Goal: Use online tool/utility: Utilize a website feature to perform a specific function

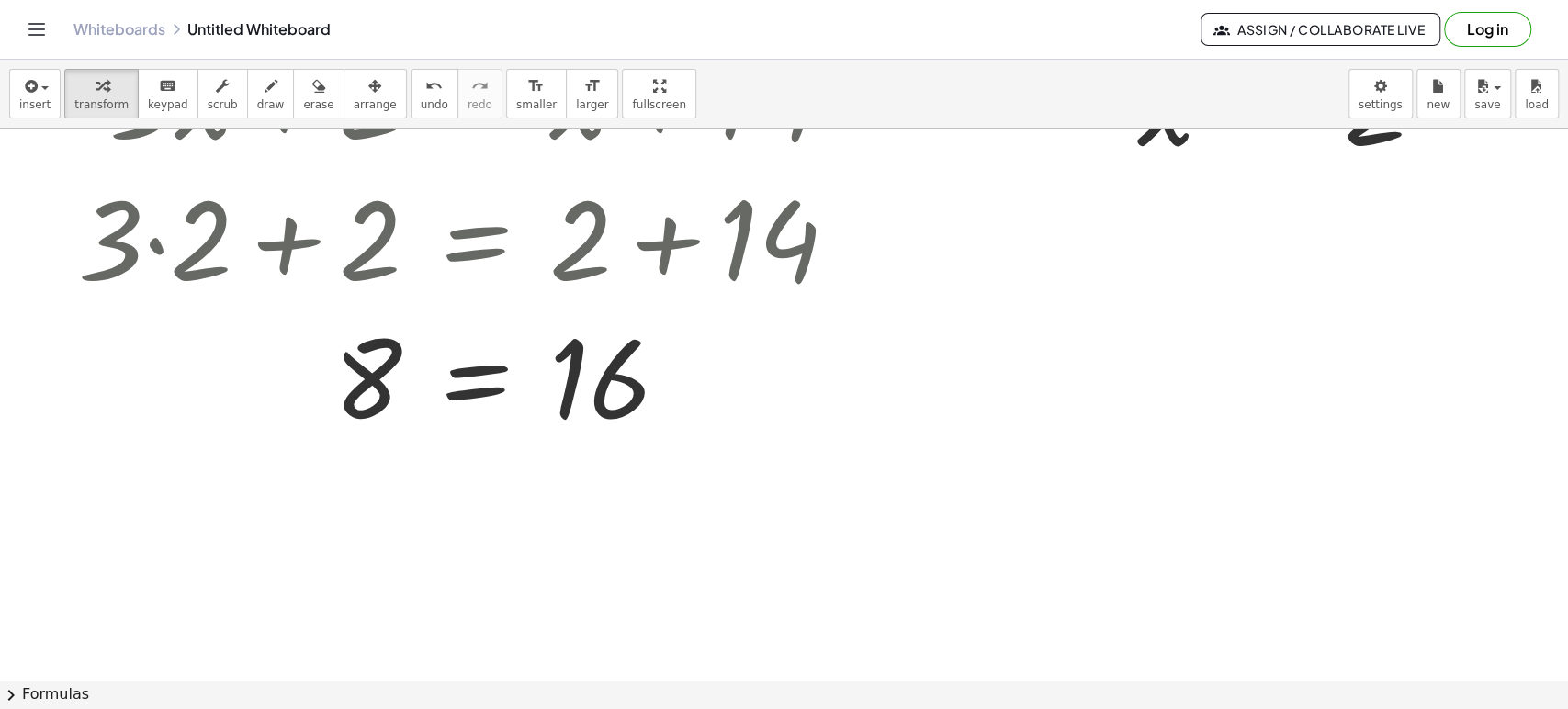
scroll to position [4618, 0]
click at [527, 88] on icon "format_size" at bounding box center [536, 86] width 18 height 22
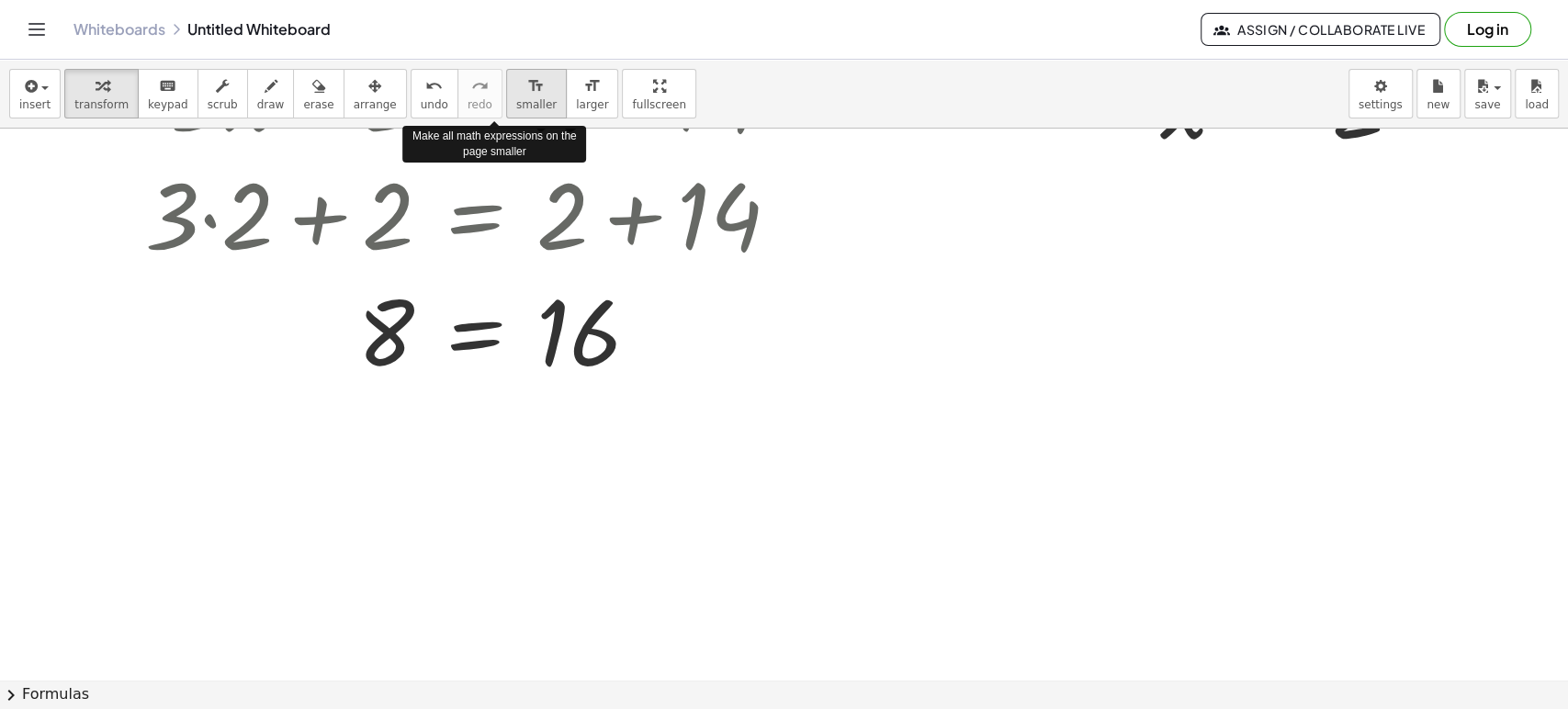
click at [527, 88] on icon "format_size" at bounding box center [536, 86] width 18 height 22
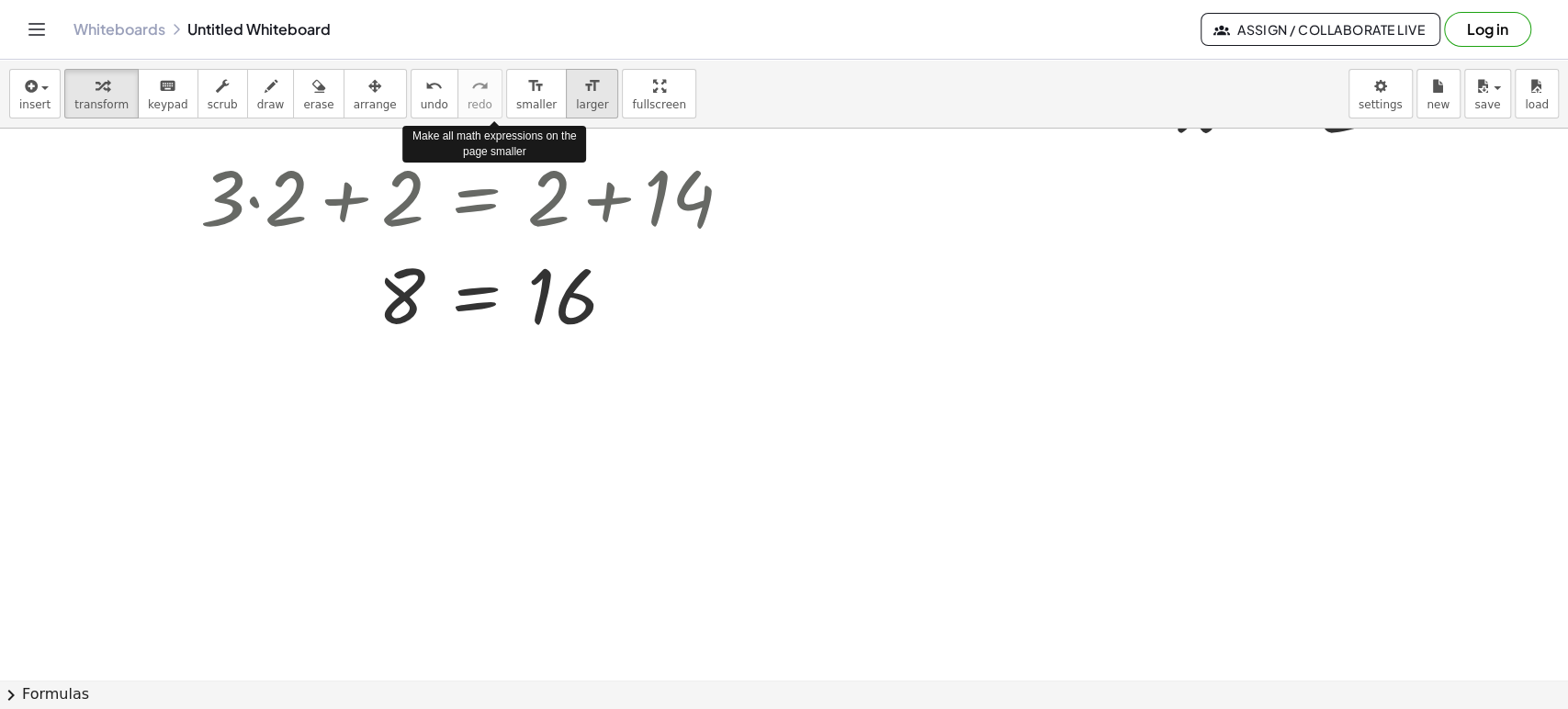
click at [583, 80] on icon "format_size" at bounding box center [591, 86] width 18 height 22
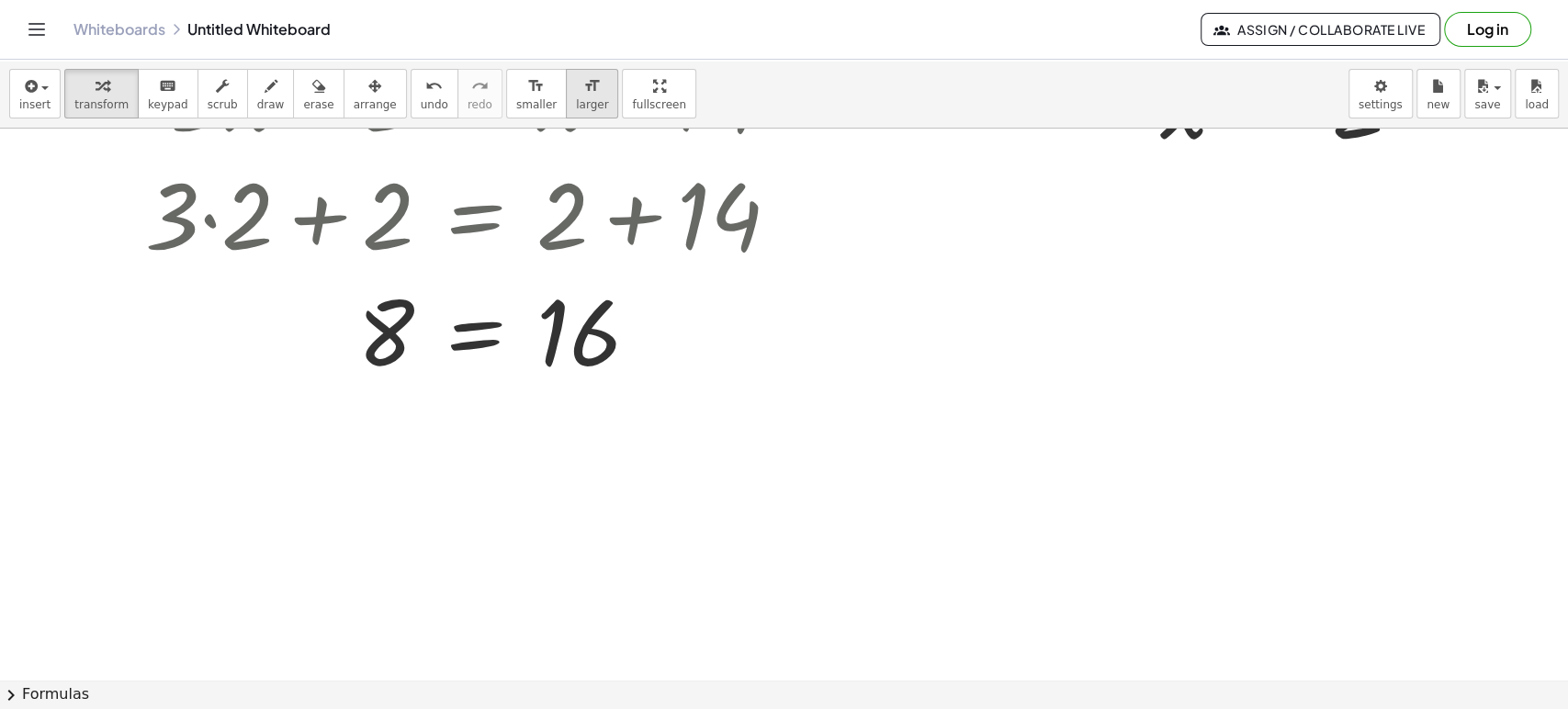
click at [583, 80] on icon "format_size" at bounding box center [591, 86] width 18 height 22
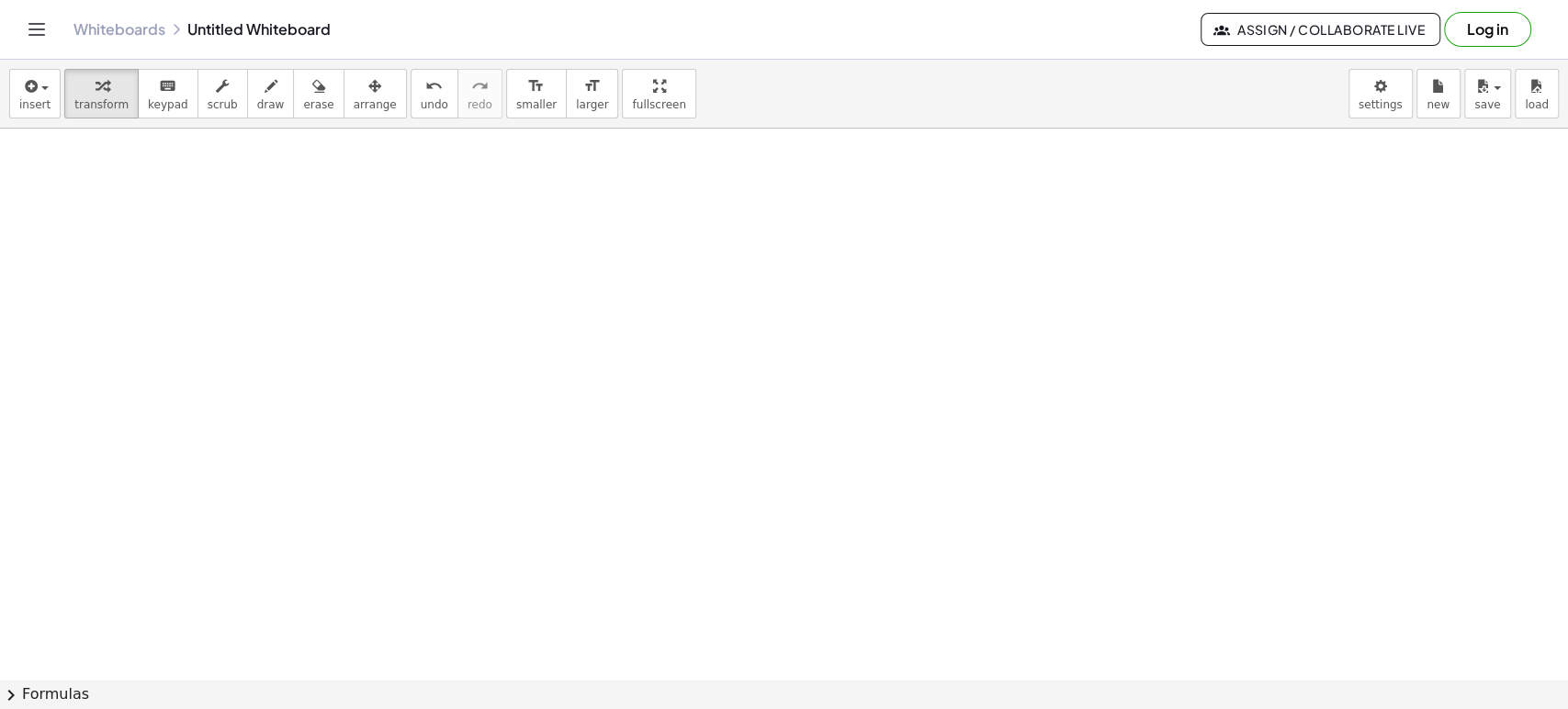
scroll to position [4981, 0]
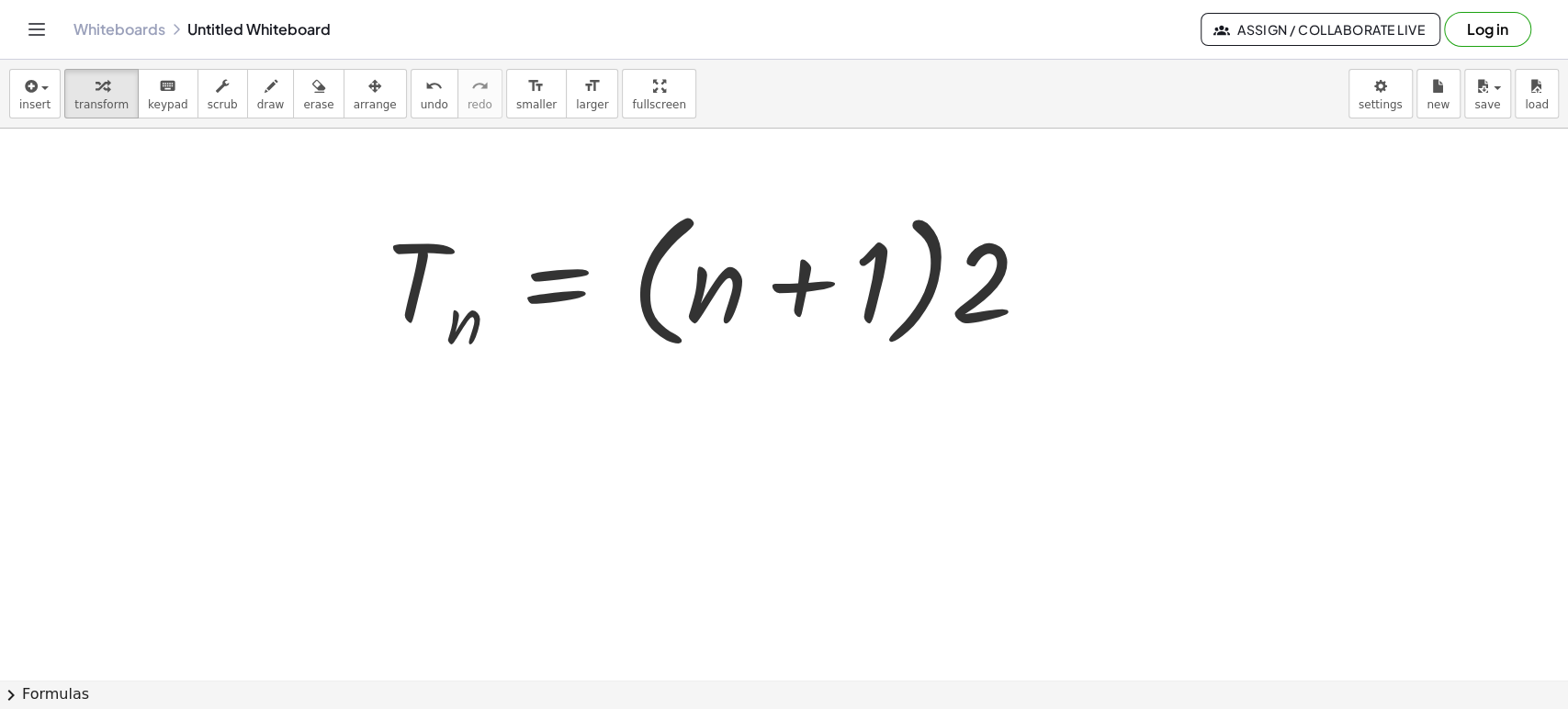
scroll to position [5084, 0]
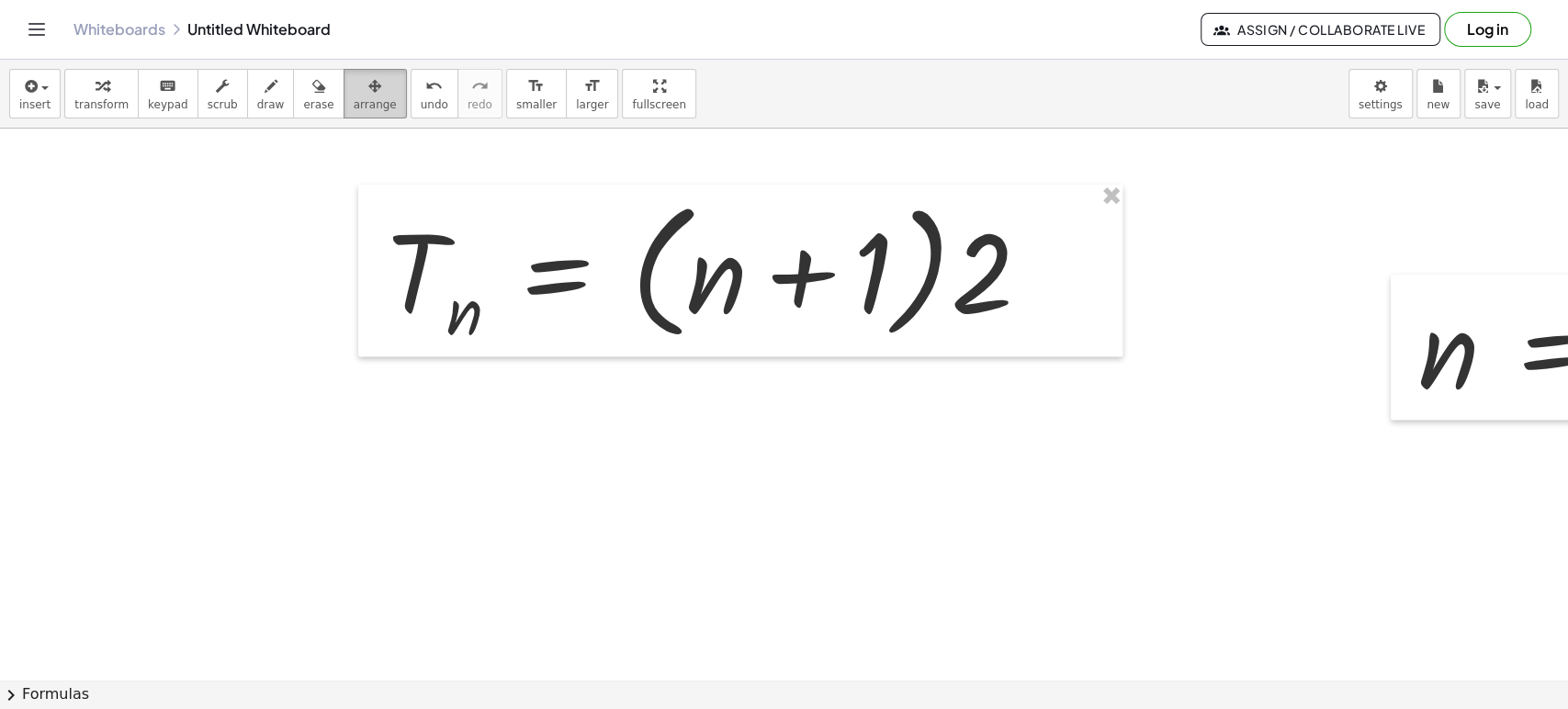
click at [368, 94] on icon "button" at bounding box center [375, 86] width 13 height 22
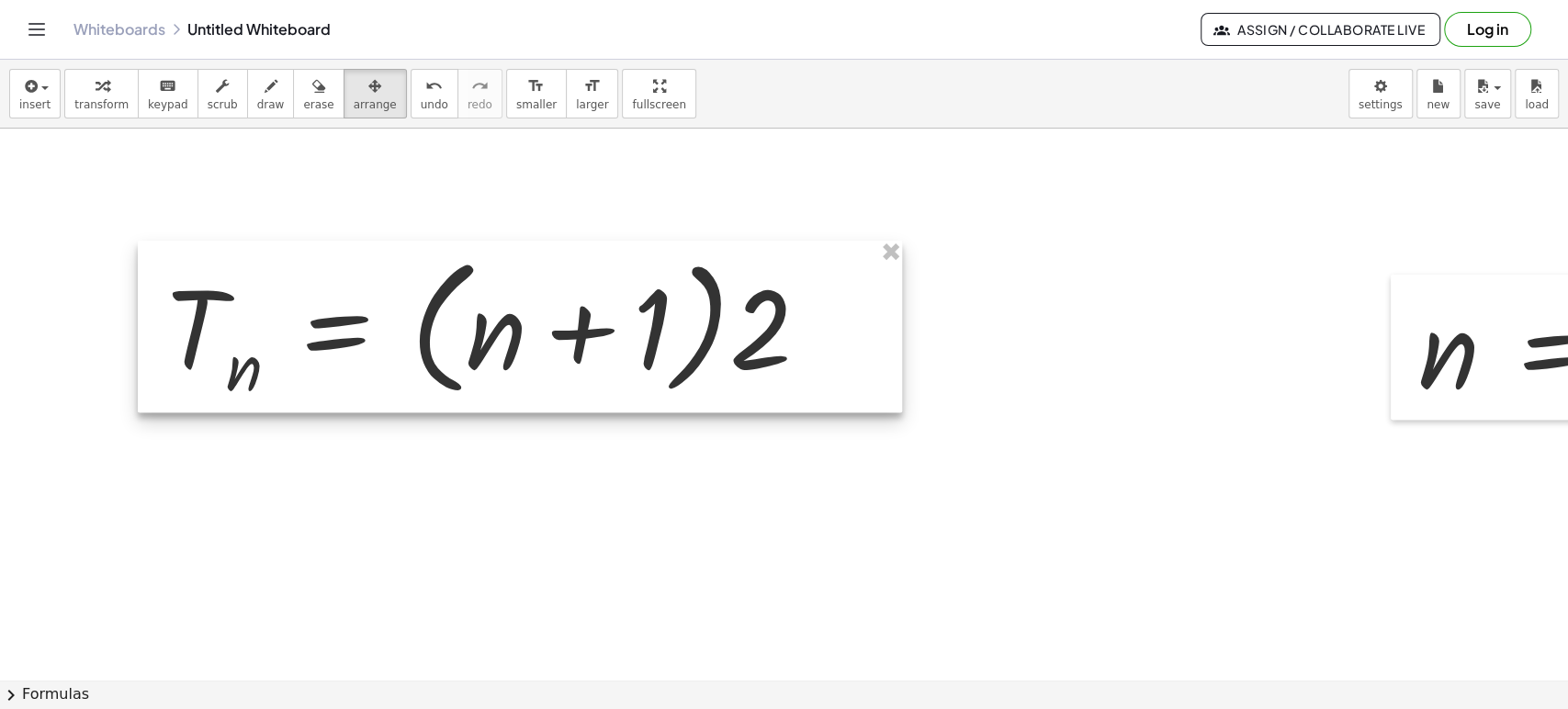
drag, startPoint x: 823, startPoint y: 292, endPoint x: 603, endPoint y: 348, distance: 227.0
click at [603, 348] on div at bounding box center [519, 327] width 764 height 171
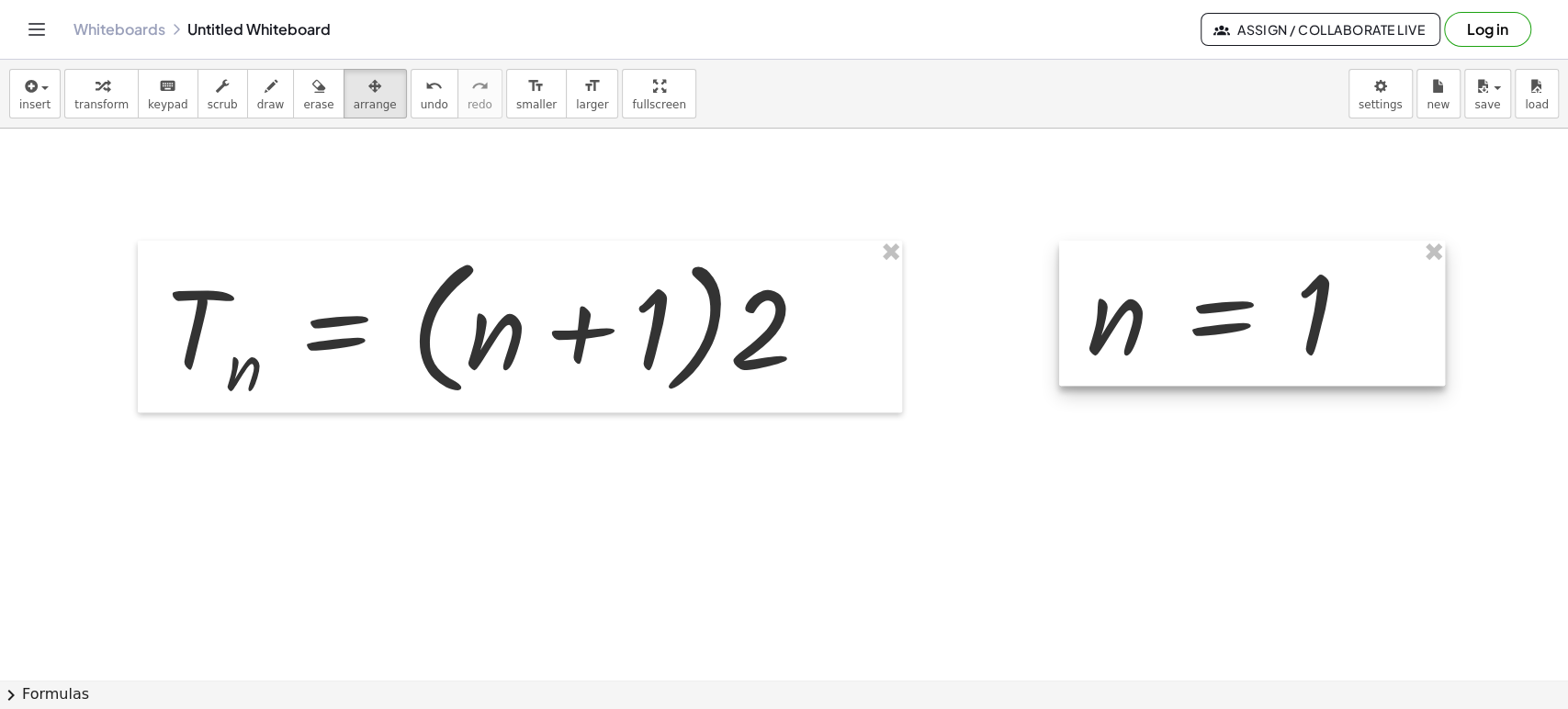
drag, startPoint x: 1536, startPoint y: 340, endPoint x: 1205, endPoint y: 306, distance: 332.7
click at [1205, 306] on div at bounding box center [1252, 314] width 386 height 145
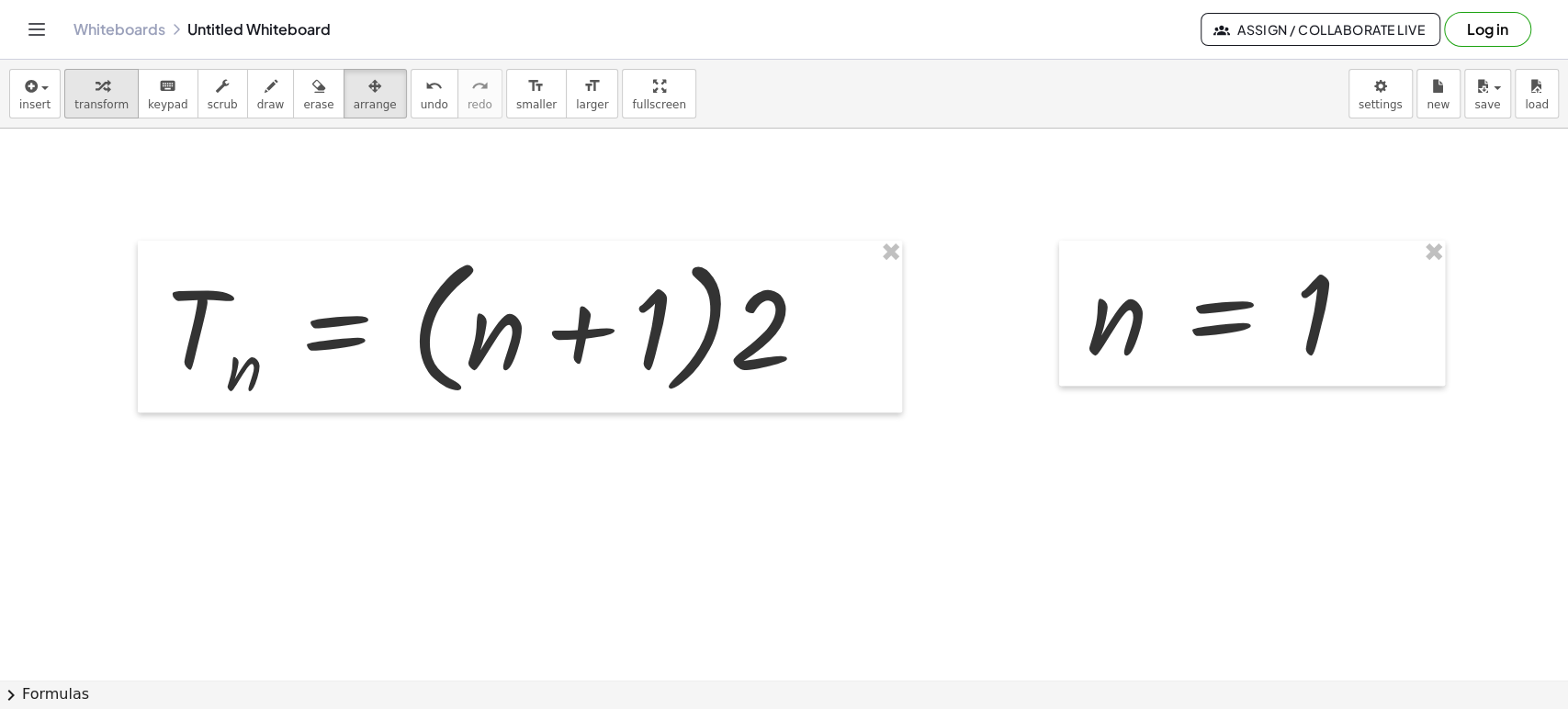
click at [106, 90] on div "button" at bounding box center [102, 85] width 55 height 22
drag, startPoint x: 1117, startPoint y: 321, endPoint x: 1153, endPoint y: 314, distance: 36.7
click at [1153, 314] on div at bounding box center [1226, 313] width 299 height 136
click at [242, 368] on div at bounding box center [494, 326] width 677 height 163
drag, startPoint x: 1113, startPoint y: 336, endPoint x: 1137, endPoint y: 338, distance: 24.1
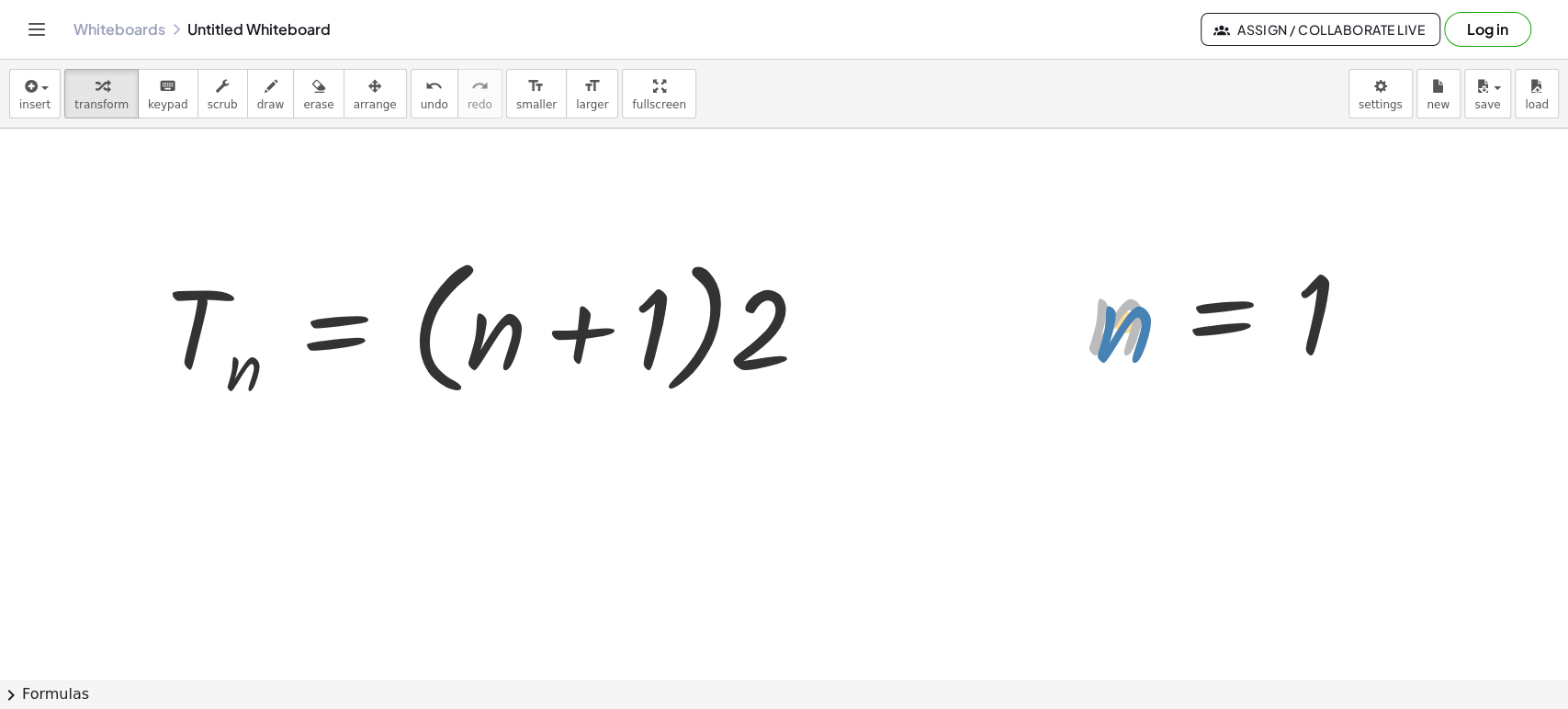
click at [1137, 338] on div at bounding box center [1226, 313] width 299 height 136
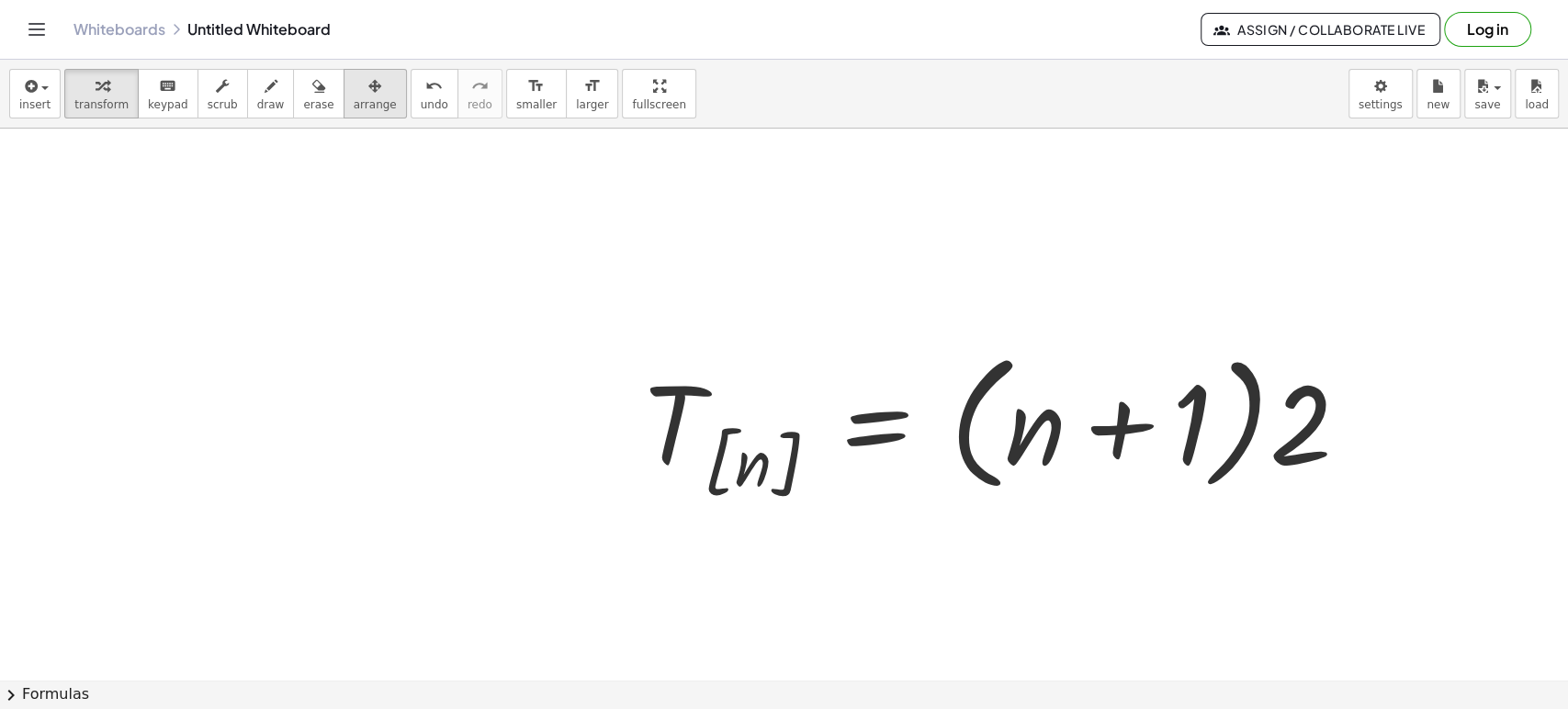
click at [353, 99] on span "arrange" at bounding box center [375, 105] width 43 height 13
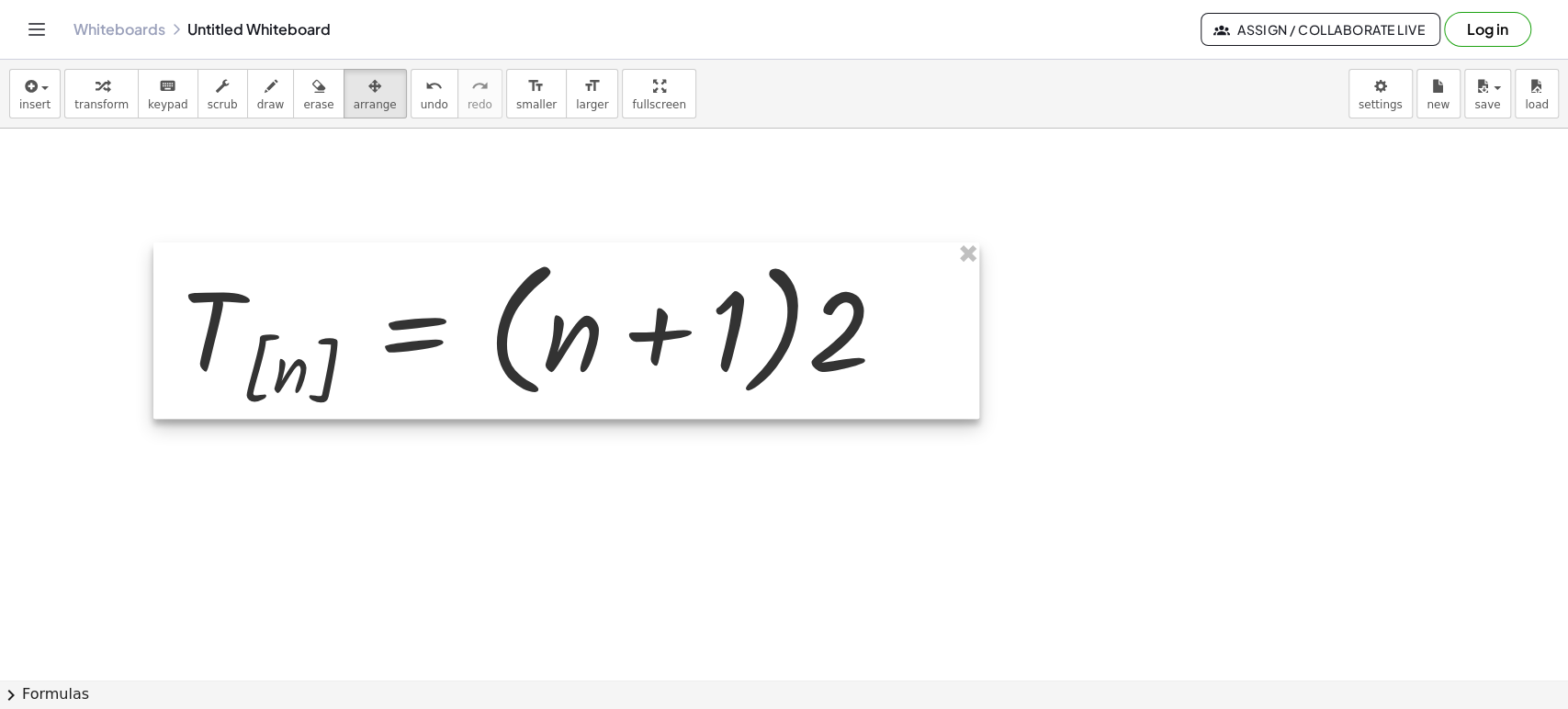
drag, startPoint x: 1108, startPoint y: 451, endPoint x: 647, endPoint y: 357, distance: 470.5
click at [647, 357] on div at bounding box center [566, 330] width 826 height 176
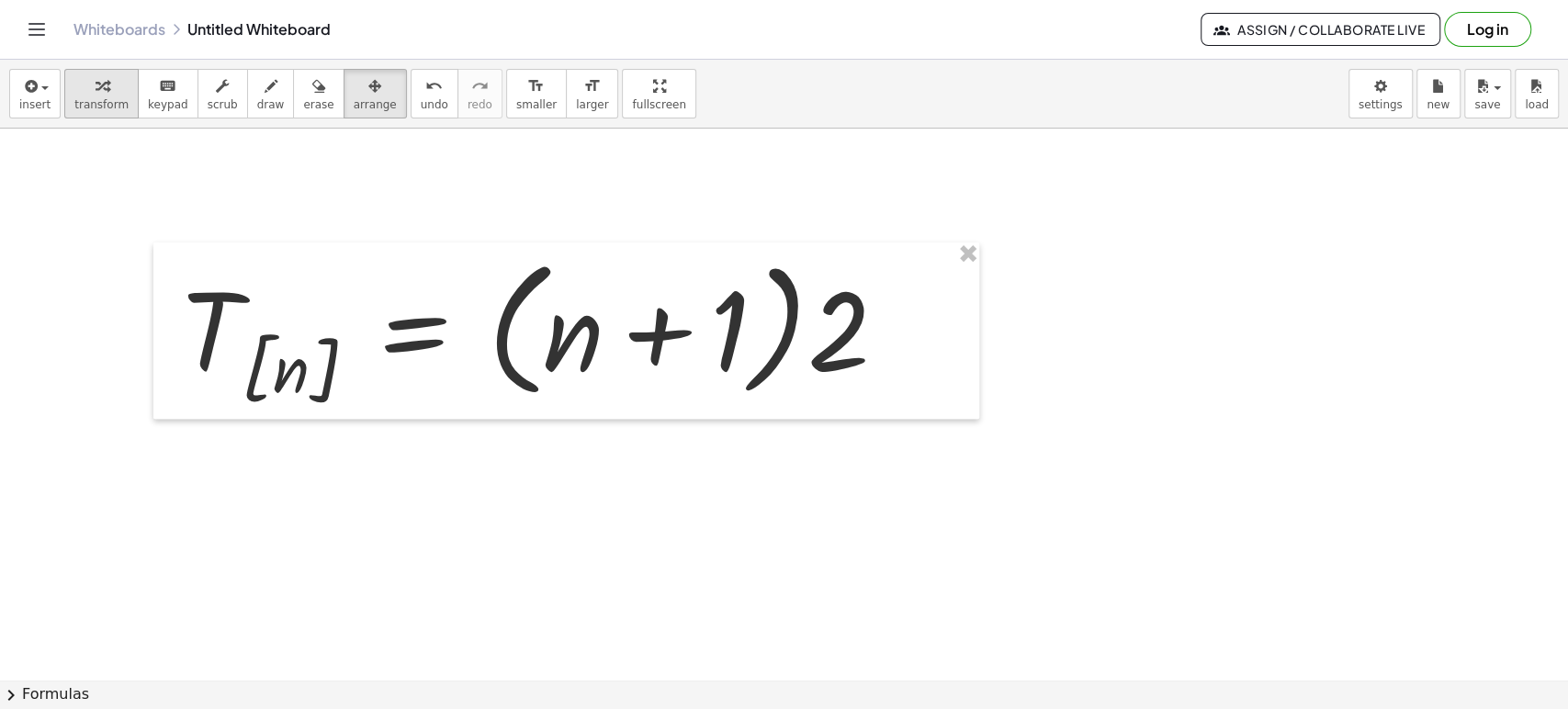
click at [95, 84] on icon "button" at bounding box center [102, 86] width 13 height 22
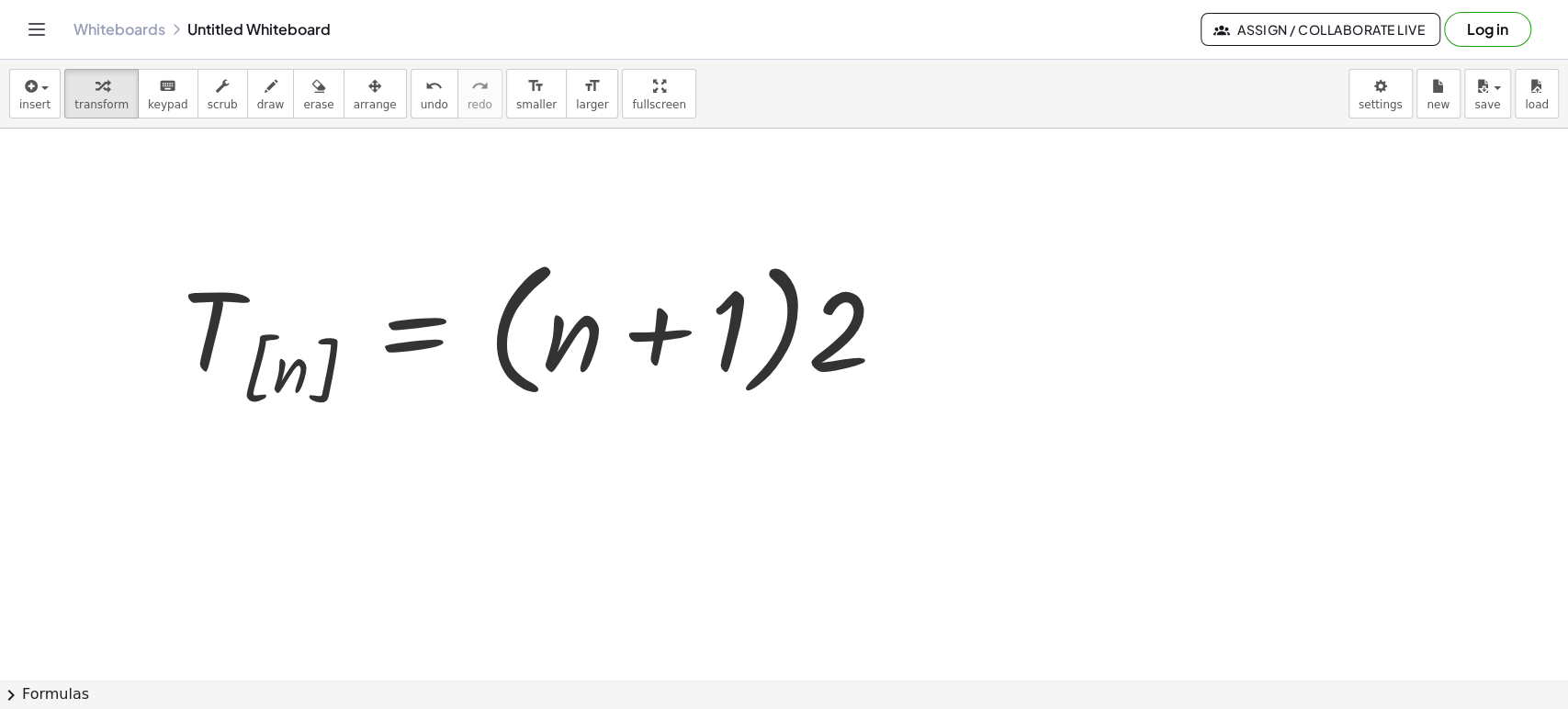
drag, startPoint x: 1262, startPoint y: 417, endPoint x: 1271, endPoint y: 411, distance: 10.8
click at [1271, 411] on div at bounding box center [1356, 410] width 299 height 136
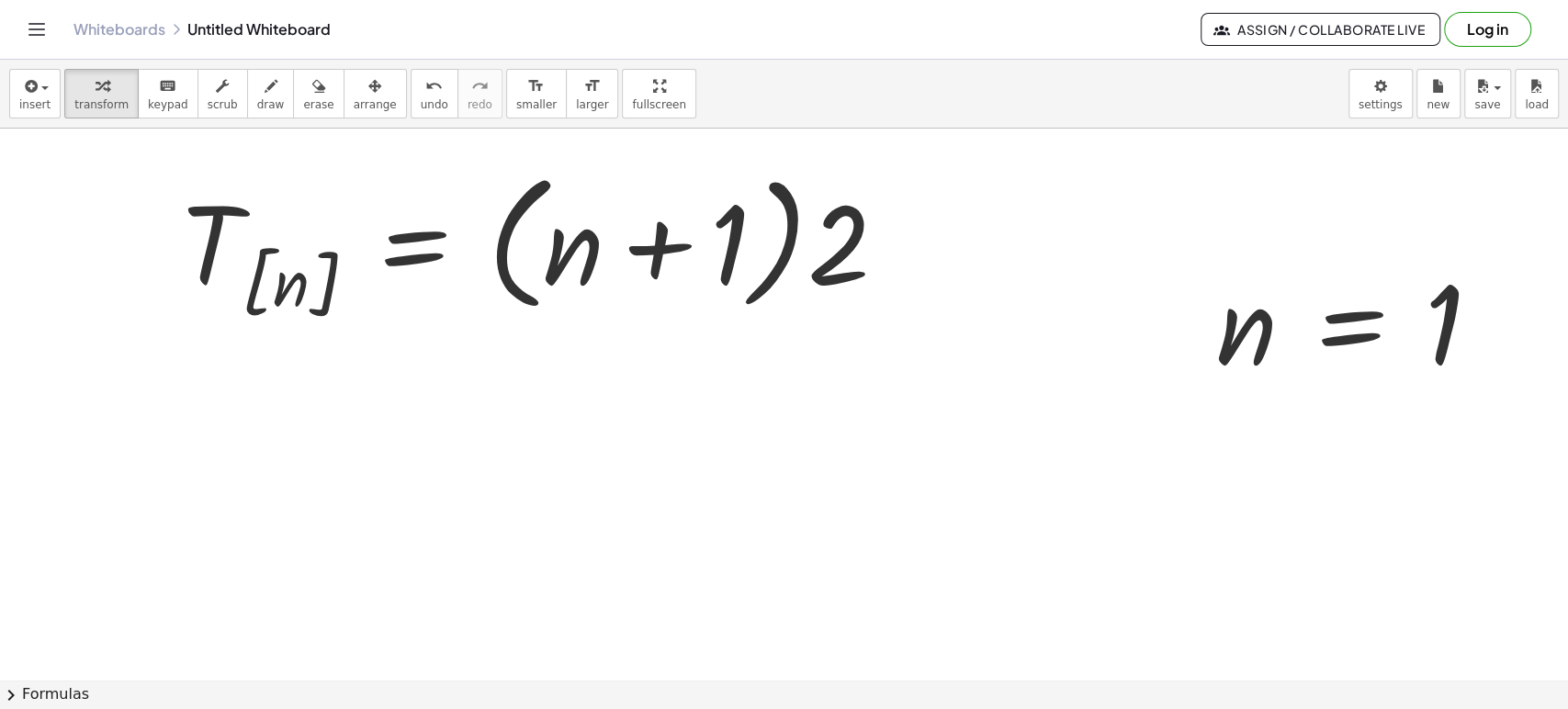
scroll to position [5185, 0]
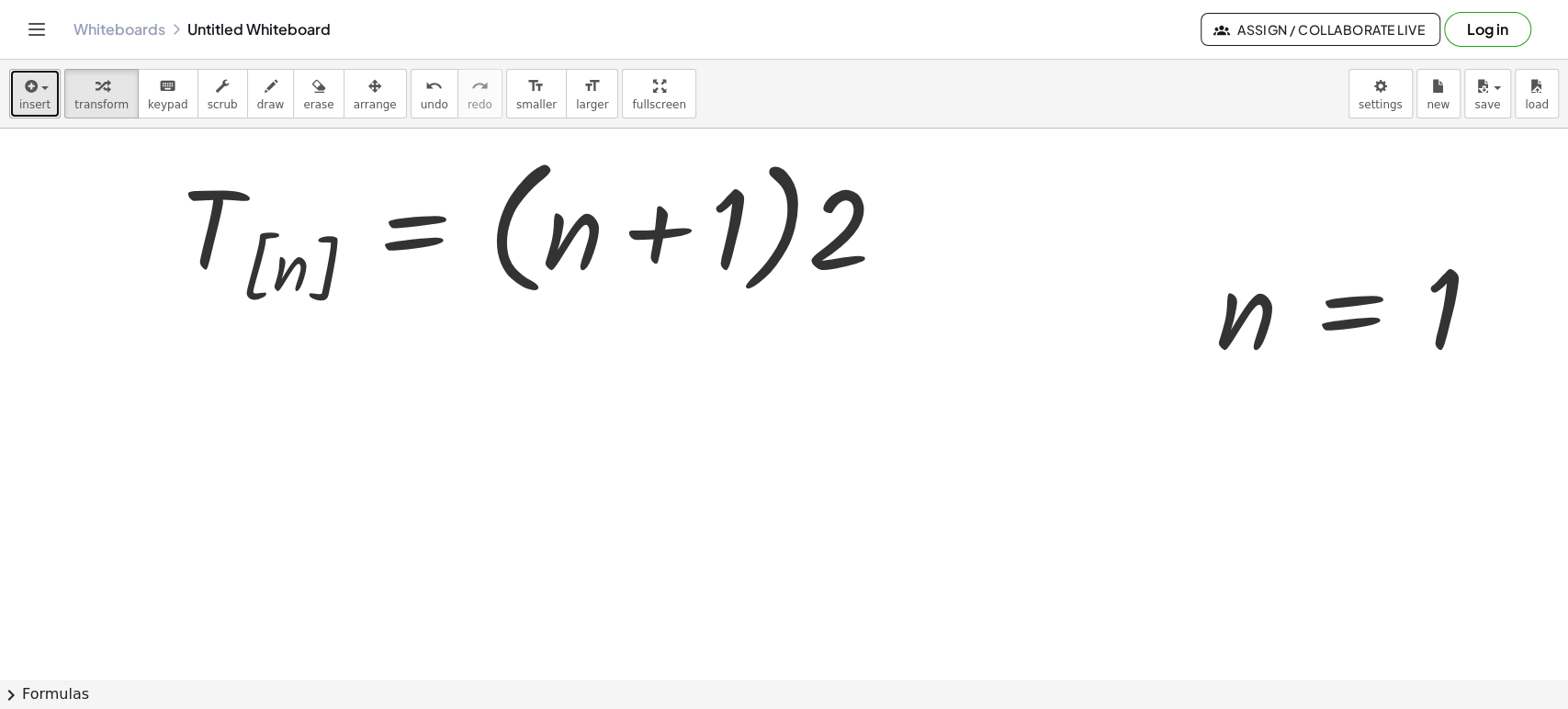
click at [33, 87] on icon "button" at bounding box center [29, 86] width 17 height 22
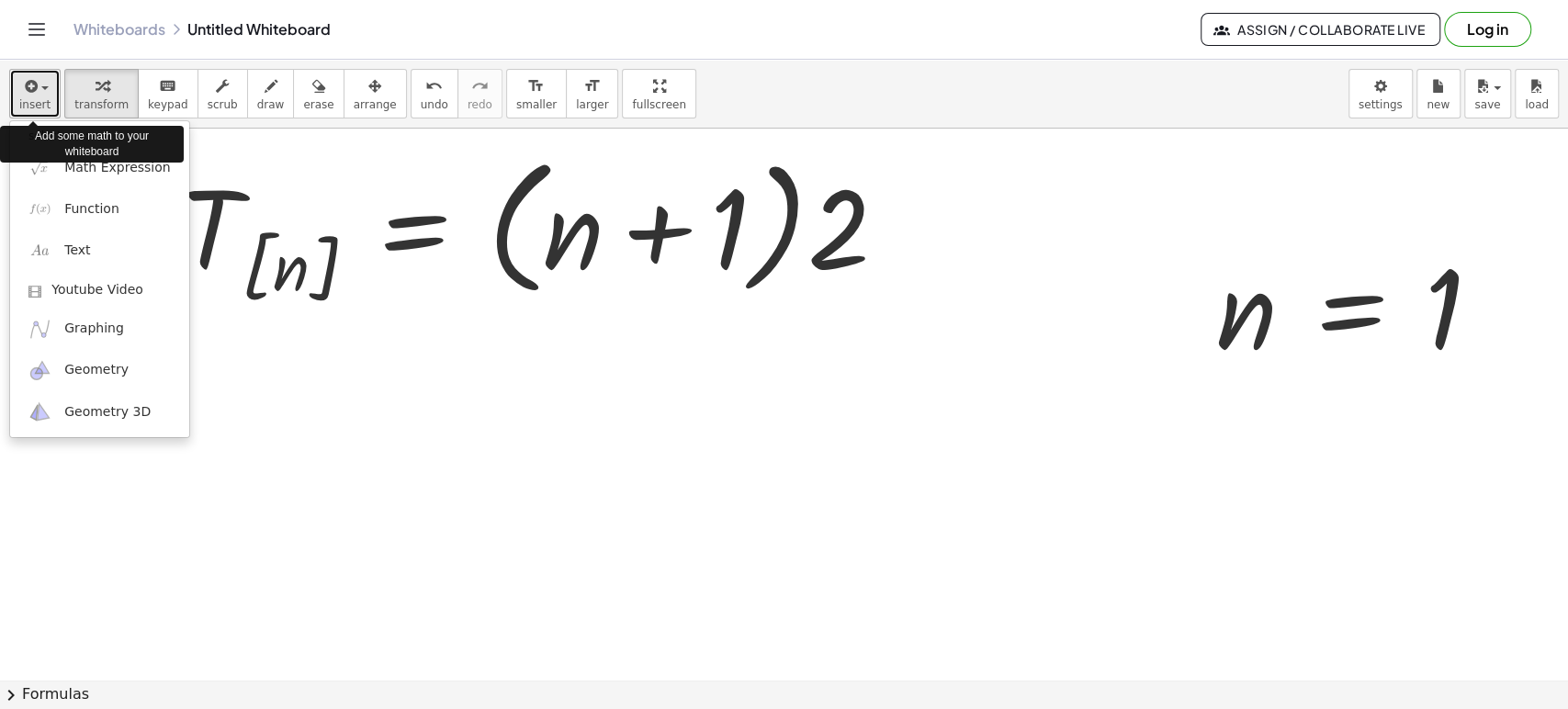
click at [33, 87] on icon "button" at bounding box center [29, 86] width 17 height 22
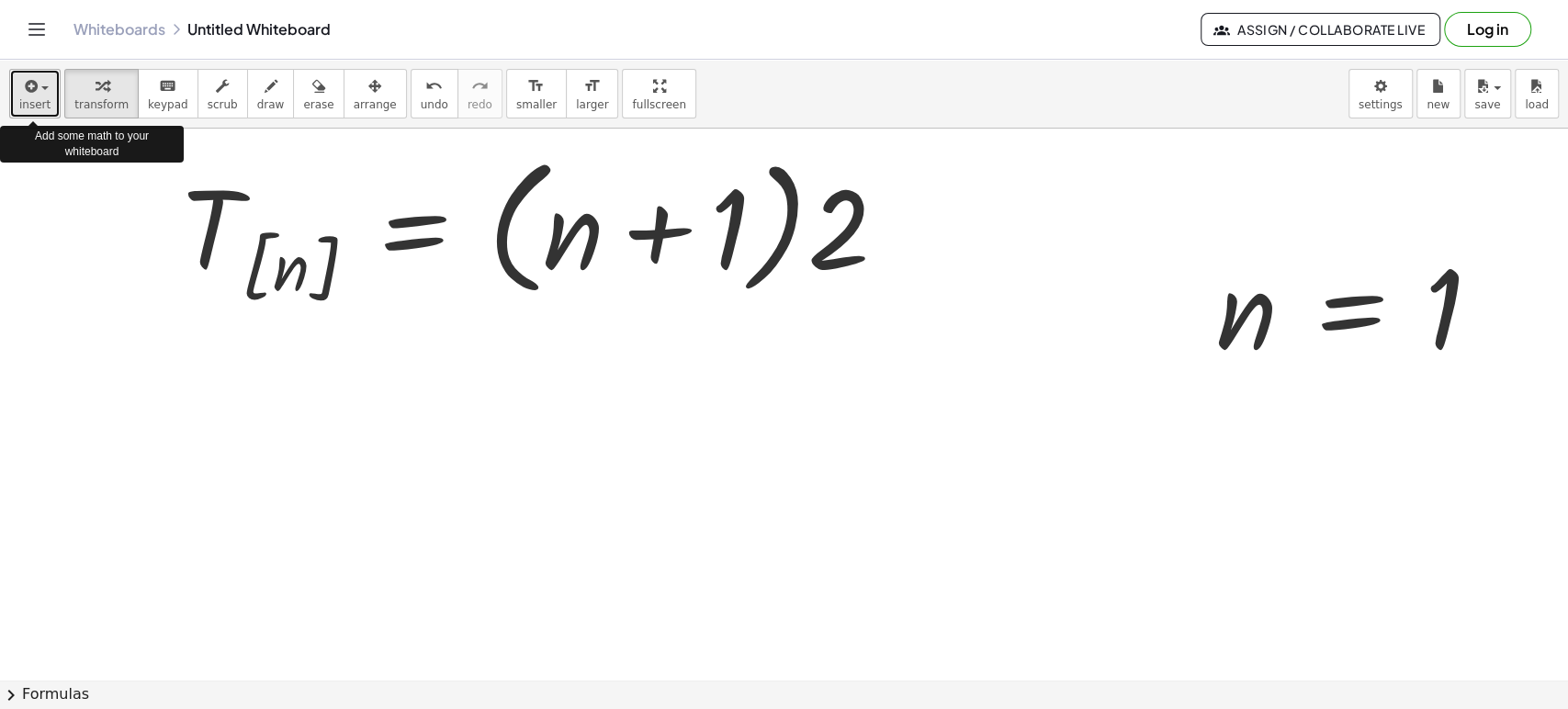
click at [33, 87] on icon "button" at bounding box center [29, 86] width 17 height 22
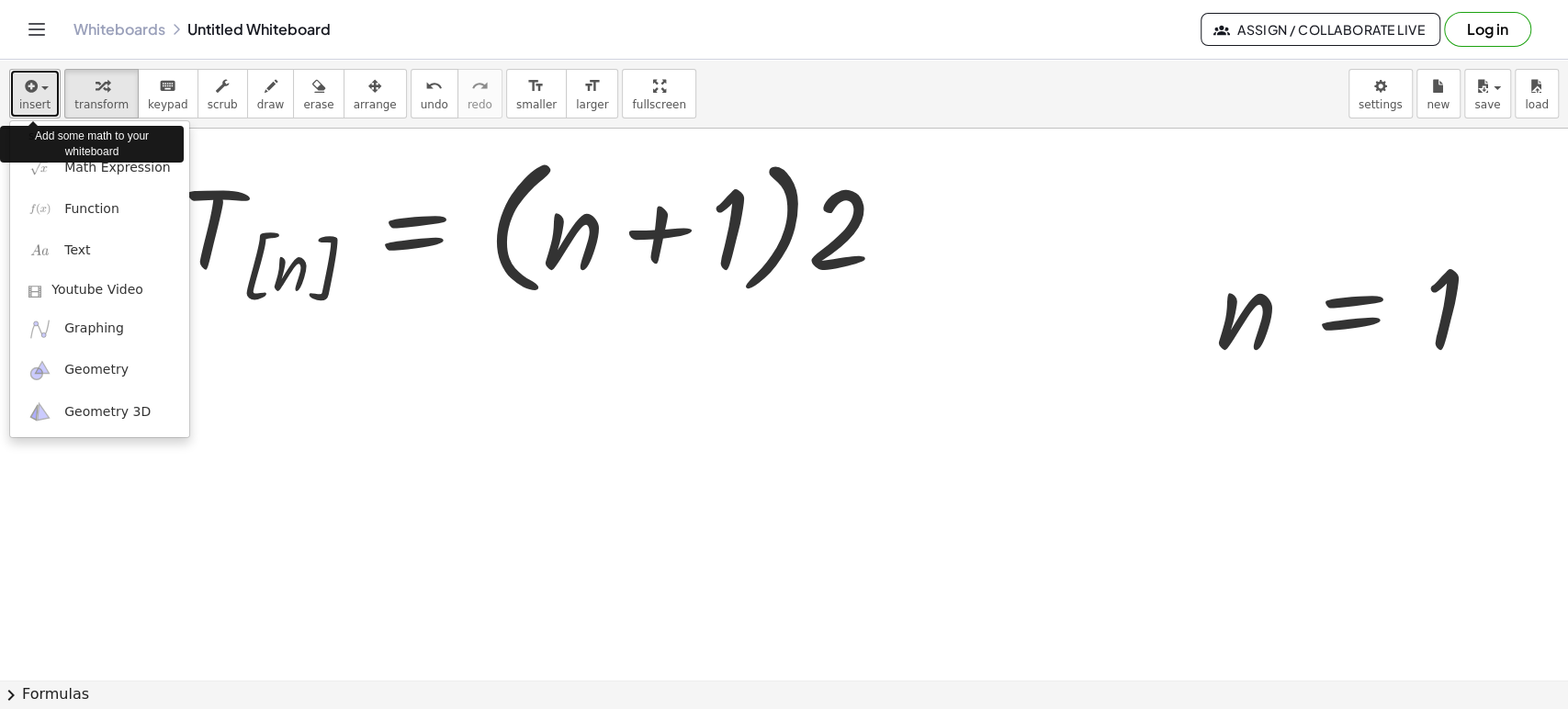
click at [33, 87] on icon "button" at bounding box center [29, 86] width 17 height 22
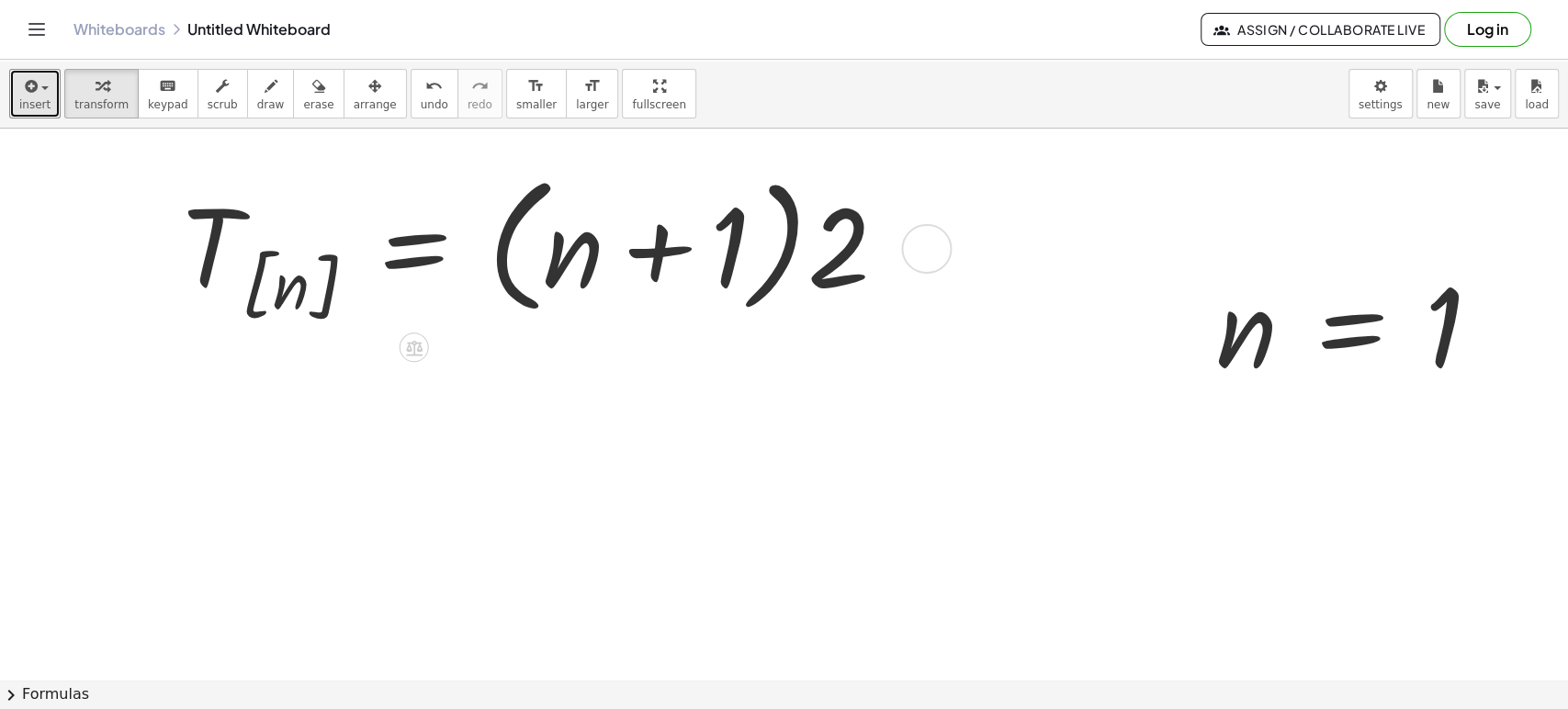
scroll to position [5084, 0]
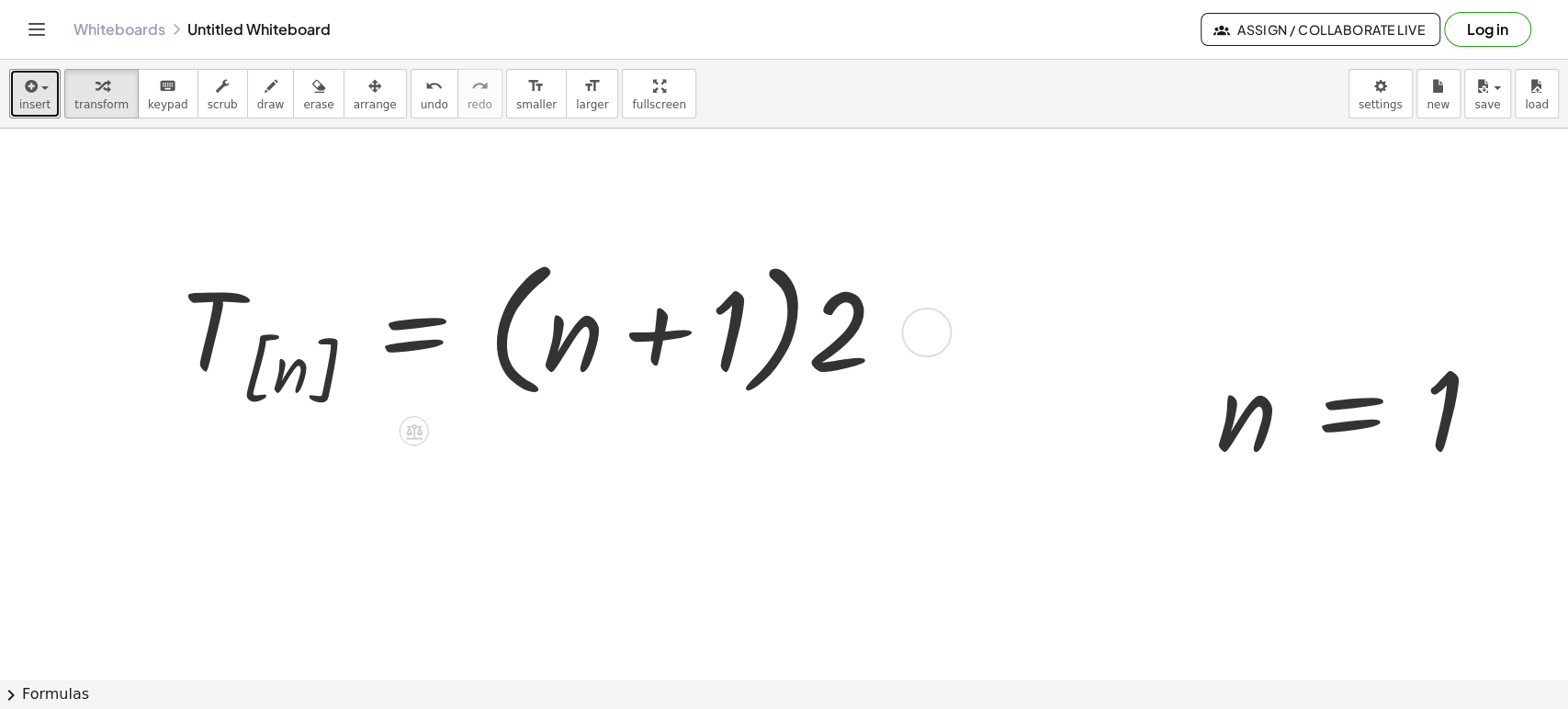
click at [284, 369] on div at bounding box center [541, 330] width 739 height 168
click at [294, 375] on div at bounding box center [541, 330] width 739 height 168
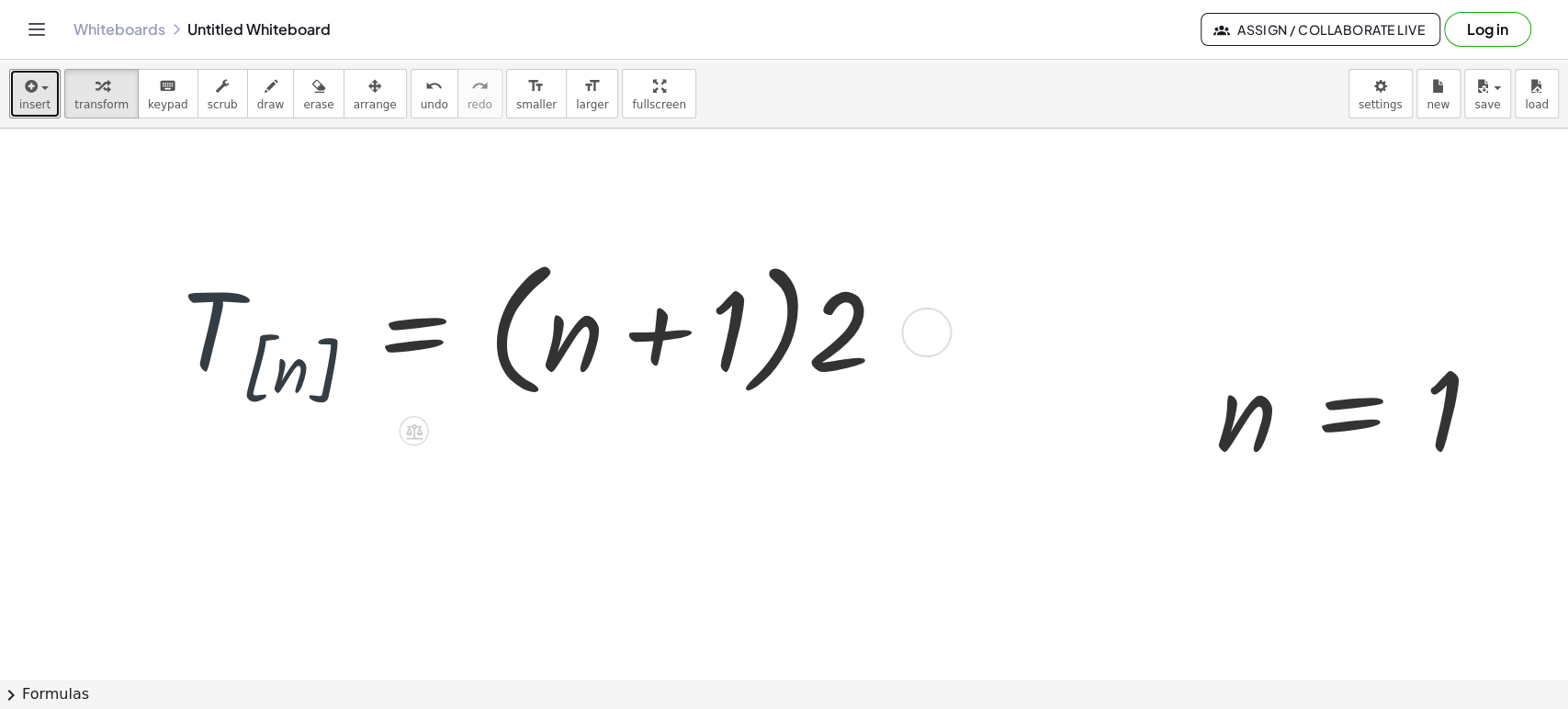
click at [294, 375] on div at bounding box center [541, 330] width 739 height 168
click at [99, 88] on icon "button" at bounding box center [102, 86] width 13 height 22
click at [281, 363] on div at bounding box center [541, 330] width 739 height 168
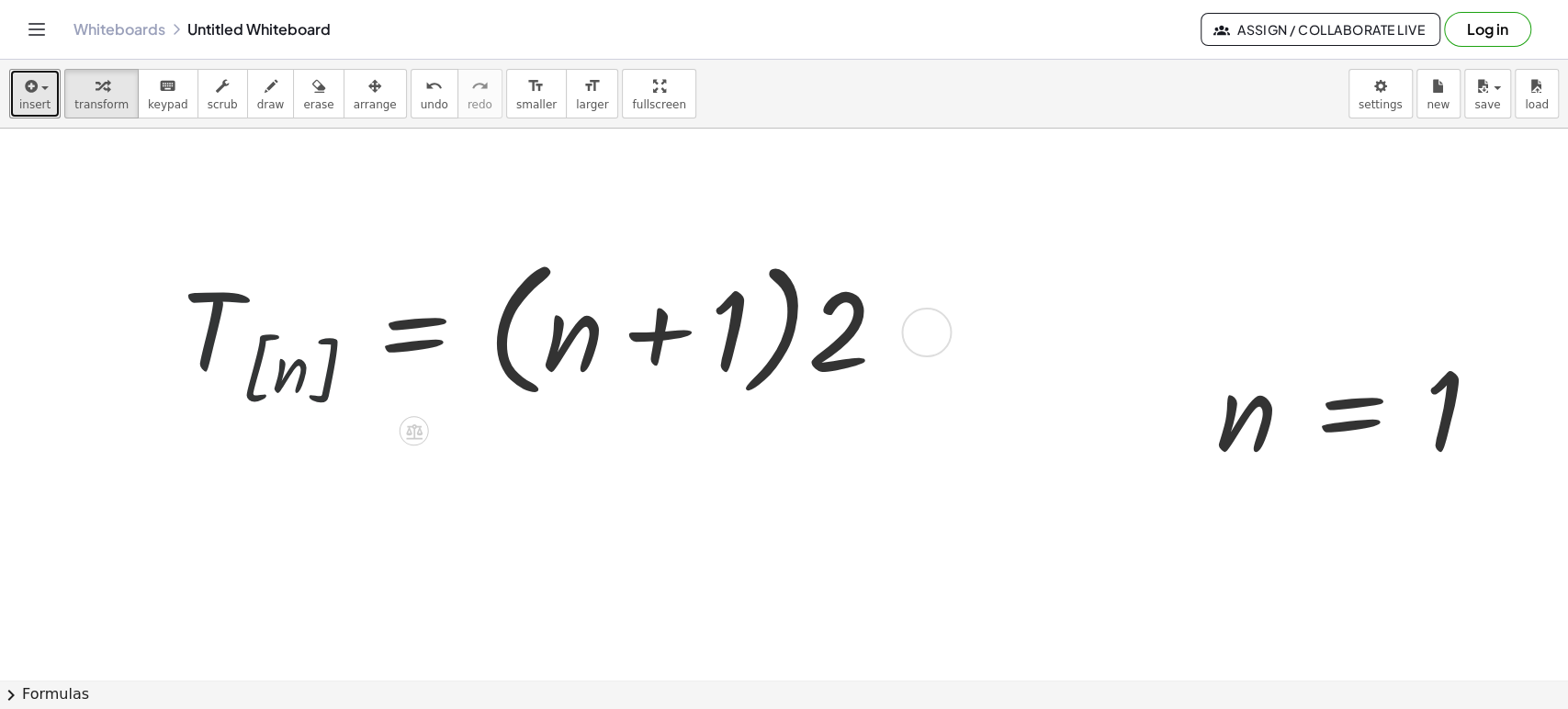
click at [281, 363] on div at bounding box center [541, 330] width 739 height 168
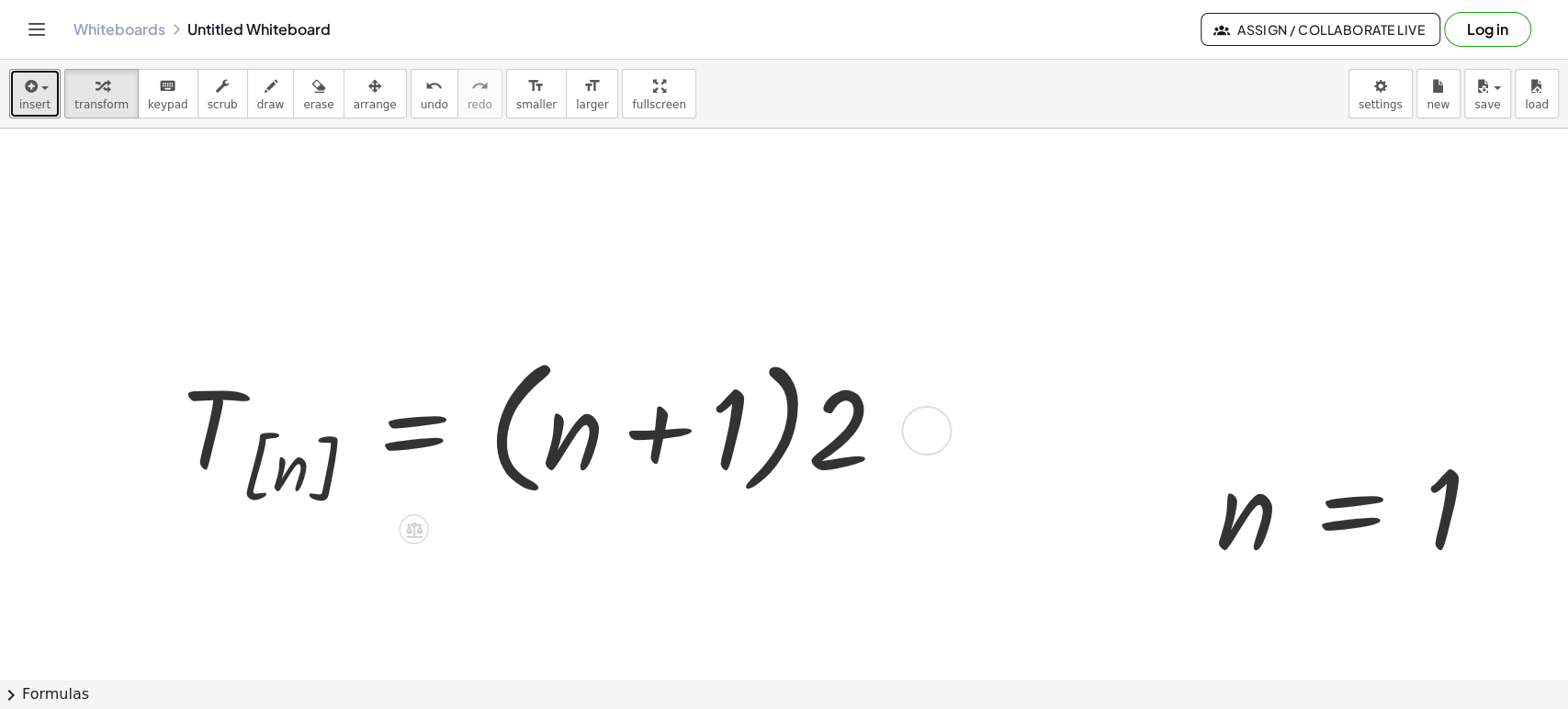
scroll to position [4675, 0]
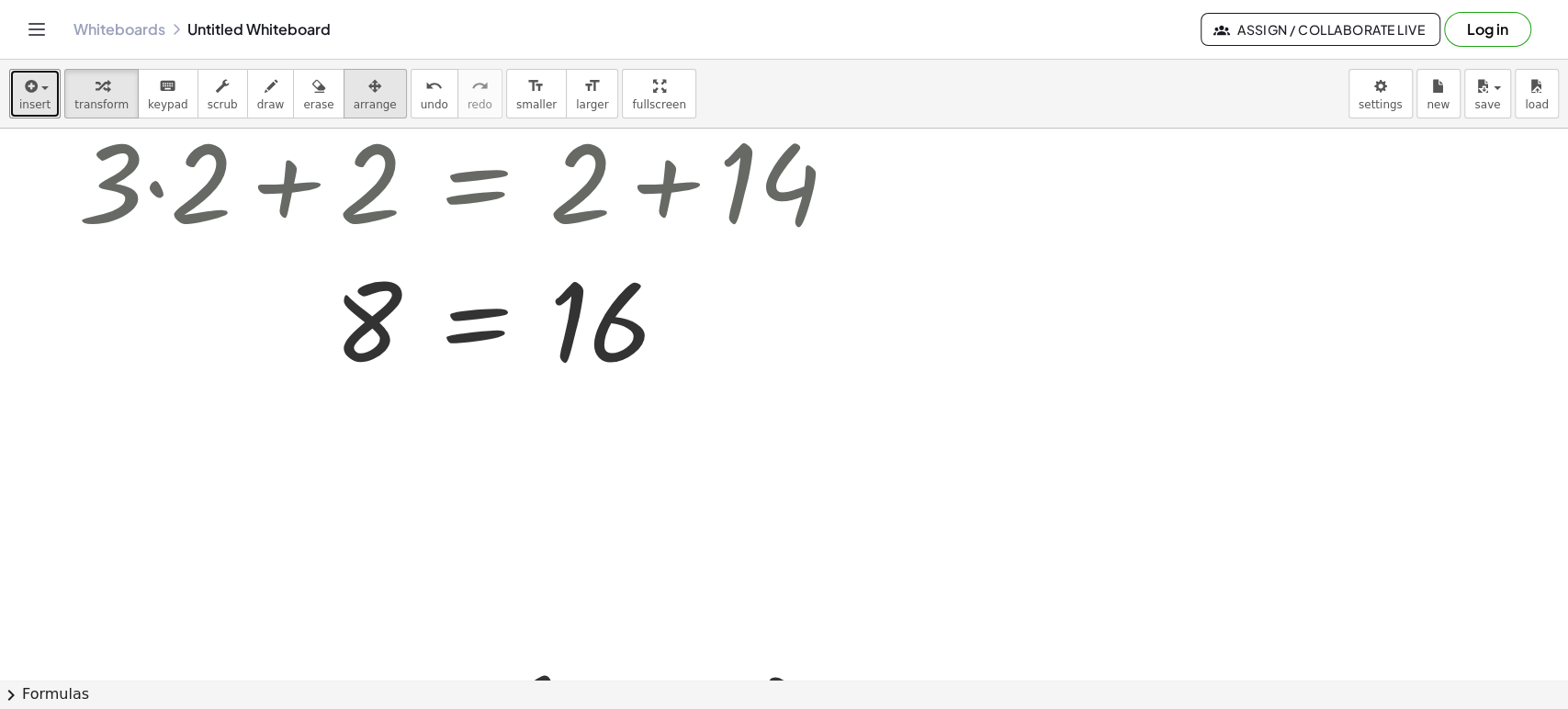
click at [353, 98] on span "arrange" at bounding box center [375, 105] width 43 height 13
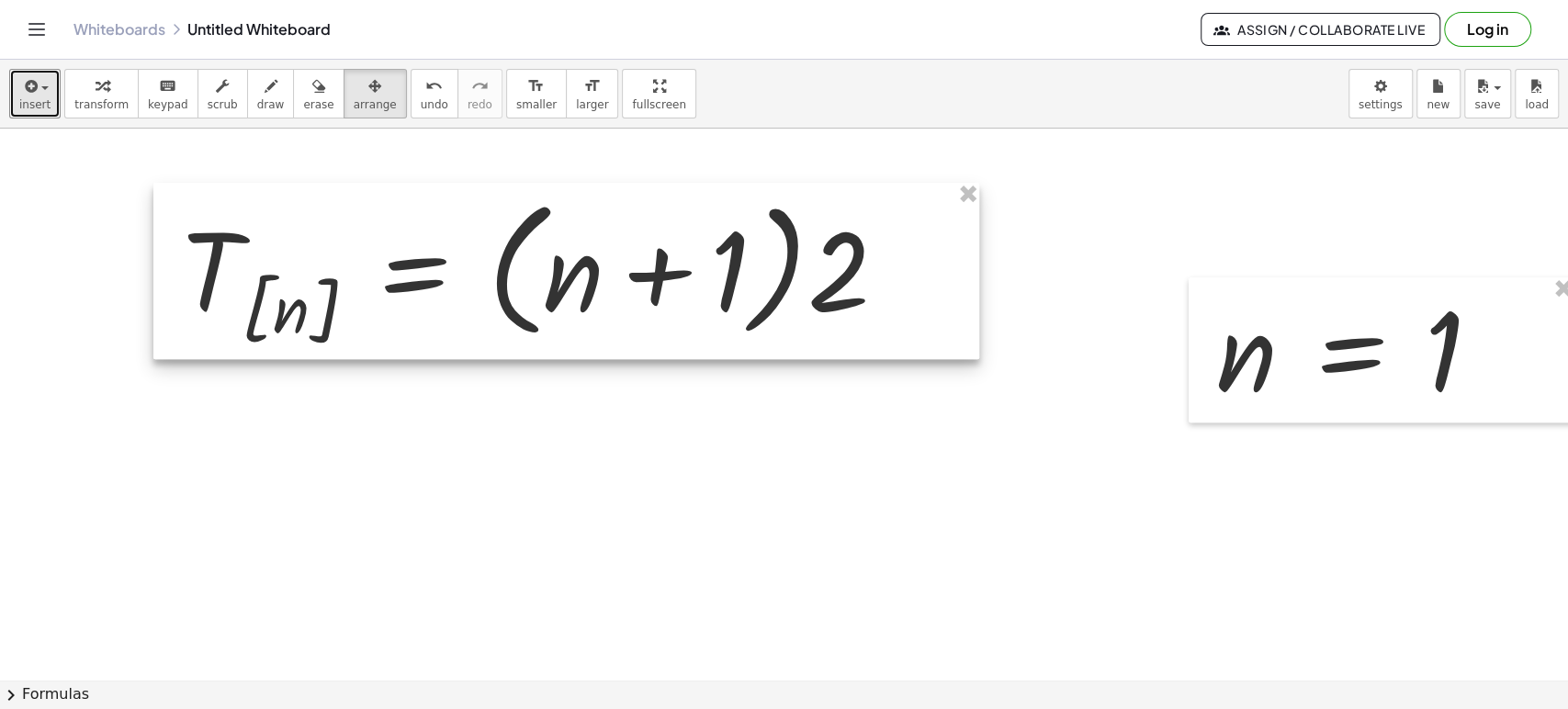
scroll to position [5185, 0]
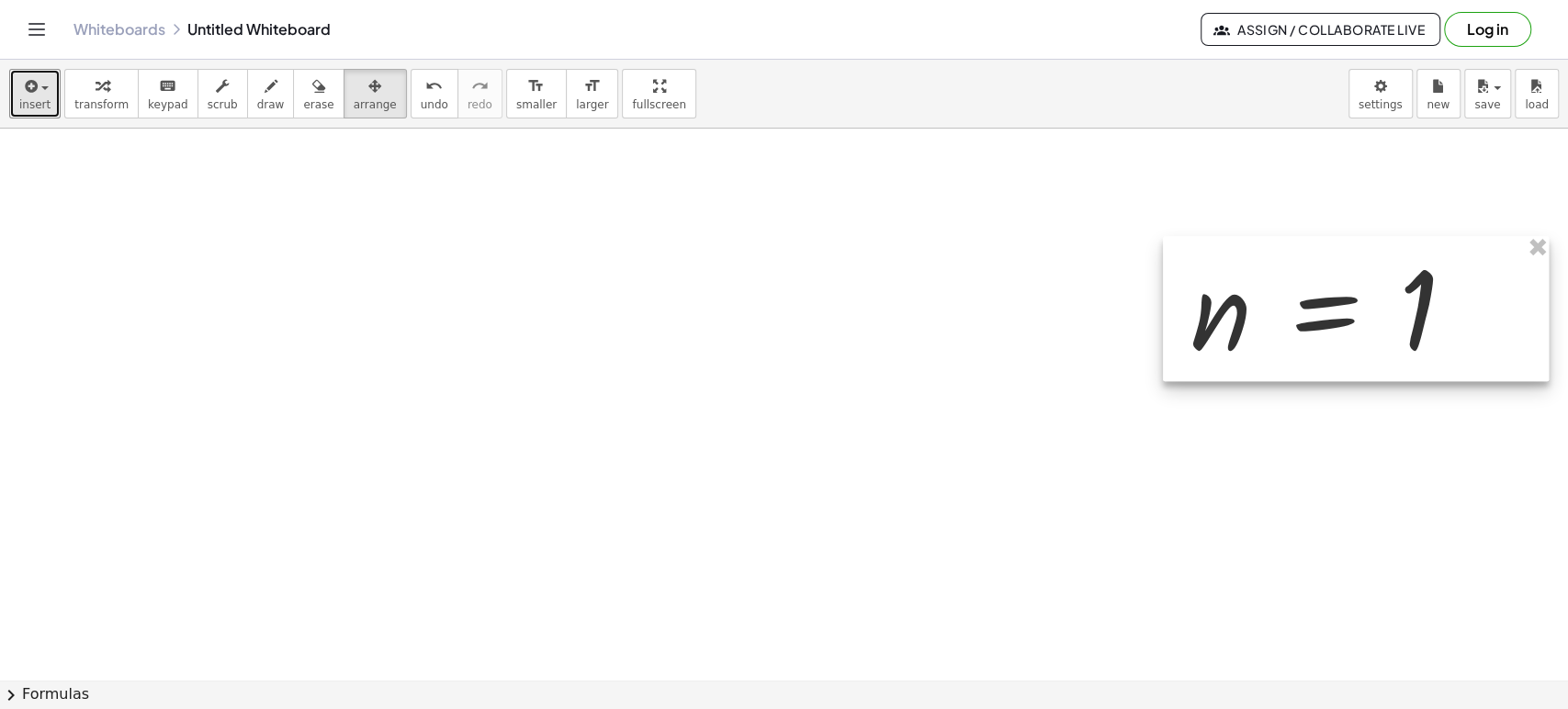
drag, startPoint x: 1345, startPoint y: 249, endPoint x: 965, endPoint y: 250, distance: 380.0
click at [1163, 250] on div at bounding box center [1356, 309] width 386 height 145
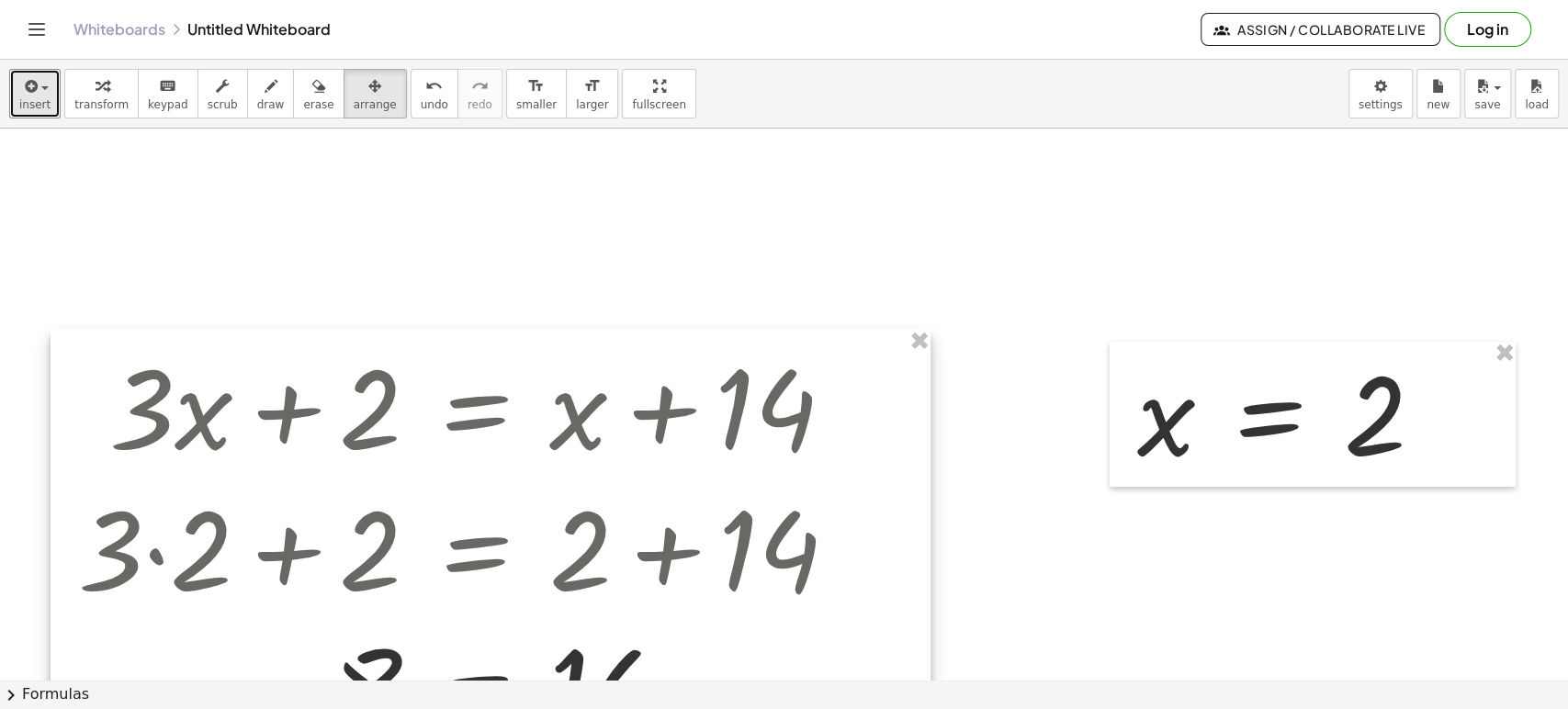
scroll to position [4267, 0]
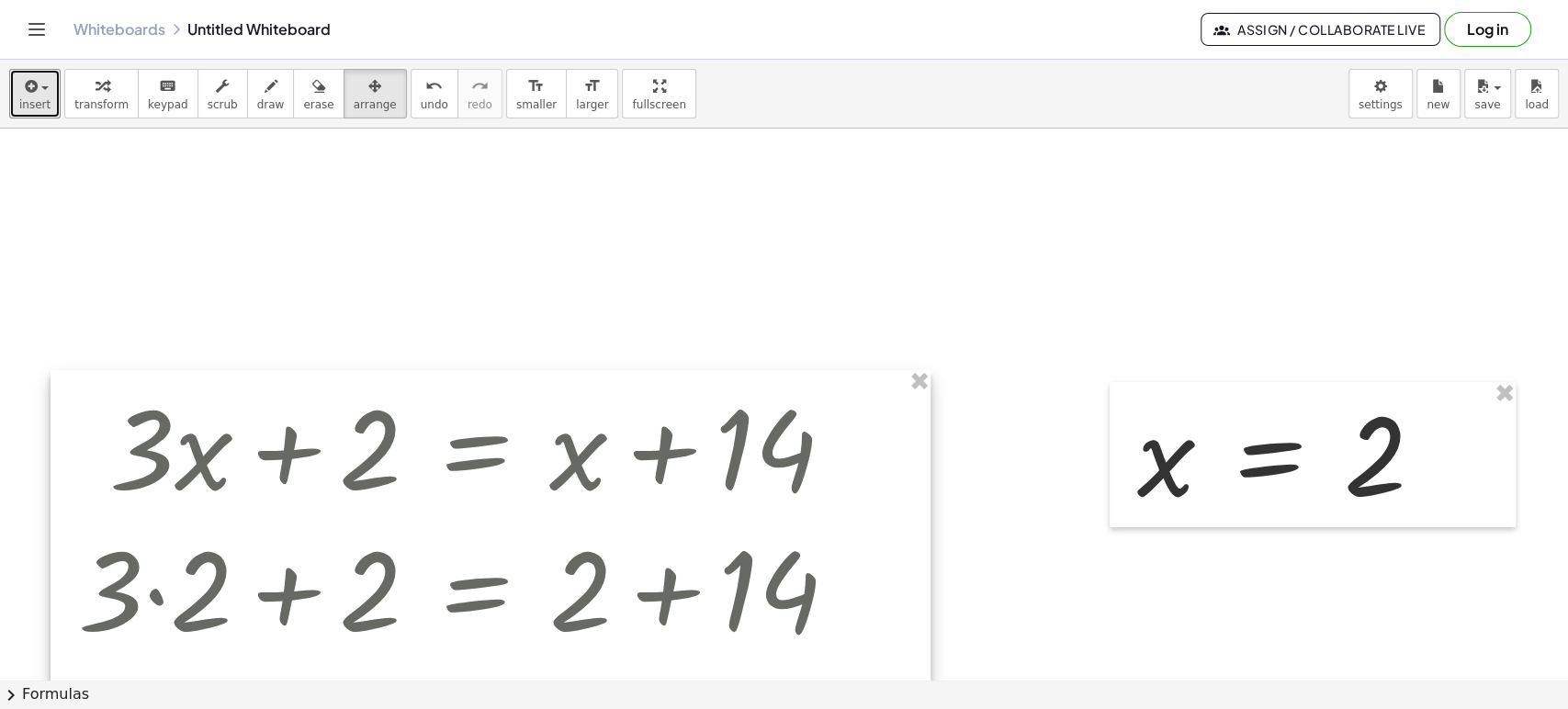
drag, startPoint x: 919, startPoint y: 369, endPoint x: 1043, endPoint y: 400, distance: 127.8
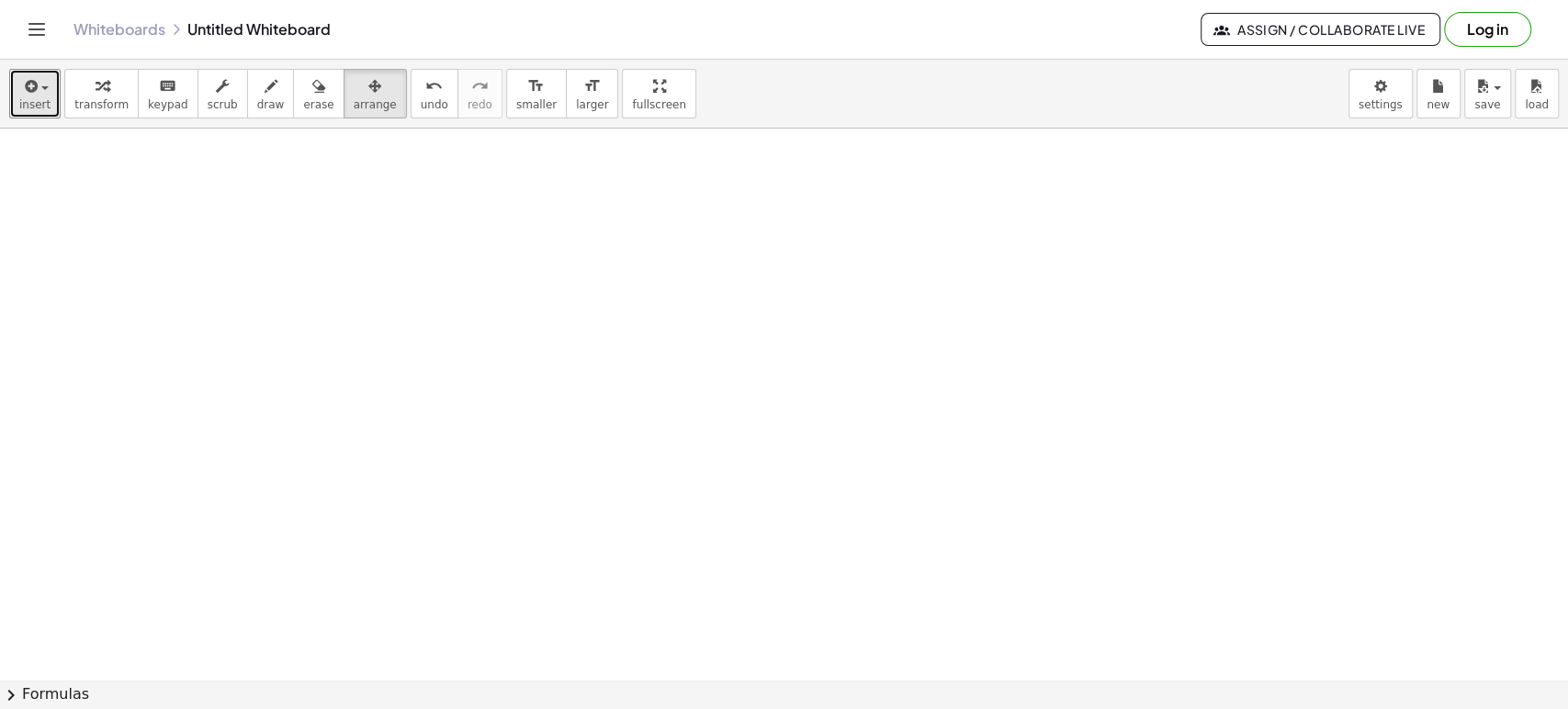
scroll to position [0, 0]
click at [101, 93] on div "button" at bounding box center [102, 85] width 55 height 22
click at [683, 315] on div at bounding box center [890, 681] width 1780 height 1104
click at [520, 269] on div at bounding box center [890, 681] width 1780 height 1104
click at [558, 278] on div at bounding box center [890, 681] width 1780 height 1104
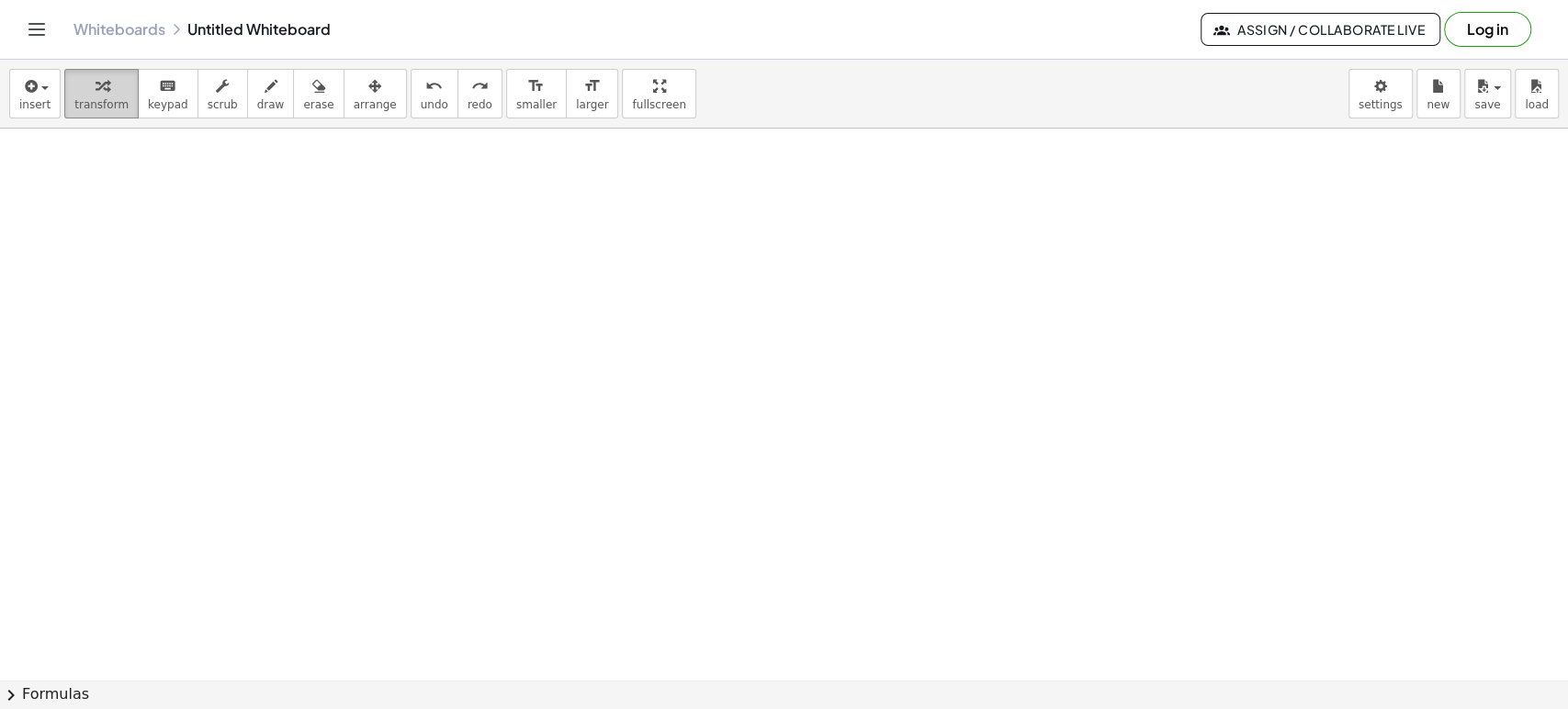
drag, startPoint x: 99, startPoint y: 113, endPoint x: 92, endPoint y: 88, distance: 26.0
click at [97, 103] on button "transform" at bounding box center [101, 93] width 74 height 50
click at [603, 295] on div at bounding box center [890, 681] width 1780 height 1104
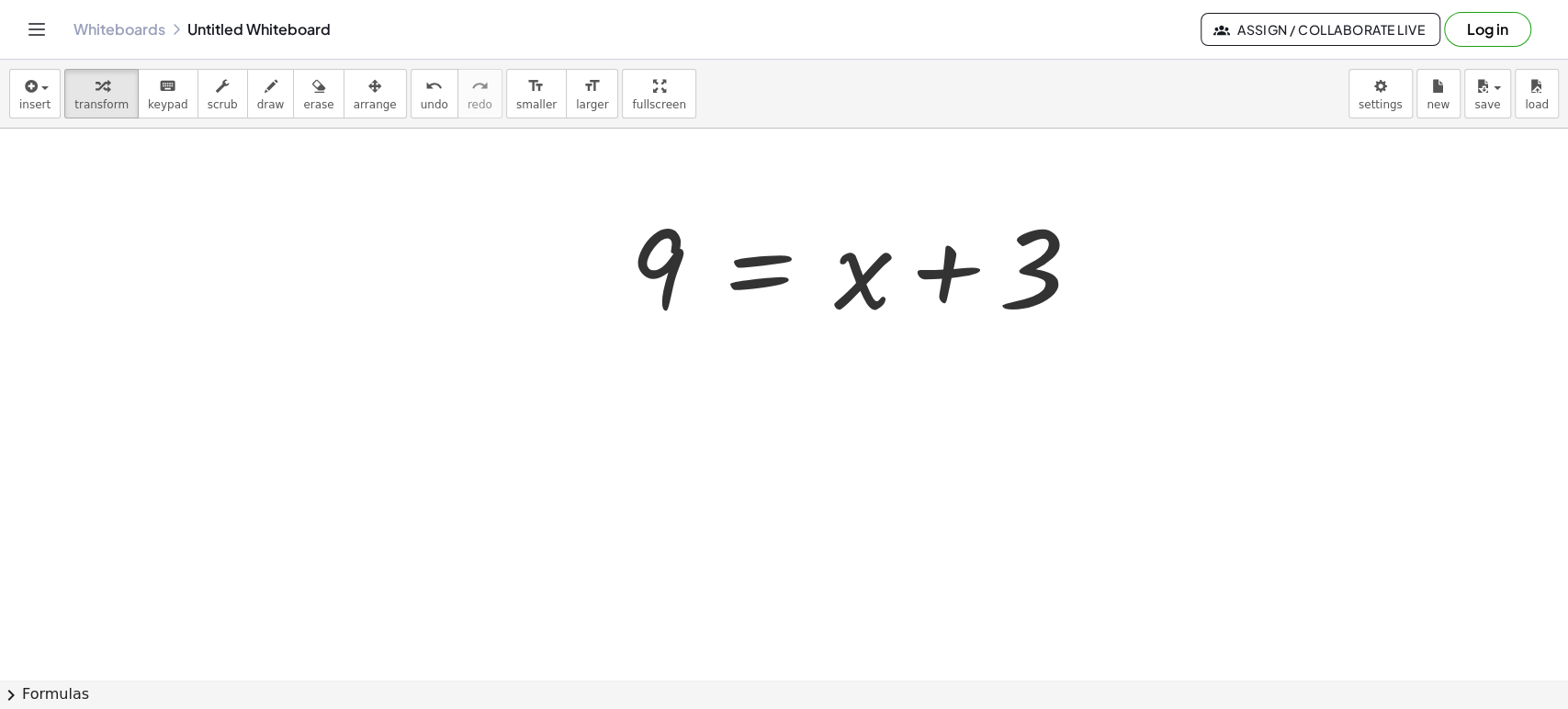
scroll to position [204, 0]
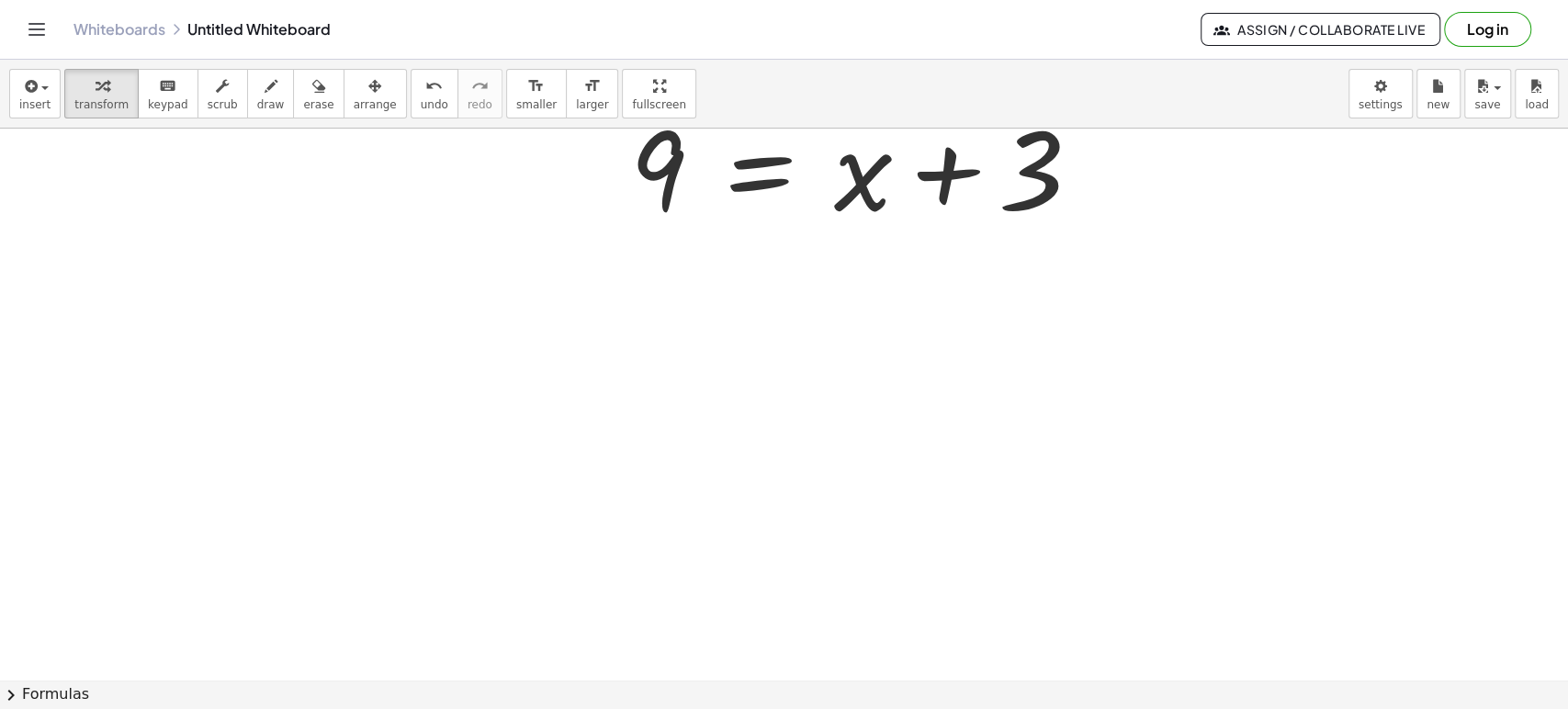
click at [229, 395] on div at bounding box center [890, 476] width 1780 height 1104
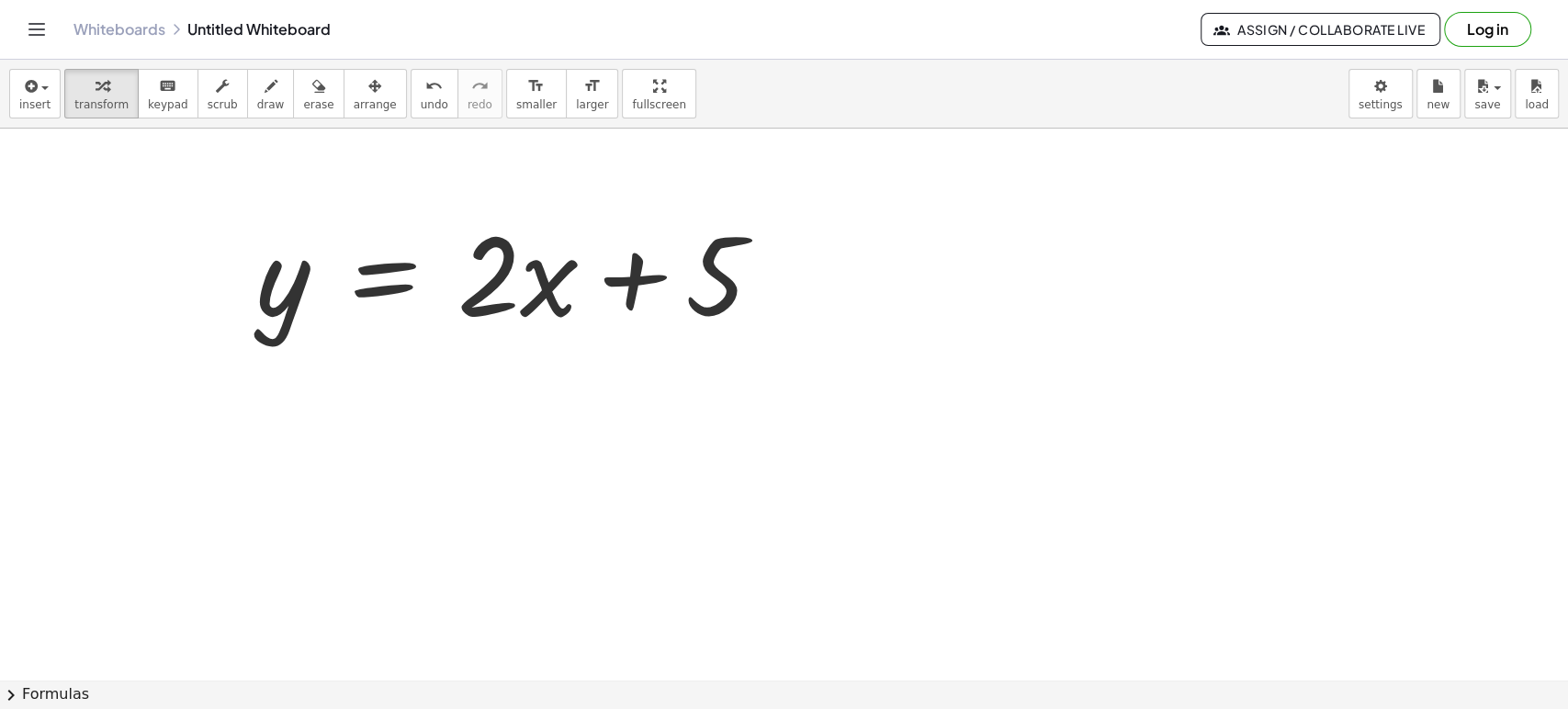
scroll to position [408, 0]
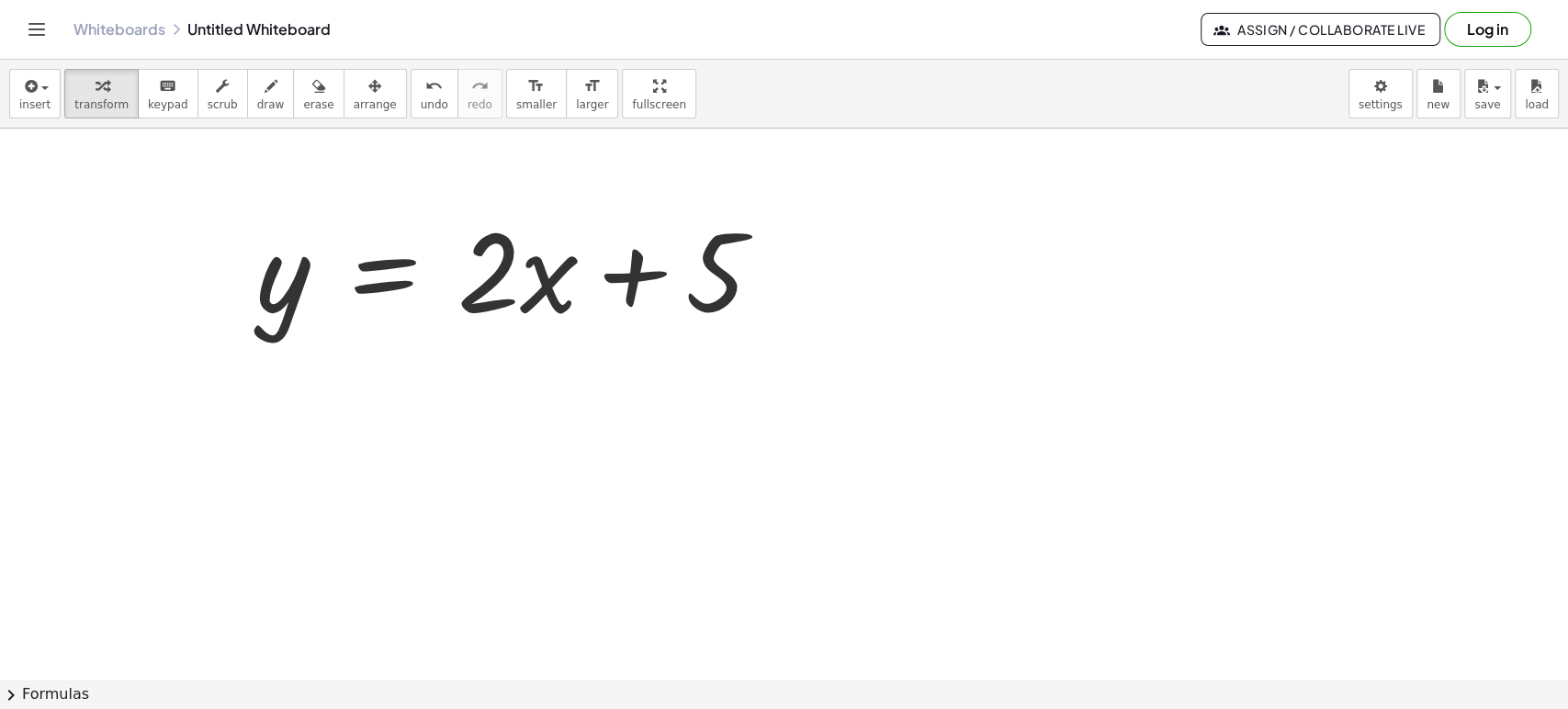
click at [265, 455] on div at bounding box center [890, 273] width 1780 height 1104
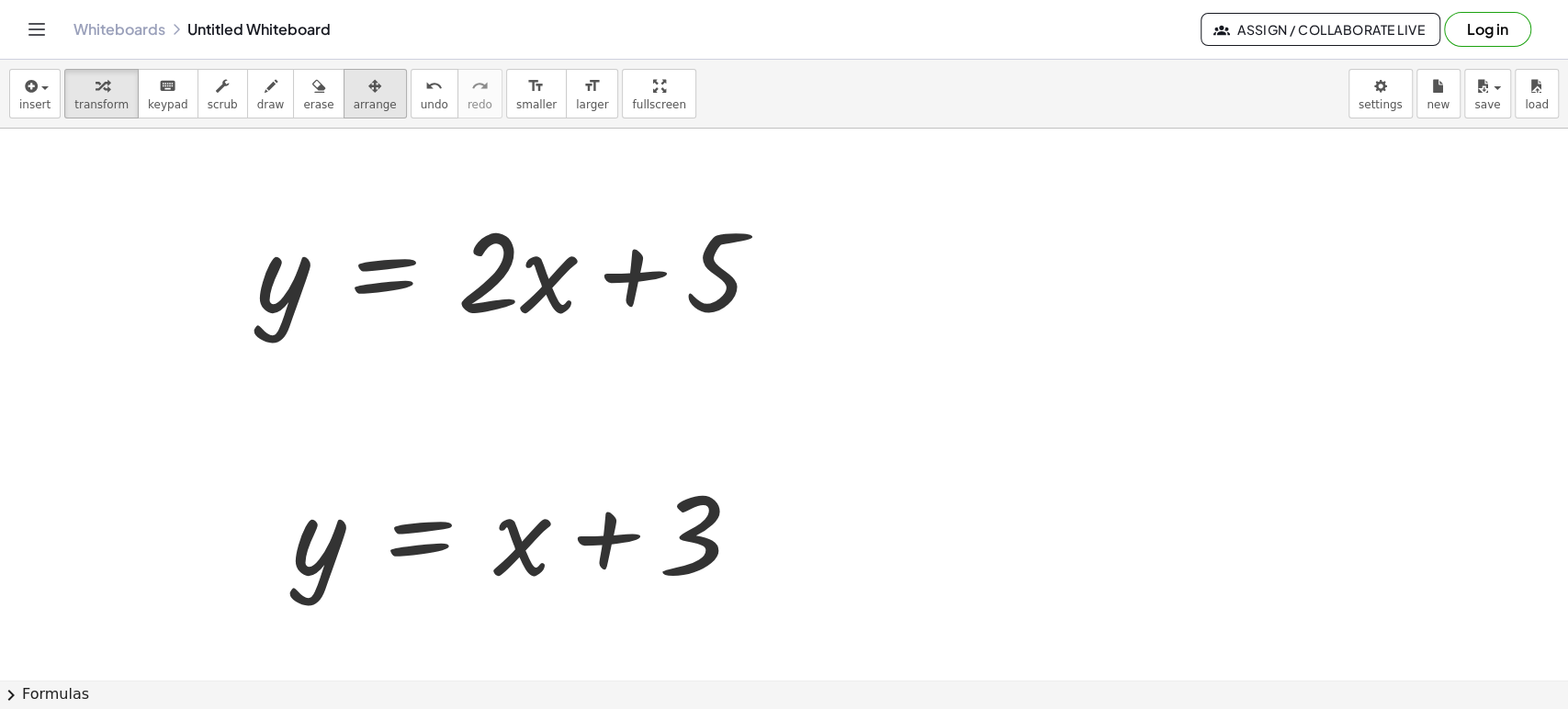
click at [368, 91] on icon "button" at bounding box center [375, 86] width 13 height 22
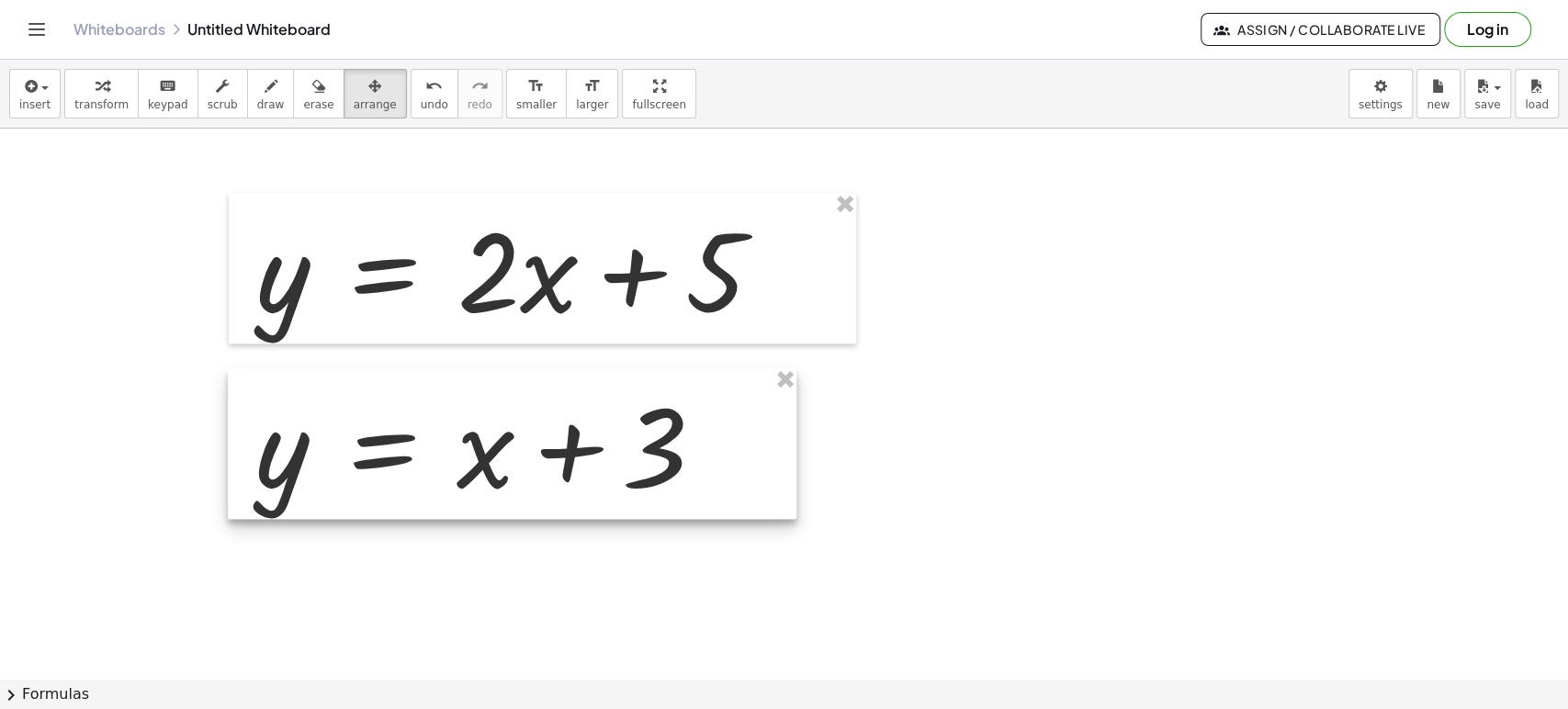
drag, startPoint x: 331, startPoint y: 538, endPoint x: 294, endPoint y: 451, distance: 94.5
click at [294, 451] on div at bounding box center [512, 443] width 569 height 151
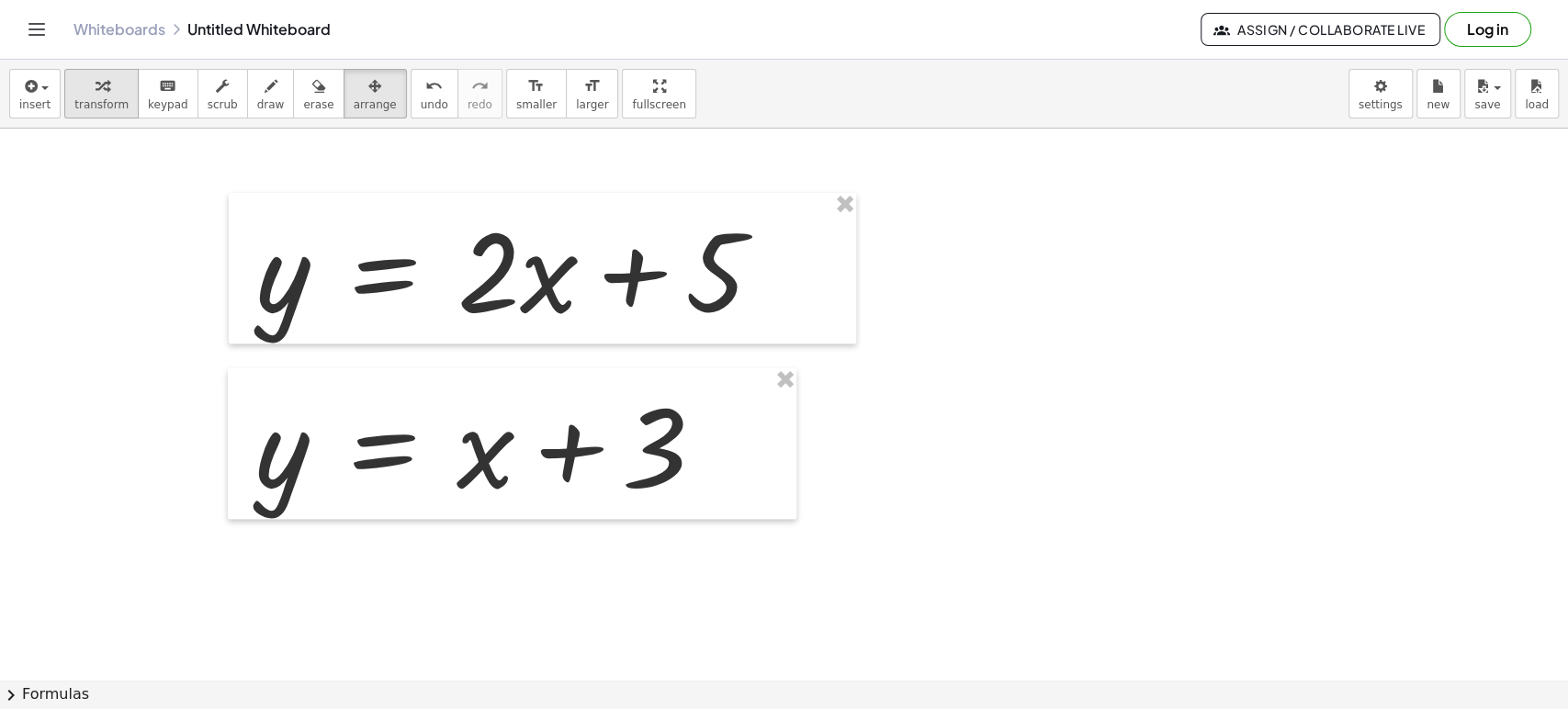
click at [95, 89] on icon "button" at bounding box center [102, 86] width 13 height 22
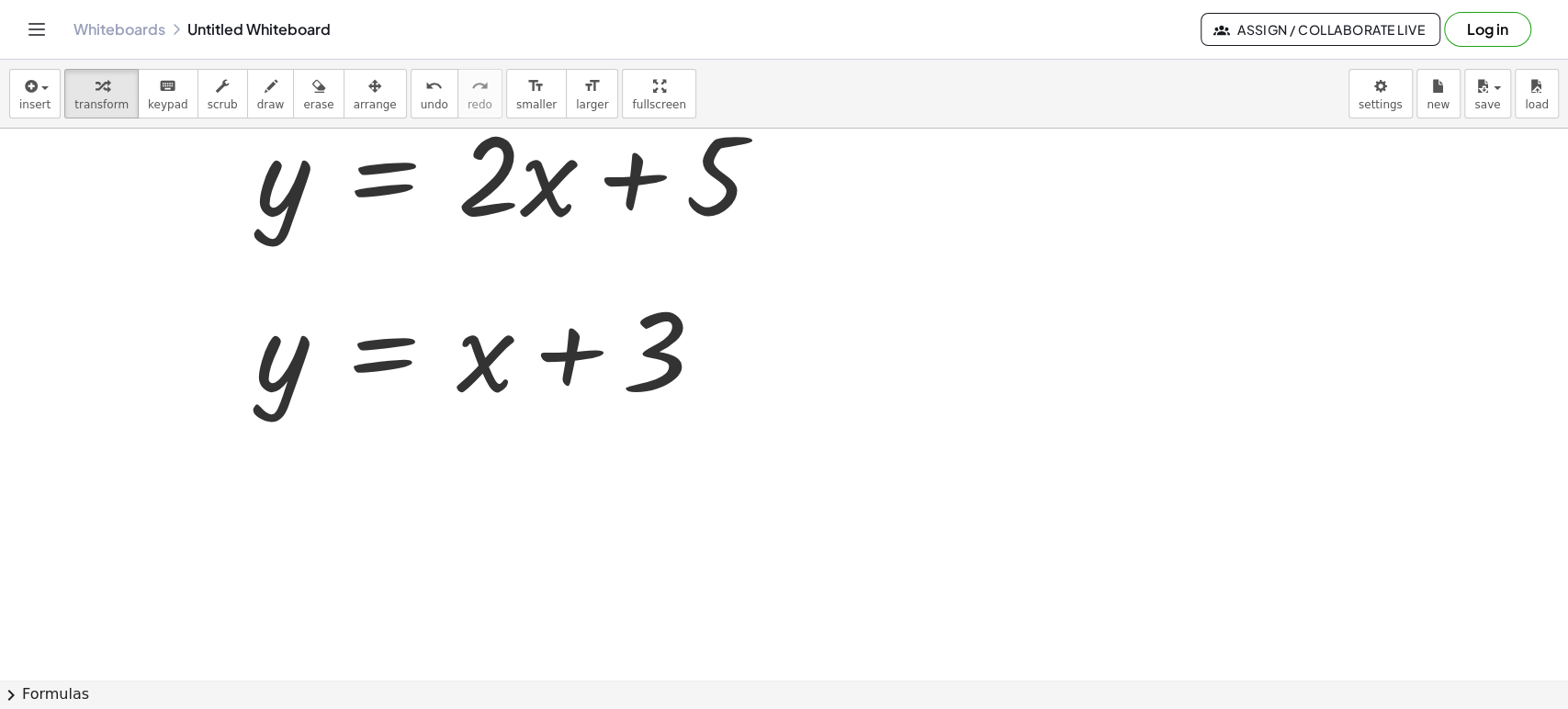
scroll to position [509, 0]
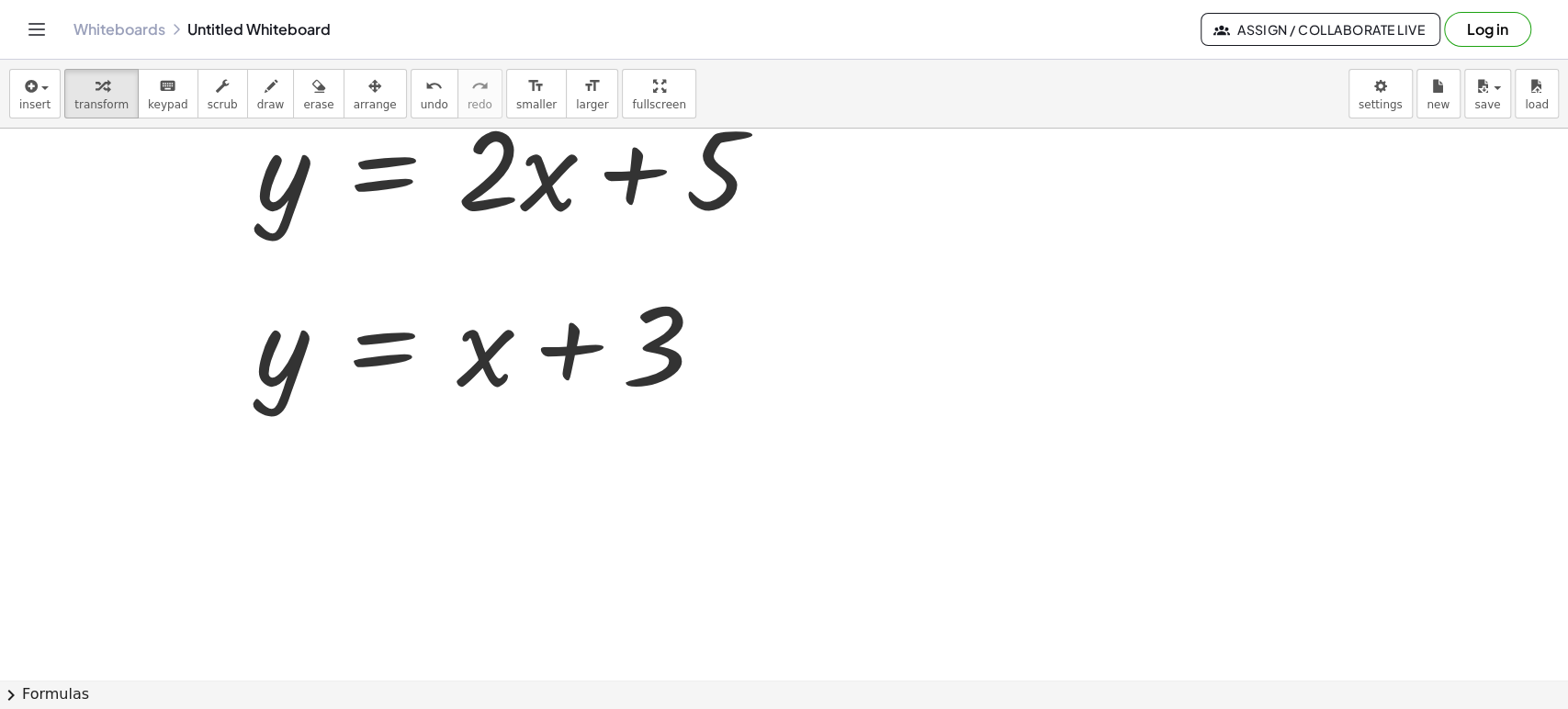
click at [686, 499] on div at bounding box center [890, 170] width 1780 height 1104
drag, startPoint x: 742, startPoint y: 337, endPoint x: 764, endPoint y: 493, distance: 157.5
click at [764, 493] on div "9 = + x + 3 y = + · 2 · x + 5 y = + x + 3" at bounding box center [890, 170] width 1780 height 1104
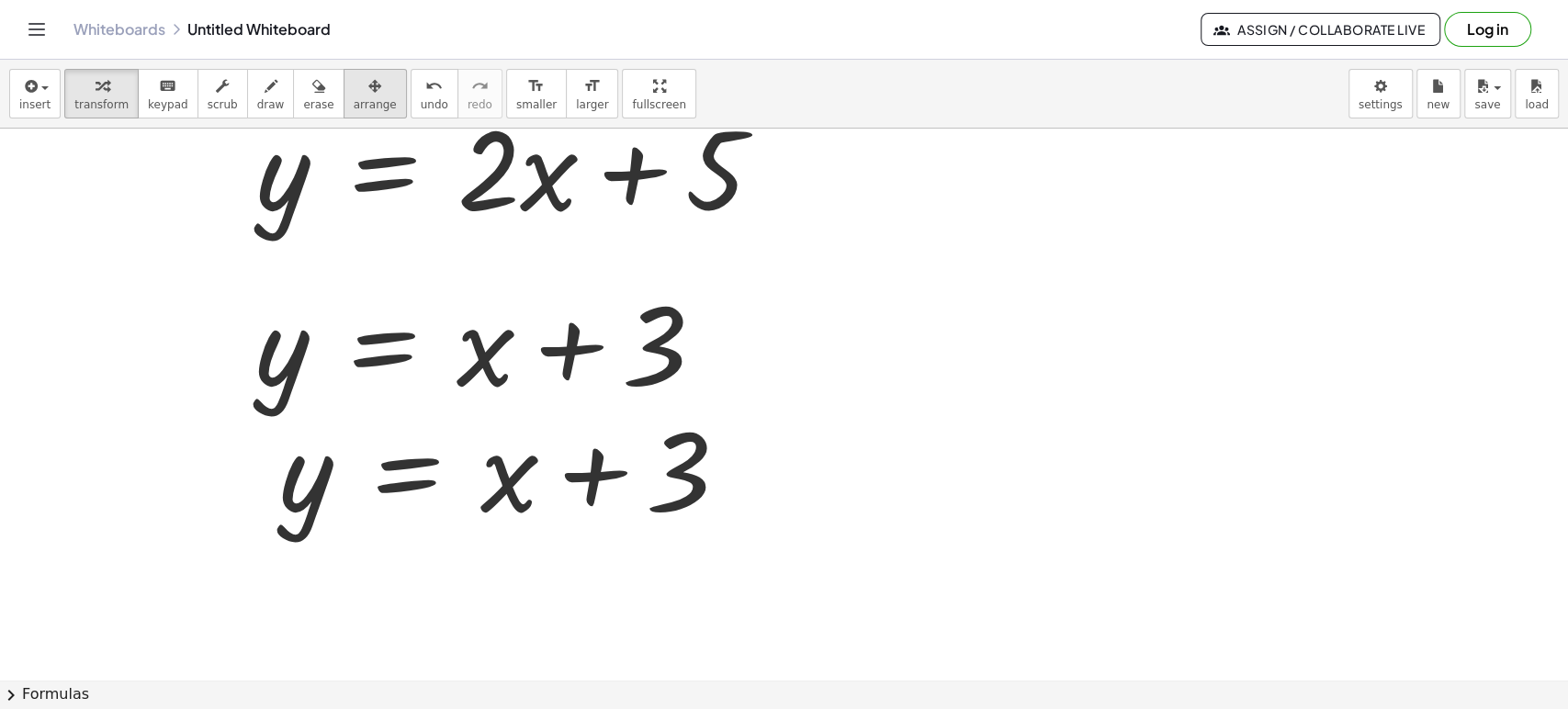
click at [353, 91] on div "button" at bounding box center [375, 85] width 43 height 22
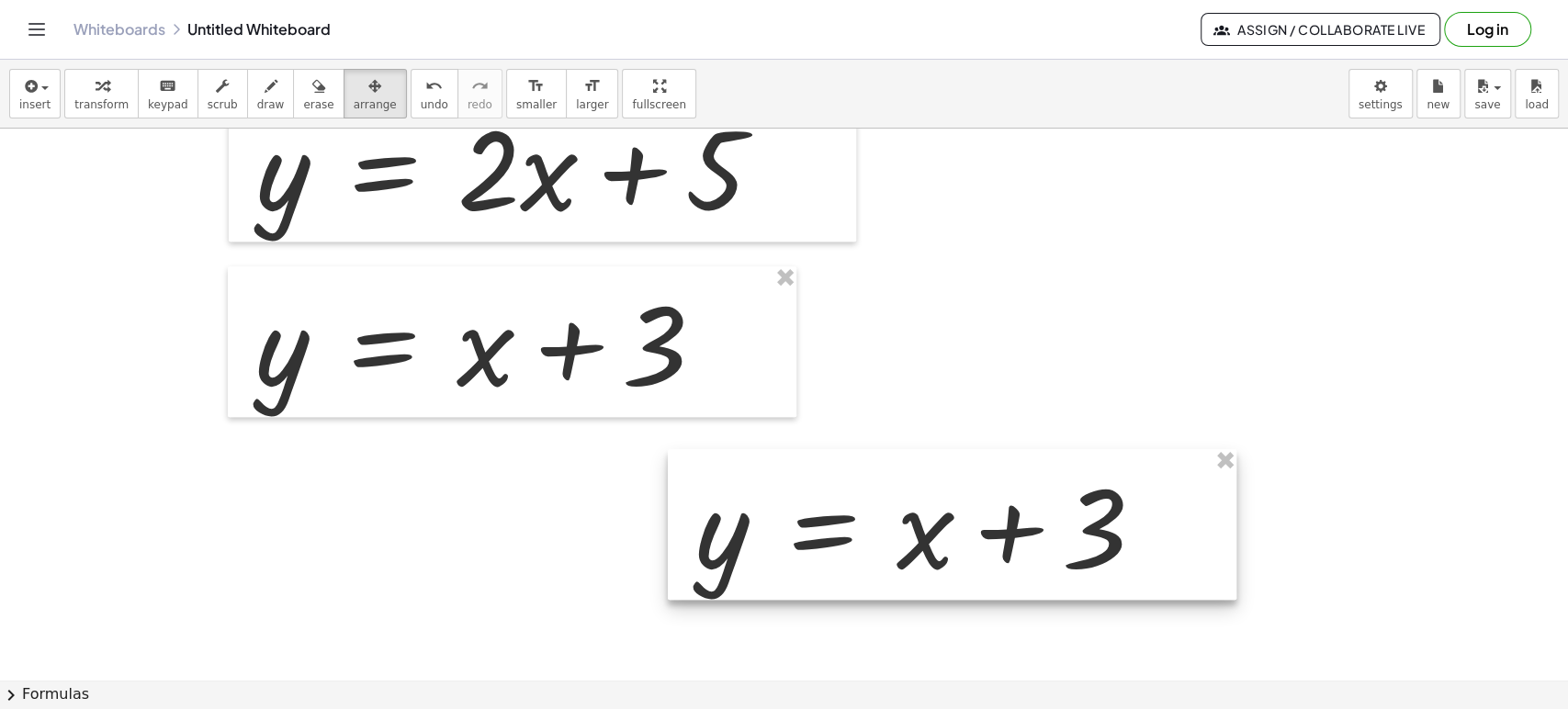
drag, startPoint x: 497, startPoint y: 473, endPoint x: 895, endPoint y: 533, distance: 402.5
click at [895, 533] on div at bounding box center [952, 524] width 569 height 151
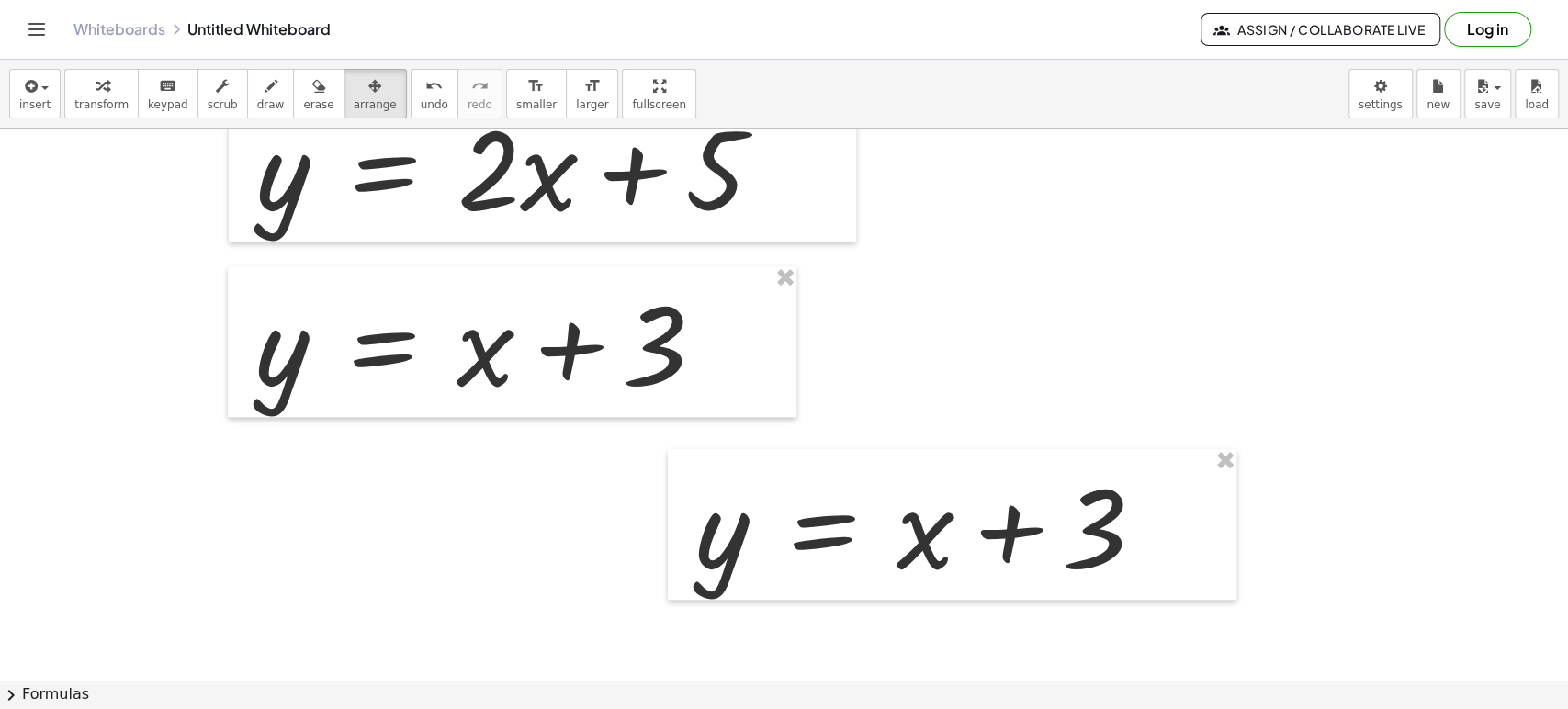
click at [1172, 298] on div at bounding box center [890, 170] width 1780 height 1104
click at [118, 93] on button "transform" at bounding box center [101, 93] width 74 height 50
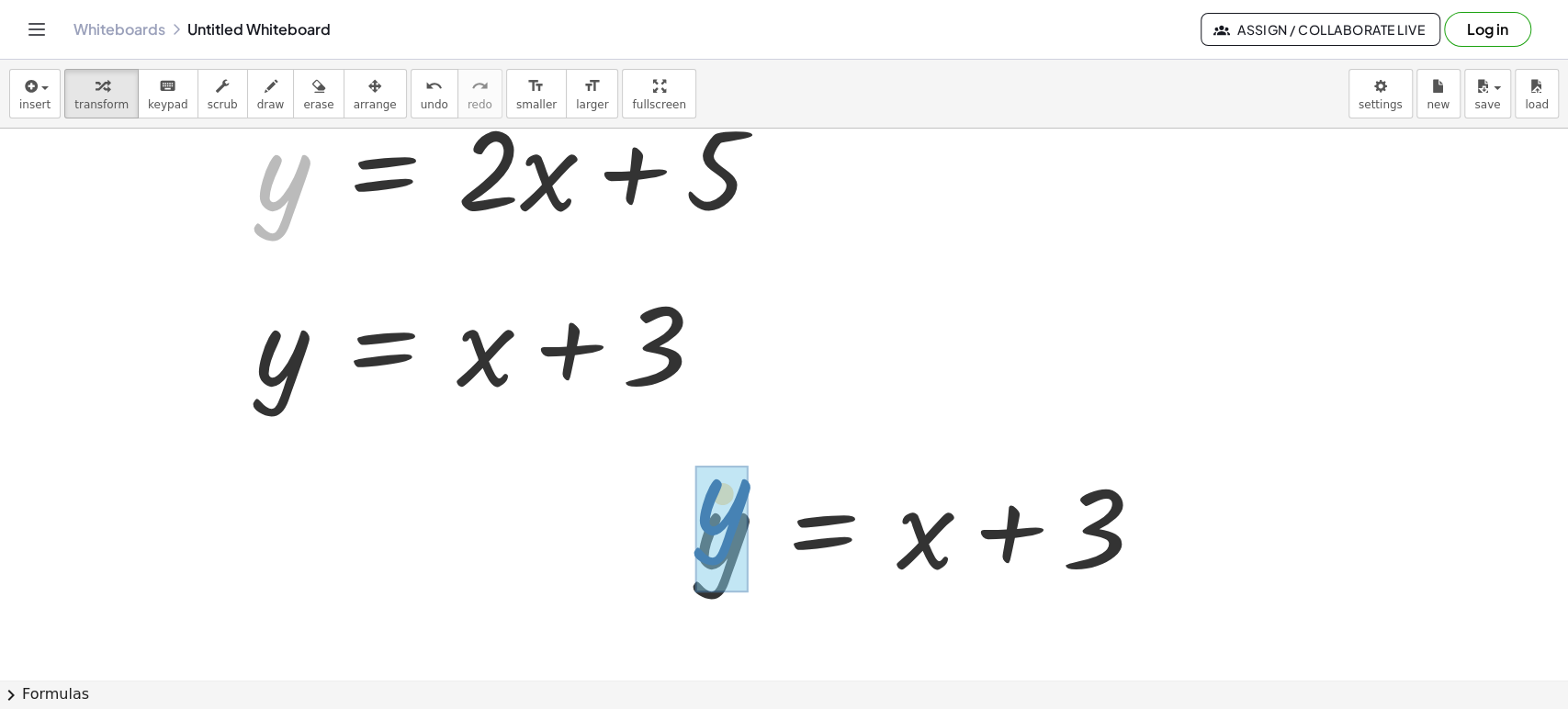
drag, startPoint x: 287, startPoint y: 181, endPoint x: 735, endPoint y: 513, distance: 557.6
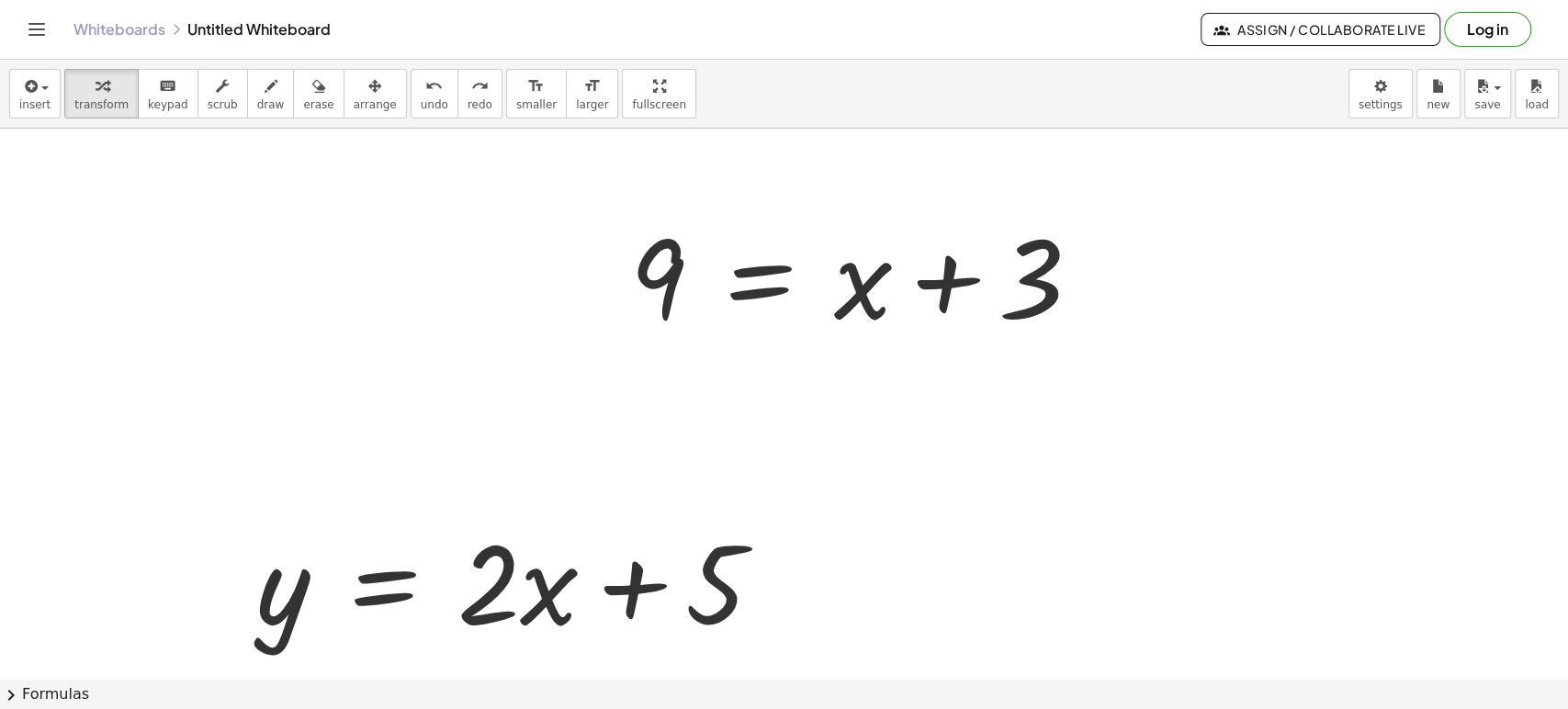
scroll to position [102, 0]
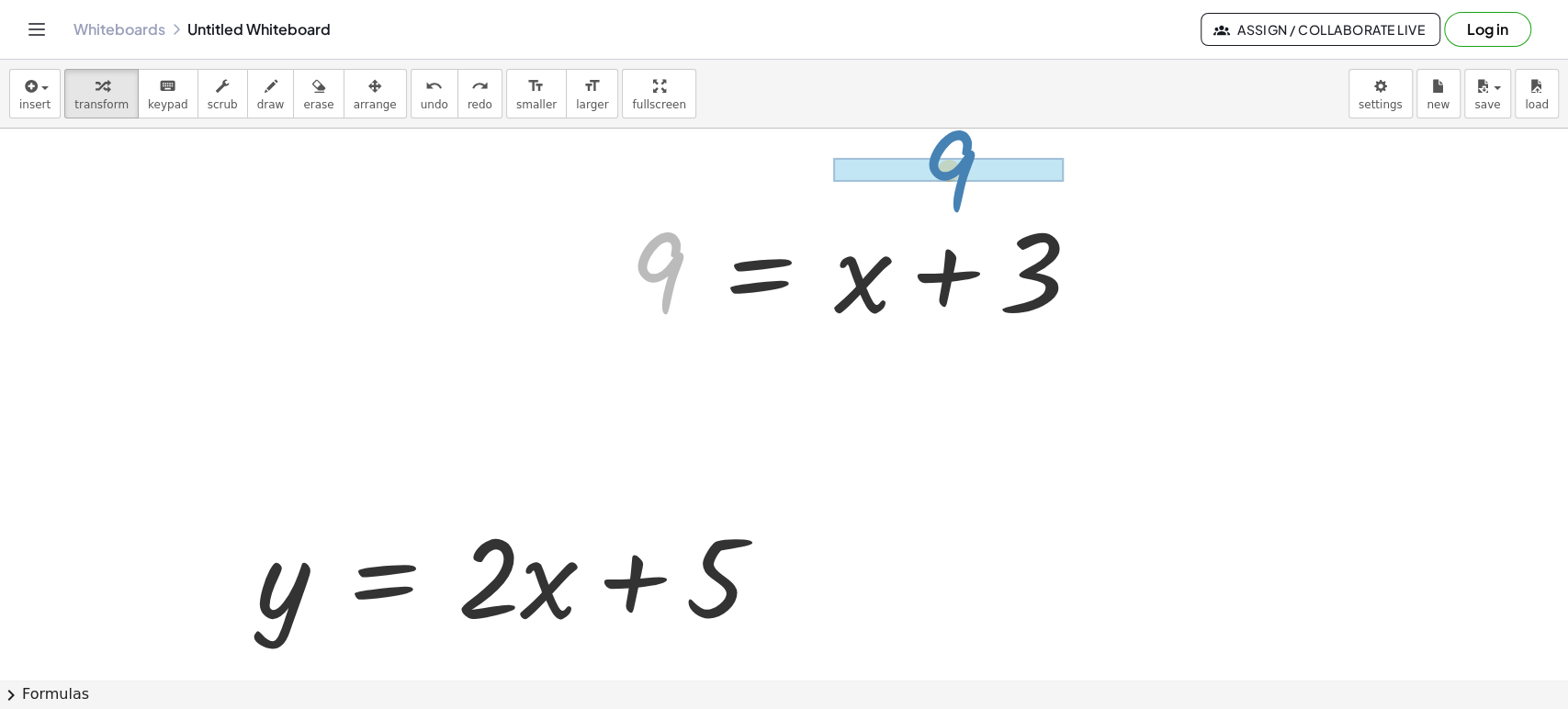
drag, startPoint x: 670, startPoint y: 263, endPoint x: 957, endPoint y: 159, distance: 305.3
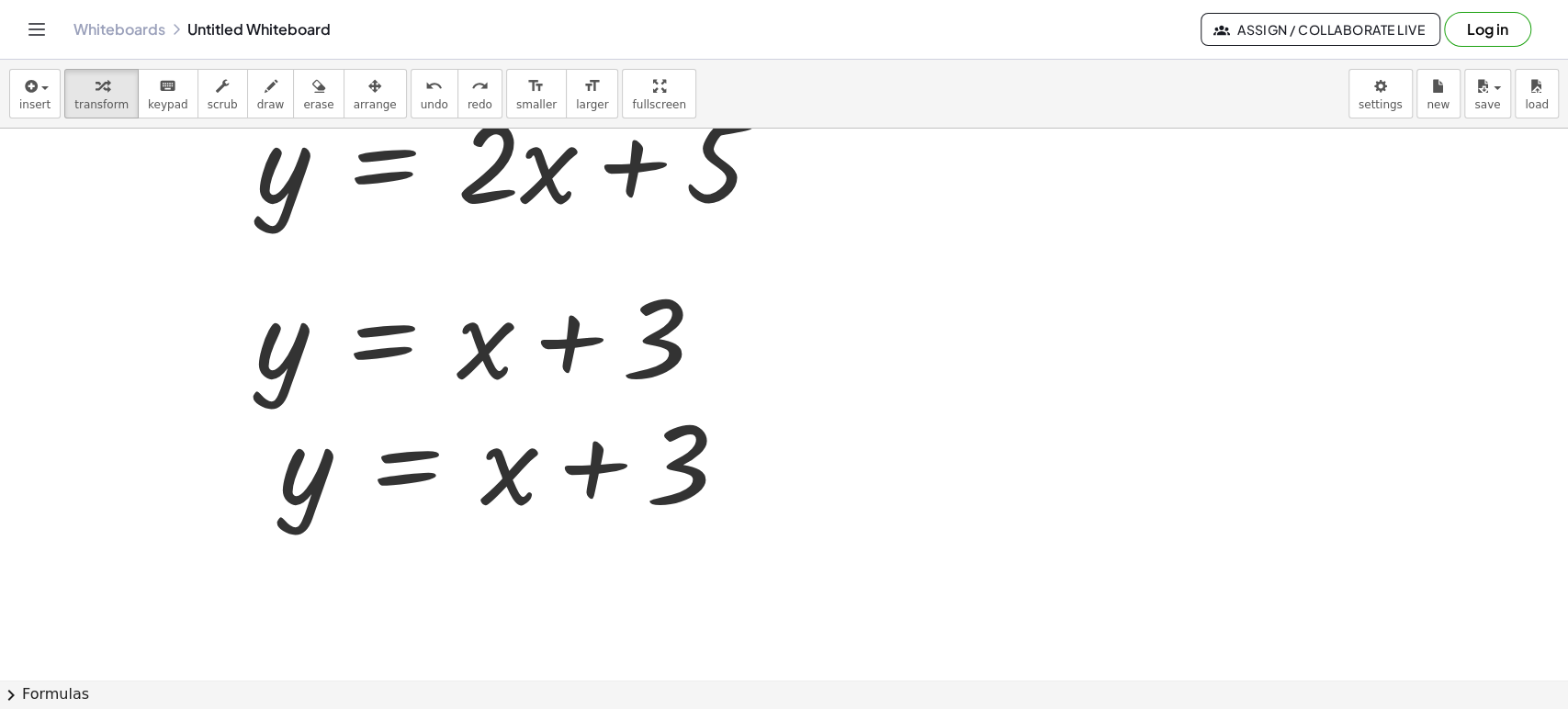
scroll to position [464, 0]
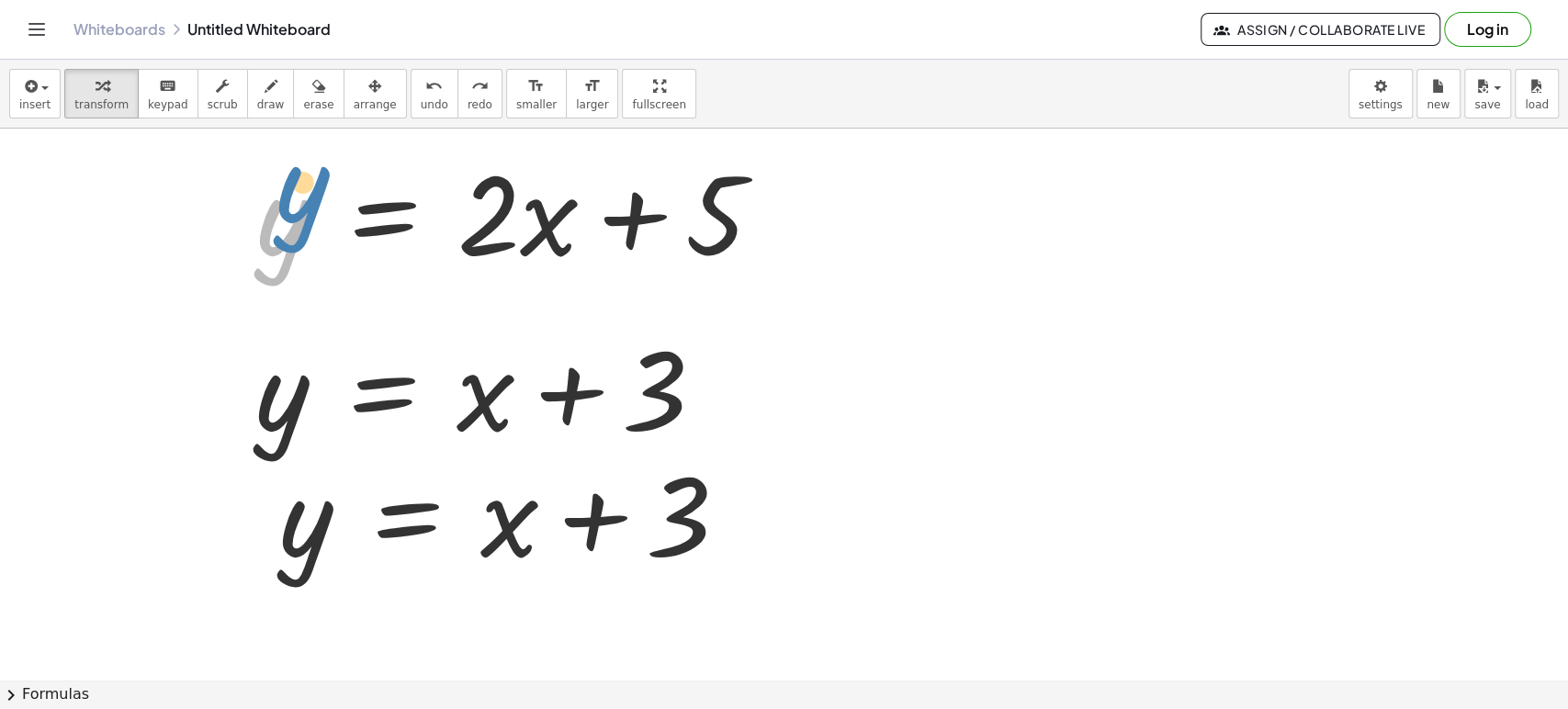
drag, startPoint x: 291, startPoint y: 223, endPoint x: 301, endPoint y: 195, distance: 29.7
click at [301, 195] on div at bounding box center [516, 211] width 540 height 141
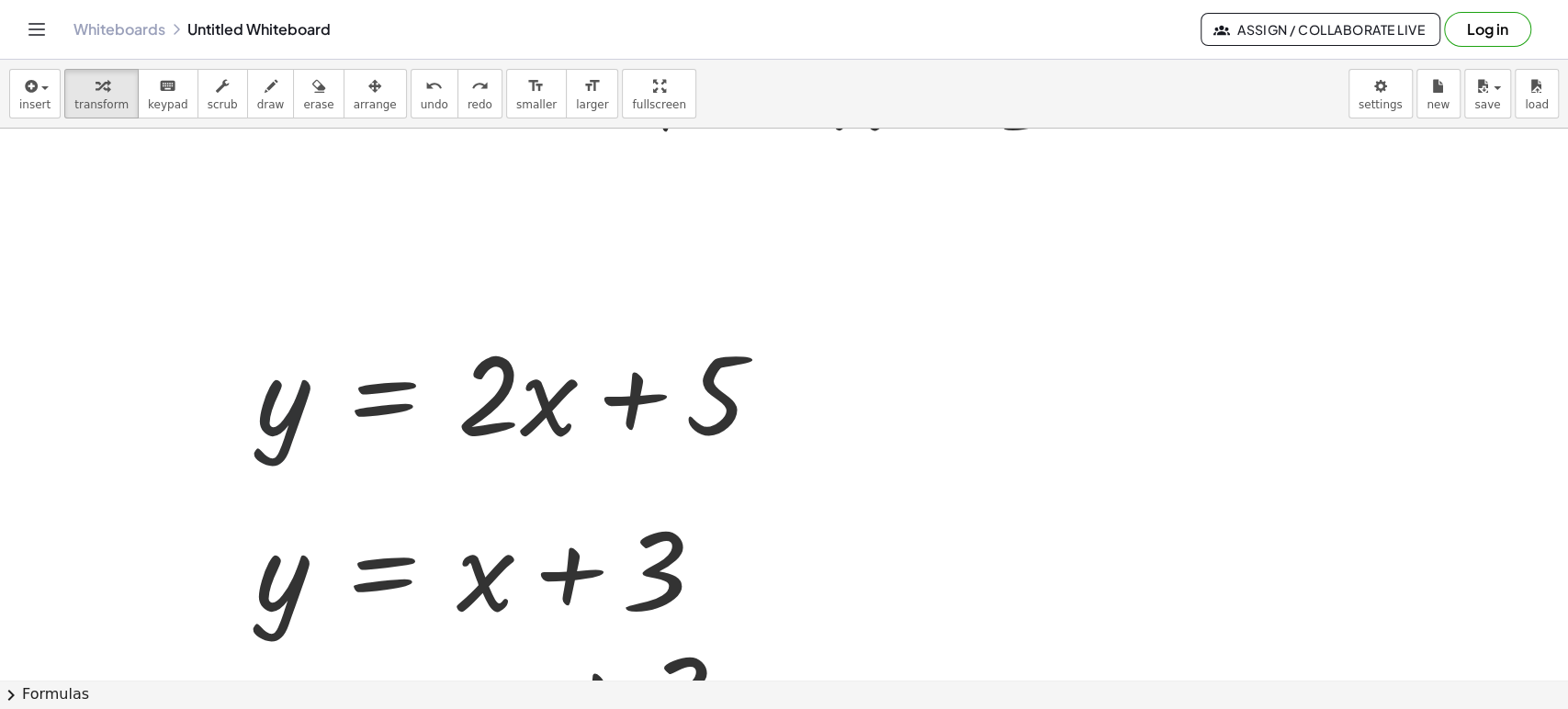
scroll to position [261, 0]
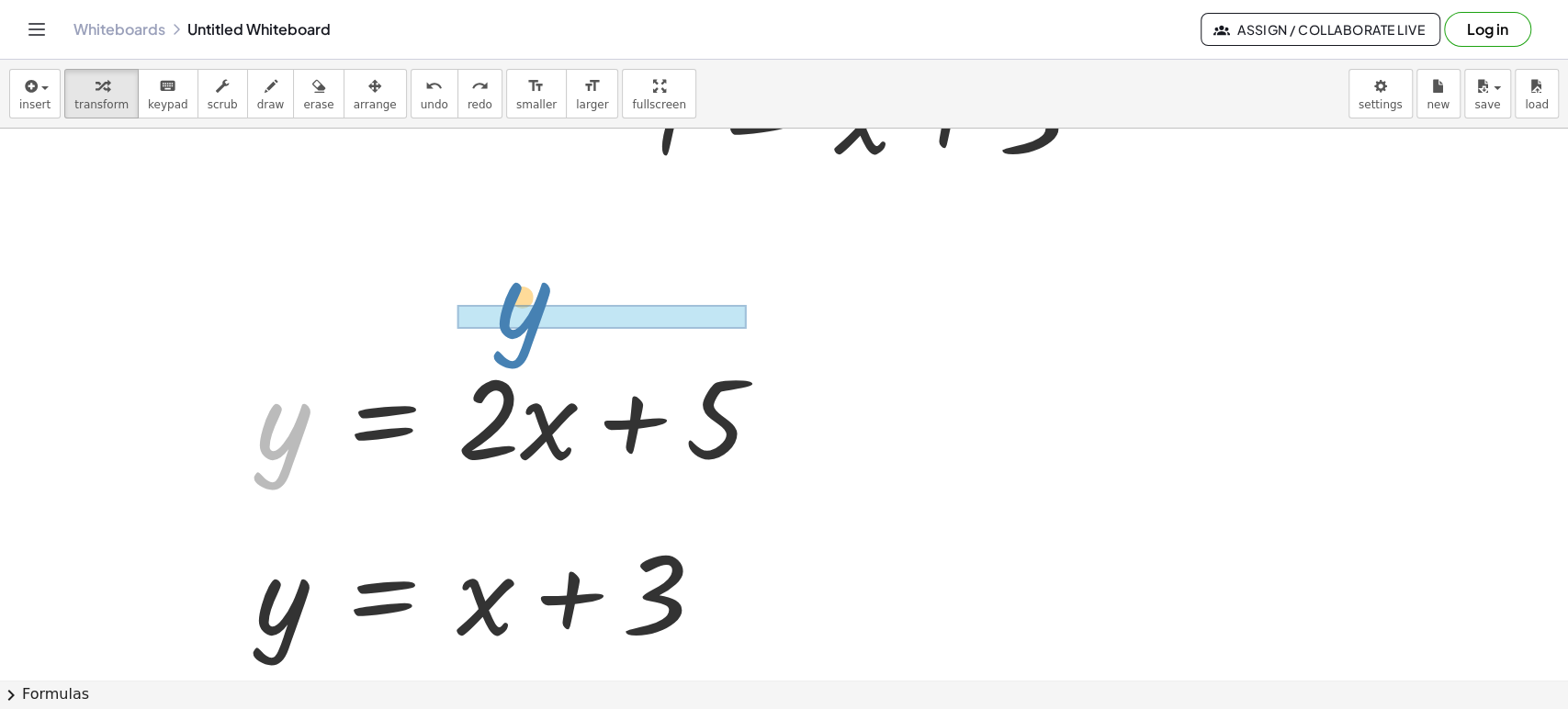
drag, startPoint x: 260, startPoint y: 428, endPoint x: 499, endPoint y: 307, distance: 267.9
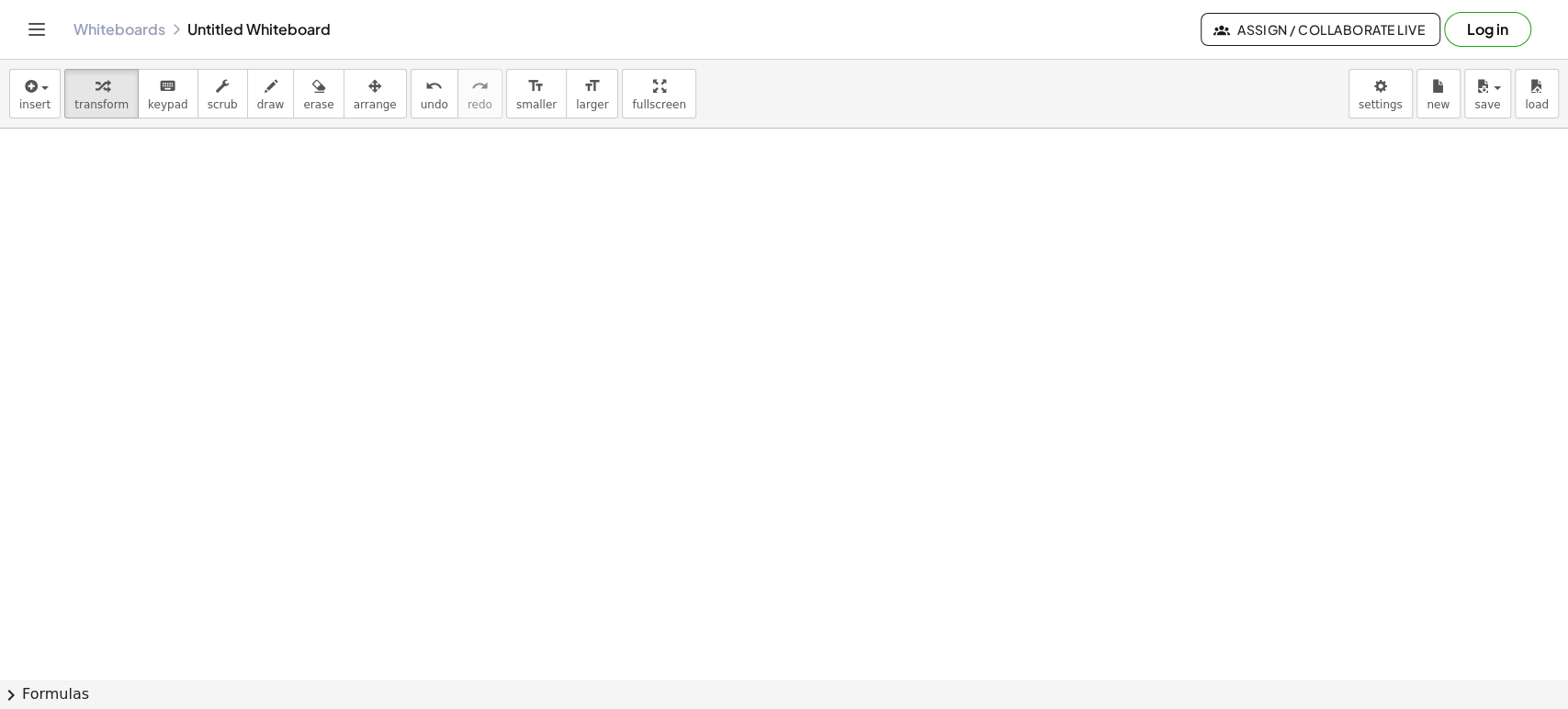
scroll to position [1021, 0]
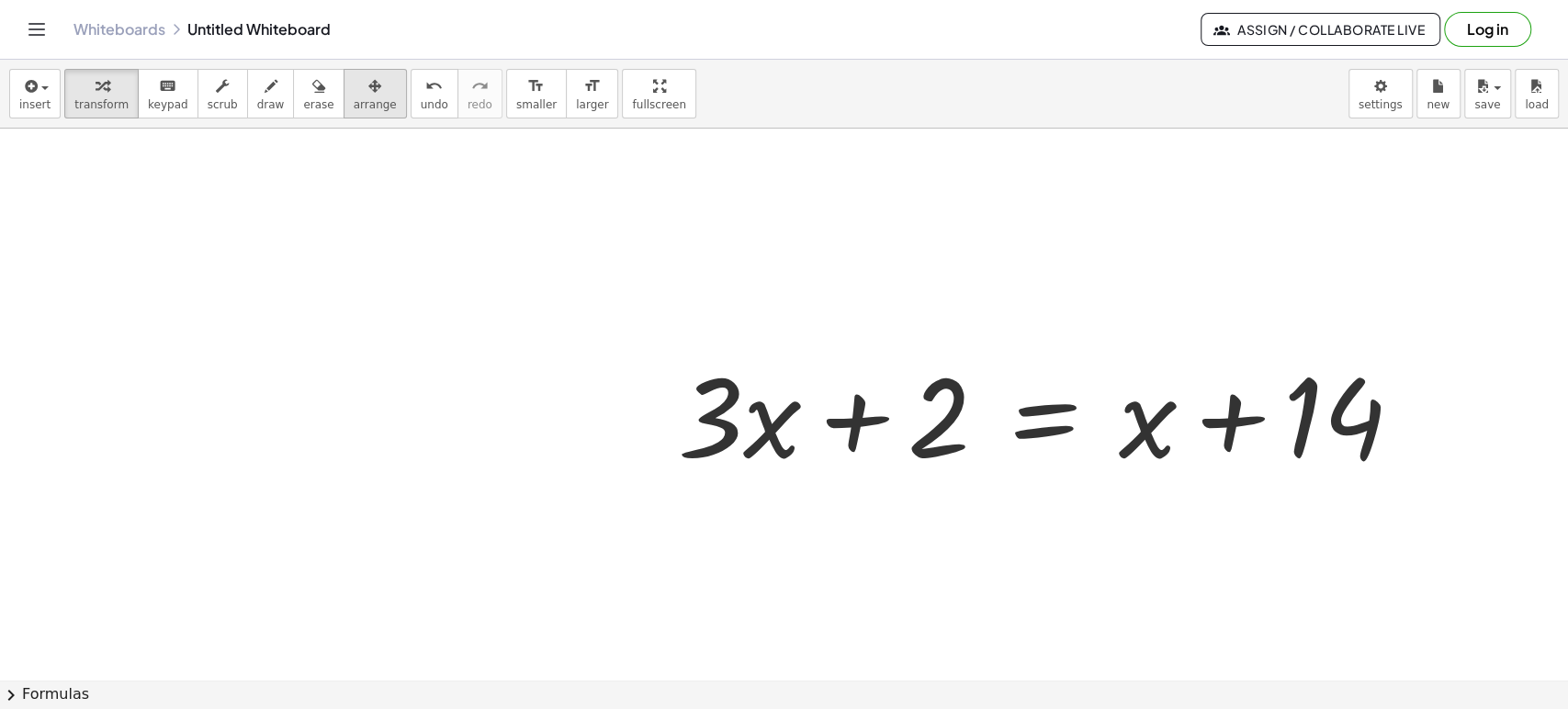
click at [353, 100] on span "arrange" at bounding box center [375, 105] width 43 height 13
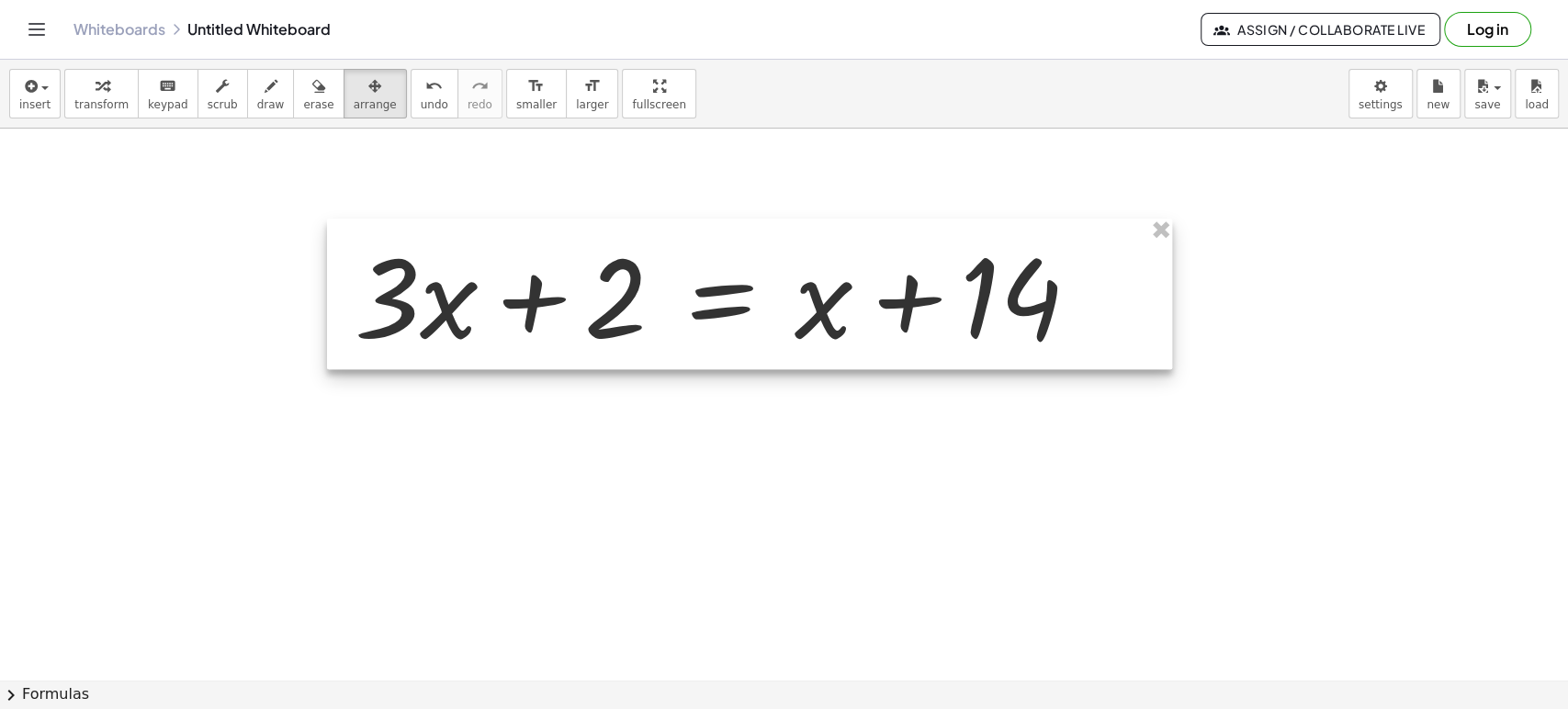
drag, startPoint x: 1126, startPoint y: 395, endPoint x: 739, endPoint y: 250, distance: 413.3
click at [803, 250] on div at bounding box center [749, 294] width 845 height 151
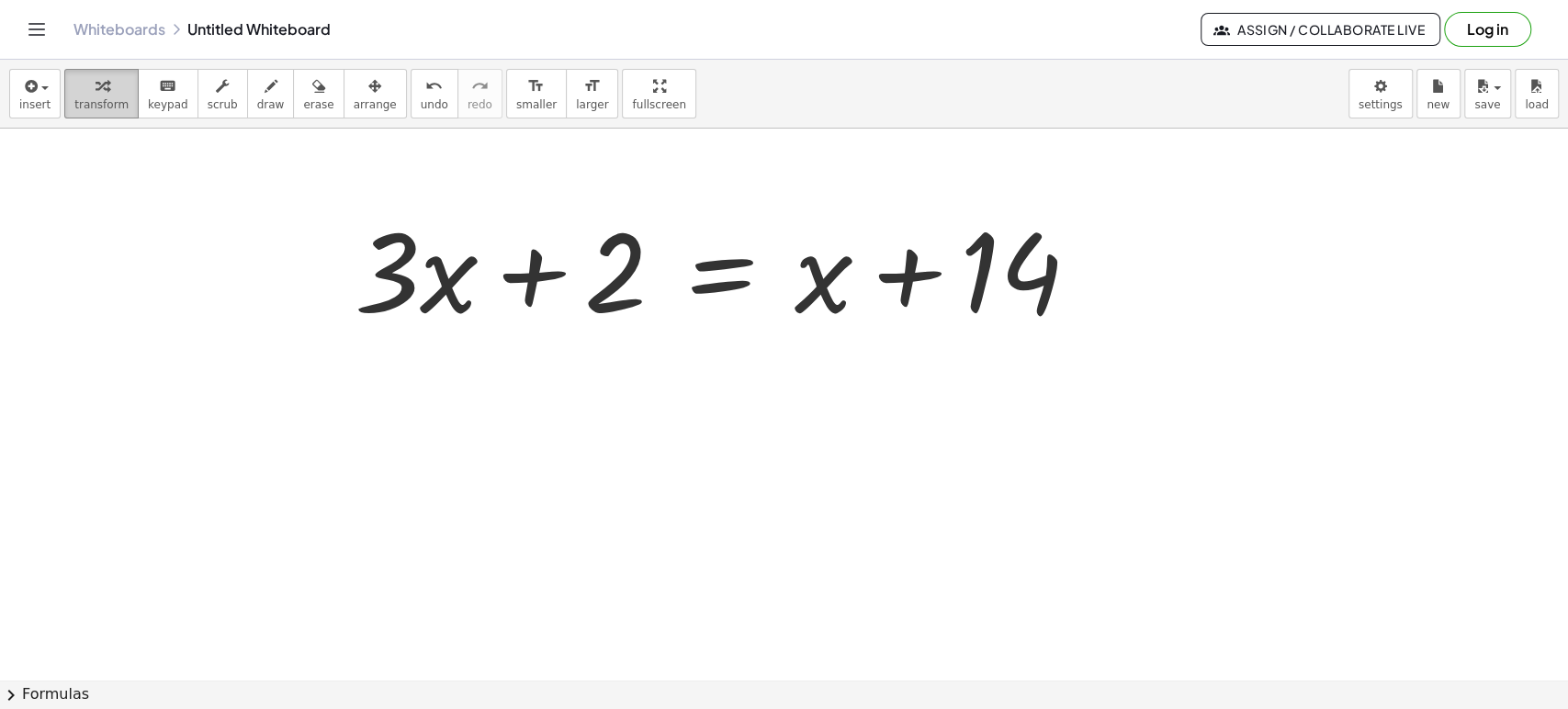
click at [100, 77] on div "button" at bounding box center [102, 85] width 55 height 22
drag, startPoint x: 335, startPoint y: 92, endPoint x: 354, endPoint y: 99, distance: 20.2
click at [368, 93] on icon "button" at bounding box center [375, 86] width 13 height 22
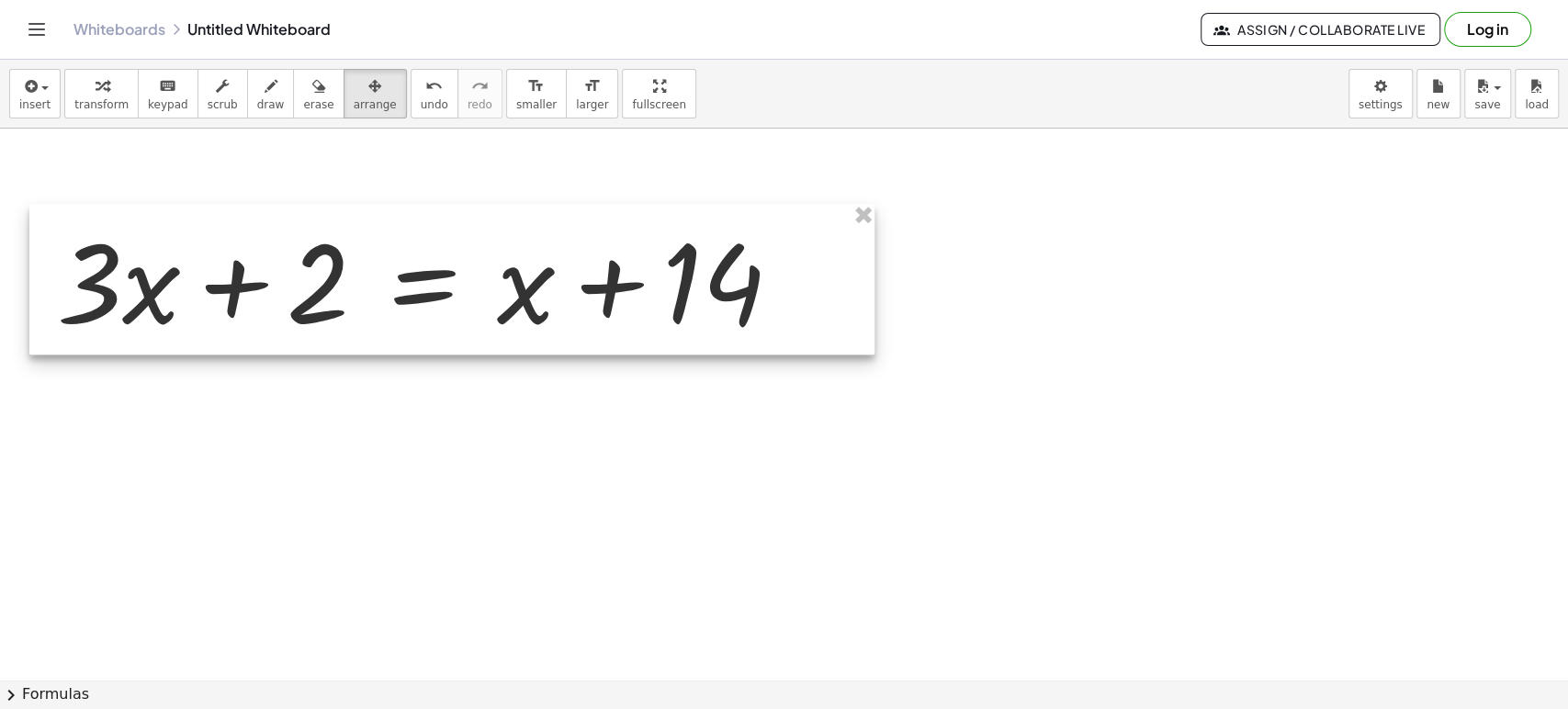
drag, startPoint x: 724, startPoint y: 250, endPoint x: 427, endPoint y: 262, distance: 297.2
click at [427, 262] on div at bounding box center [451, 280] width 845 height 151
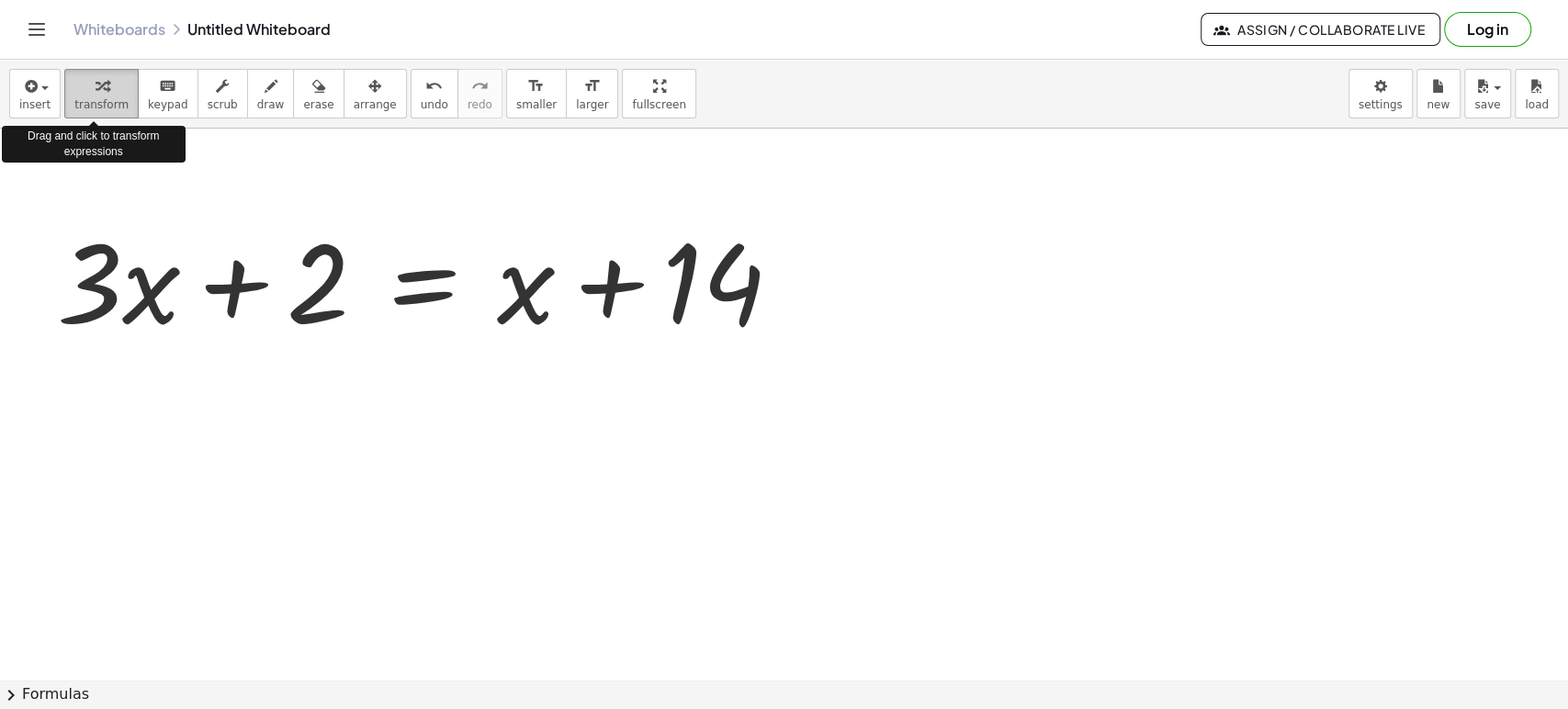
click at [104, 95] on button "transform" at bounding box center [101, 93] width 74 height 50
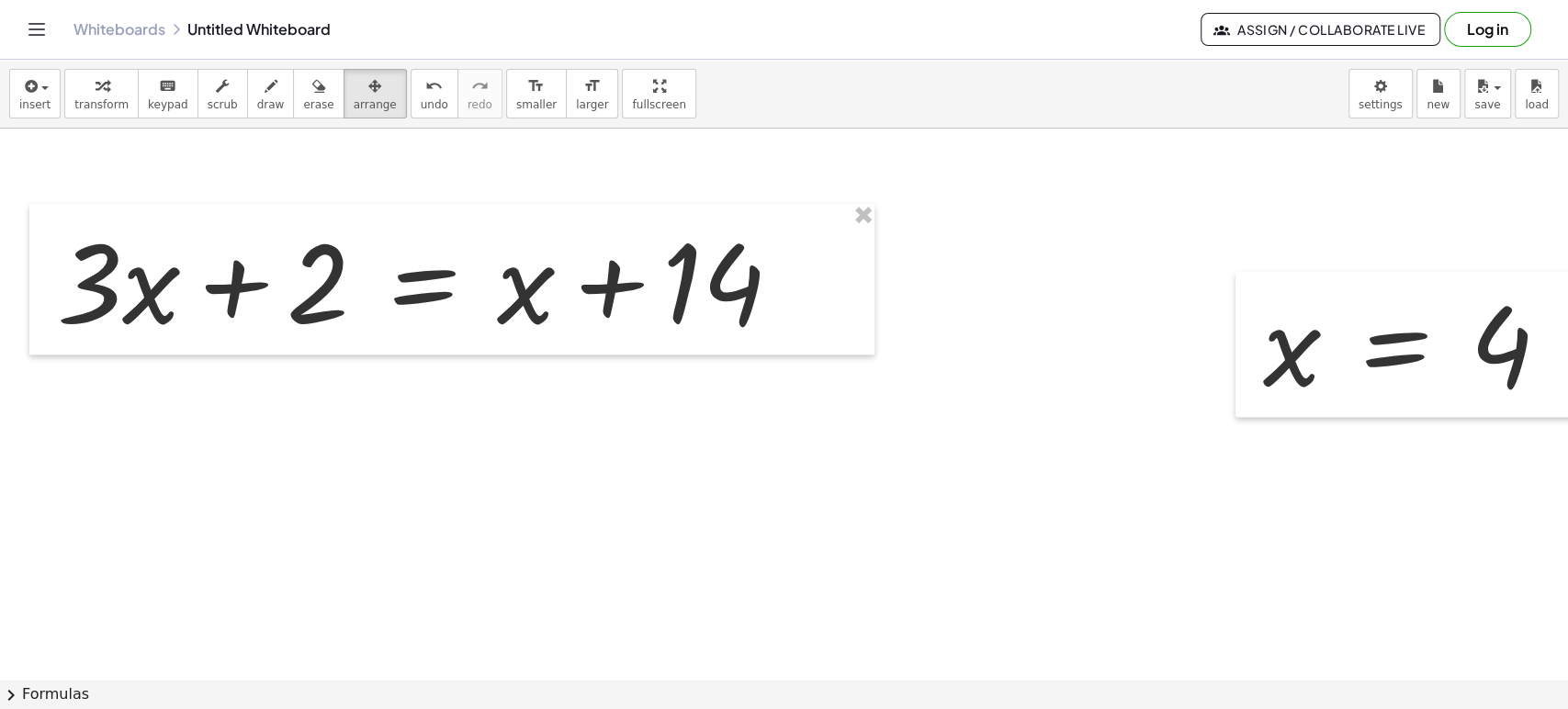
drag, startPoint x: 331, startPoint y: 75, endPoint x: 1114, endPoint y: 276, distance: 808.4
click at [353, 75] on div "button" at bounding box center [375, 85] width 43 height 22
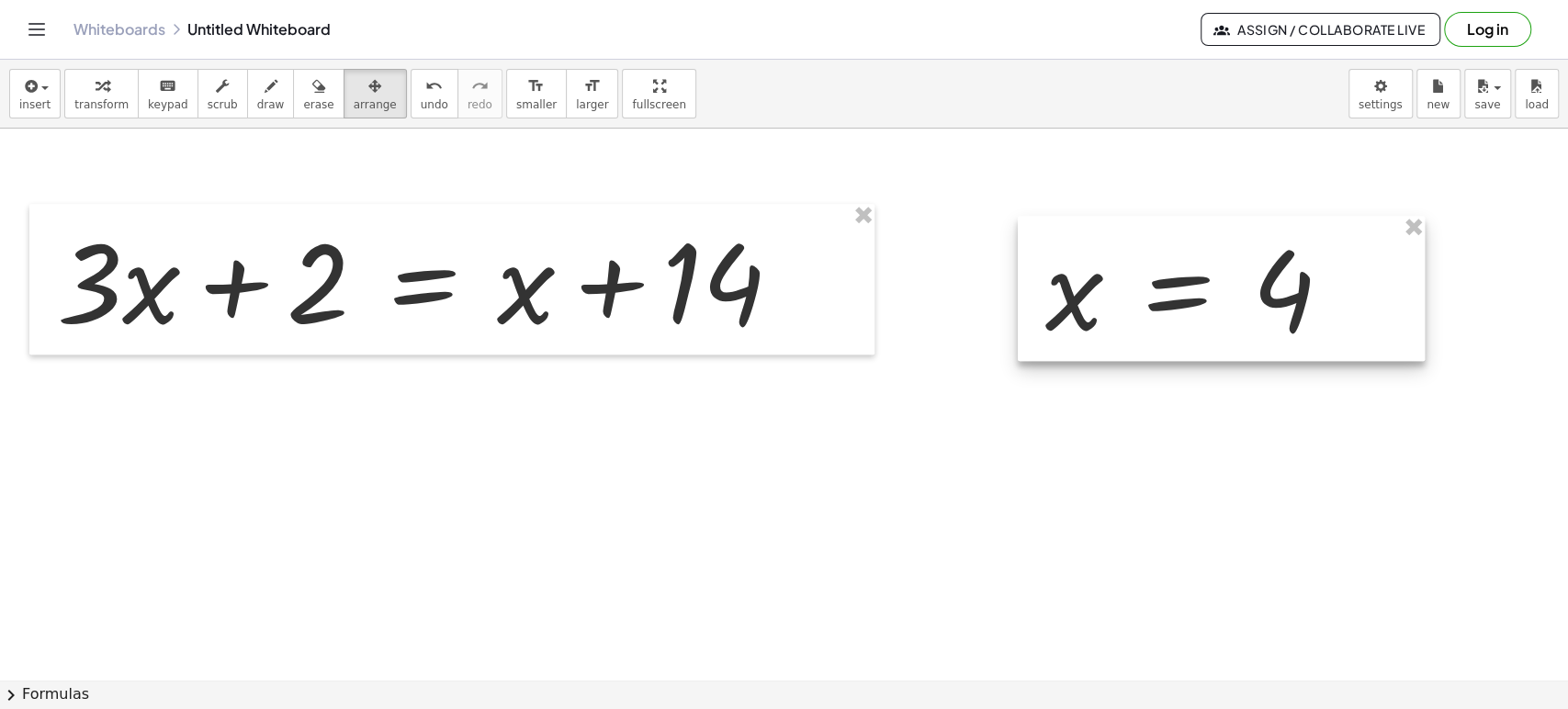
drag, startPoint x: 1367, startPoint y: 344, endPoint x: 1188, endPoint y: 291, distance: 186.7
click at [1188, 291] on div at bounding box center [1221, 288] width 407 height 145
click at [95, 93] on icon "button" at bounding box center [102, 86] width 13 height 22
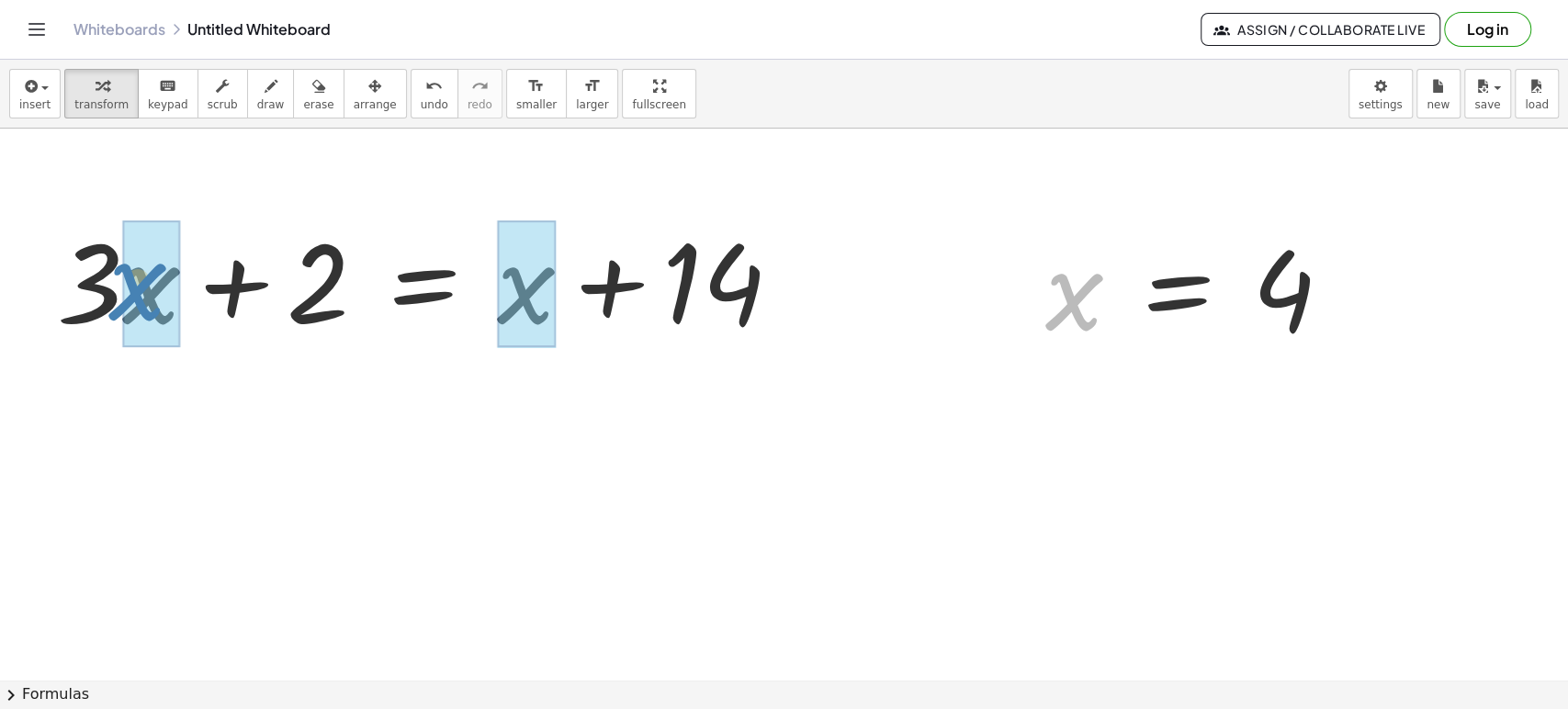
drag, startPoint x: 1069, startPoint y: 287, endPoint x: 136, endPoint y: 279, distance: 933.0
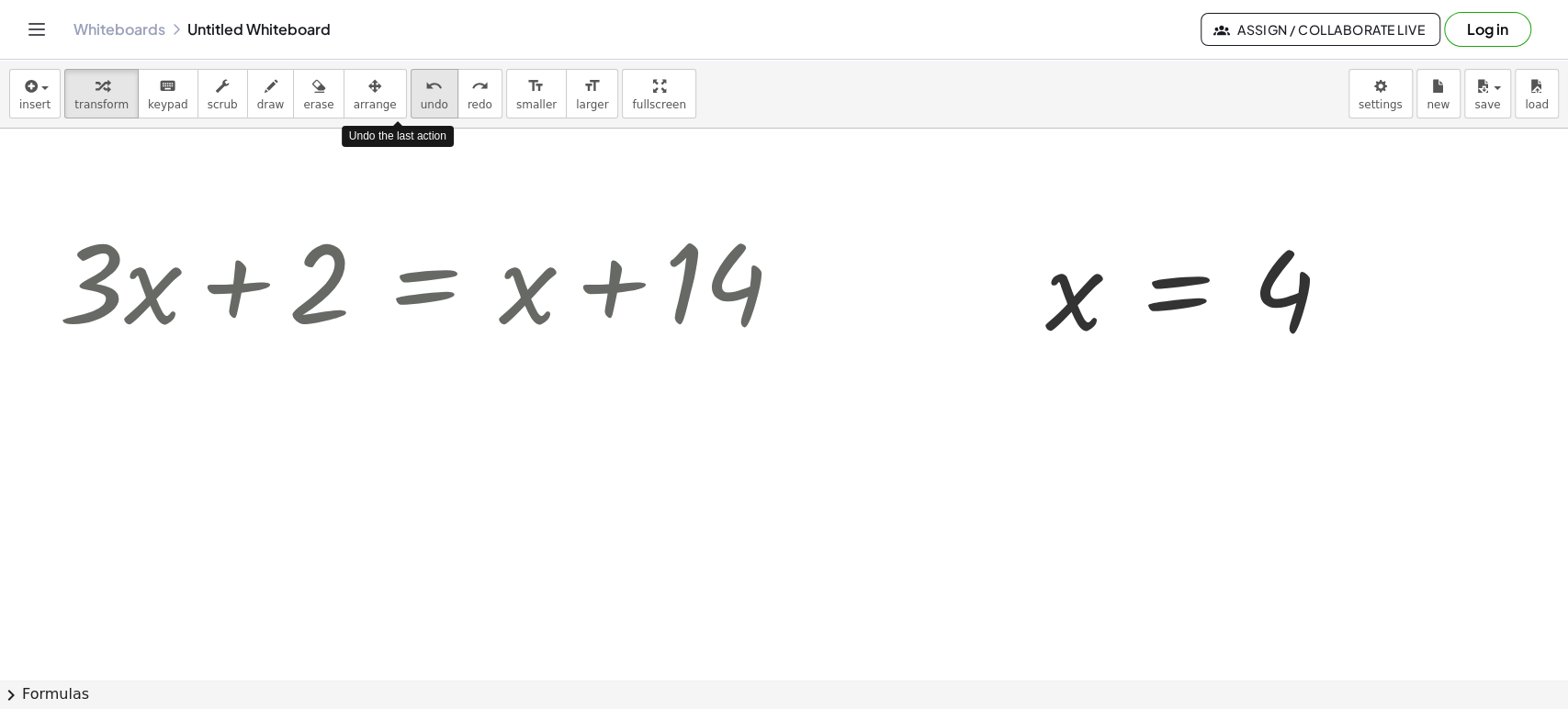
click at [421, 86] on div "undo" at bounding box center [434, 85] width 27 height 22
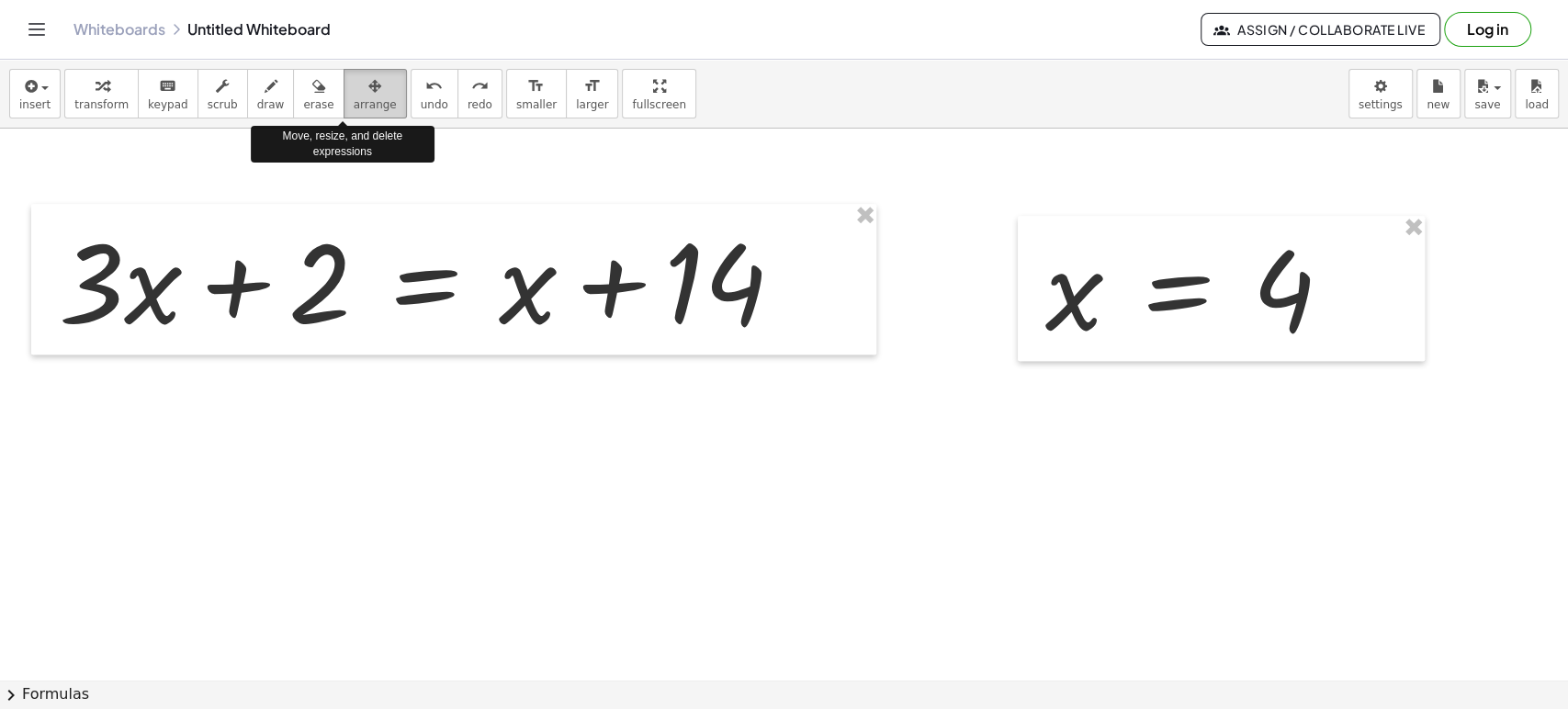
click at [353, 87] on div "button" at bounding box center [375, 85] width 43 height 22
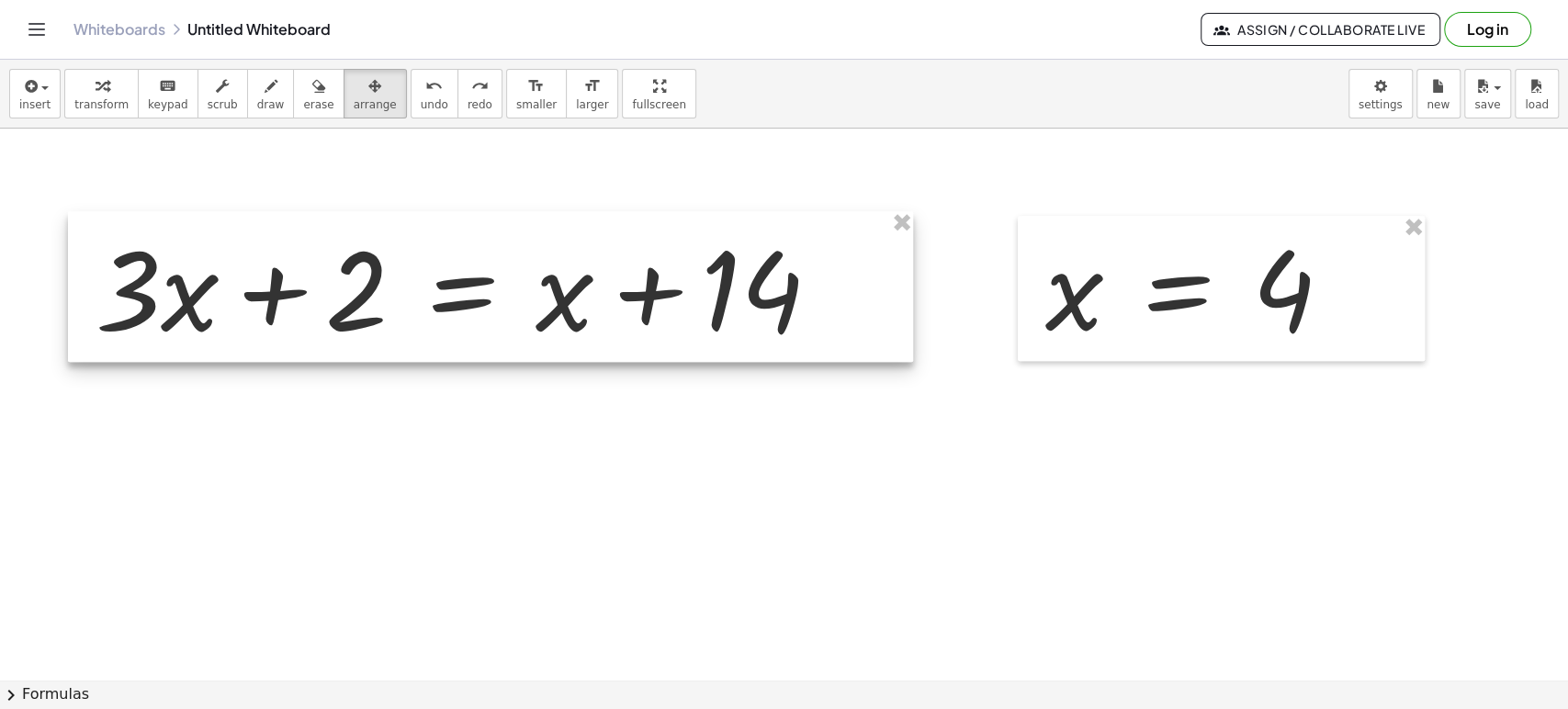
drag, startPoint x: 331, startPoint y: 251, endPoint x: 367, endPoint y: 259, distance: 36.9
click at [367, 259] on div at bounding box center [490, 286] width 845 height 151
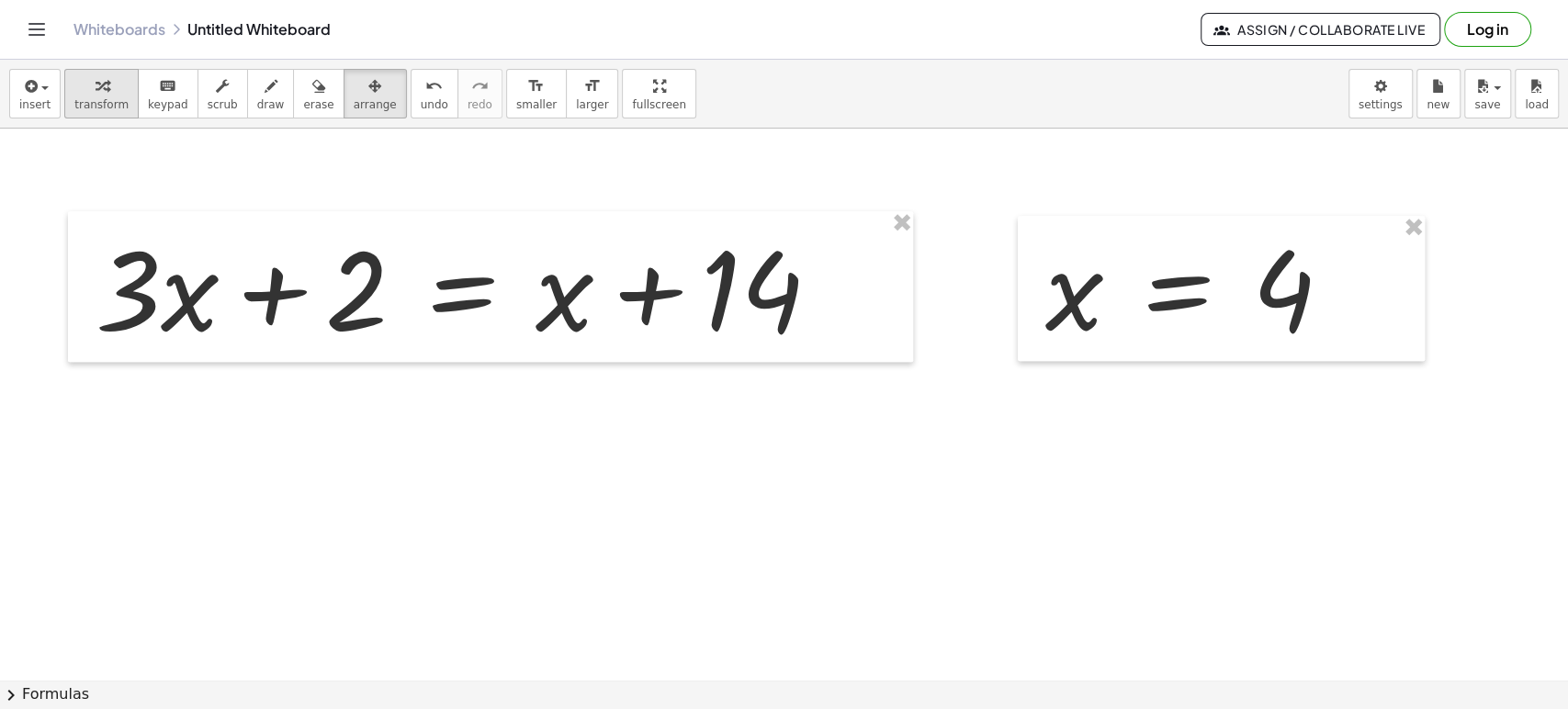
click at [87, 72] on button "transform" at bounding box center [101, 93] width 74 height 50
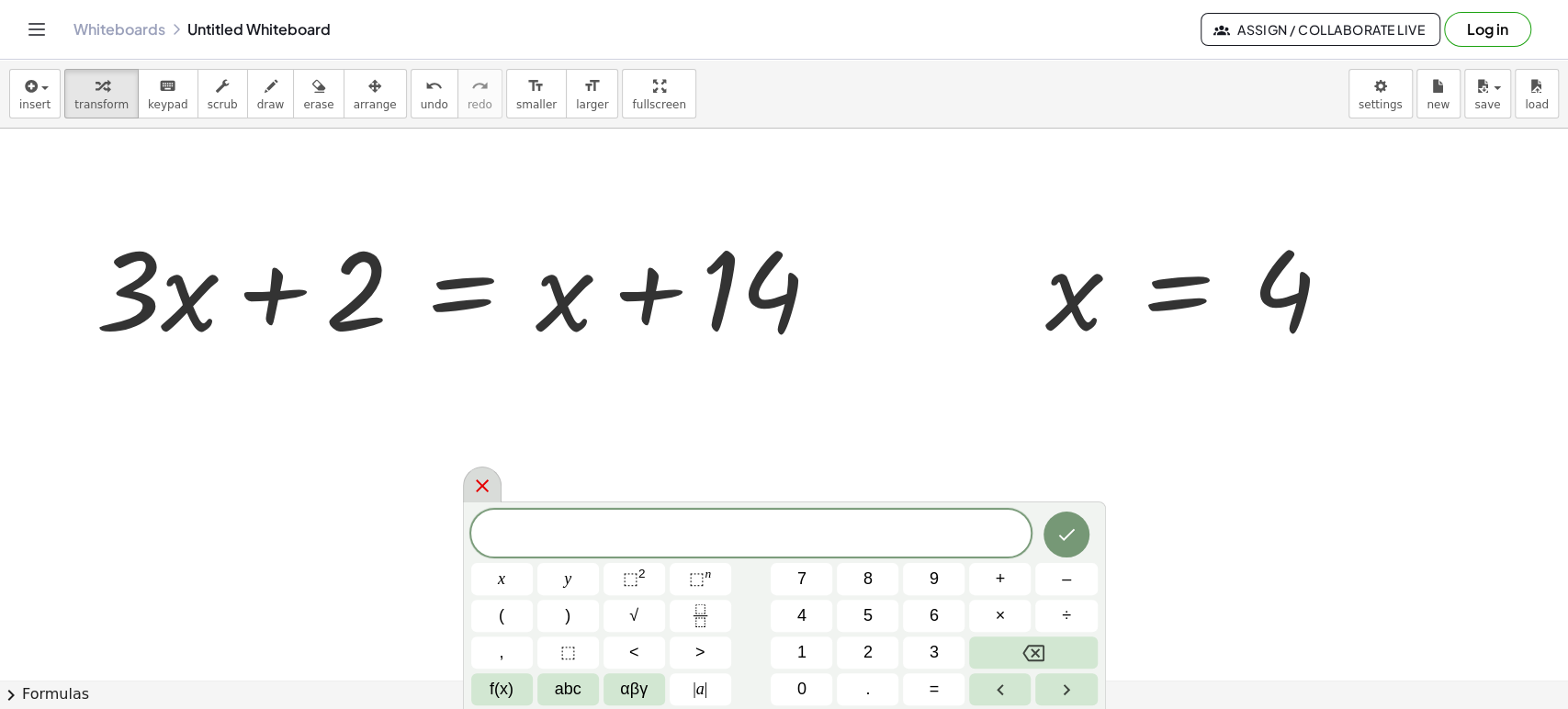
click at [483, 495] on icon at bounding box center [481, 485] width 22 height 22
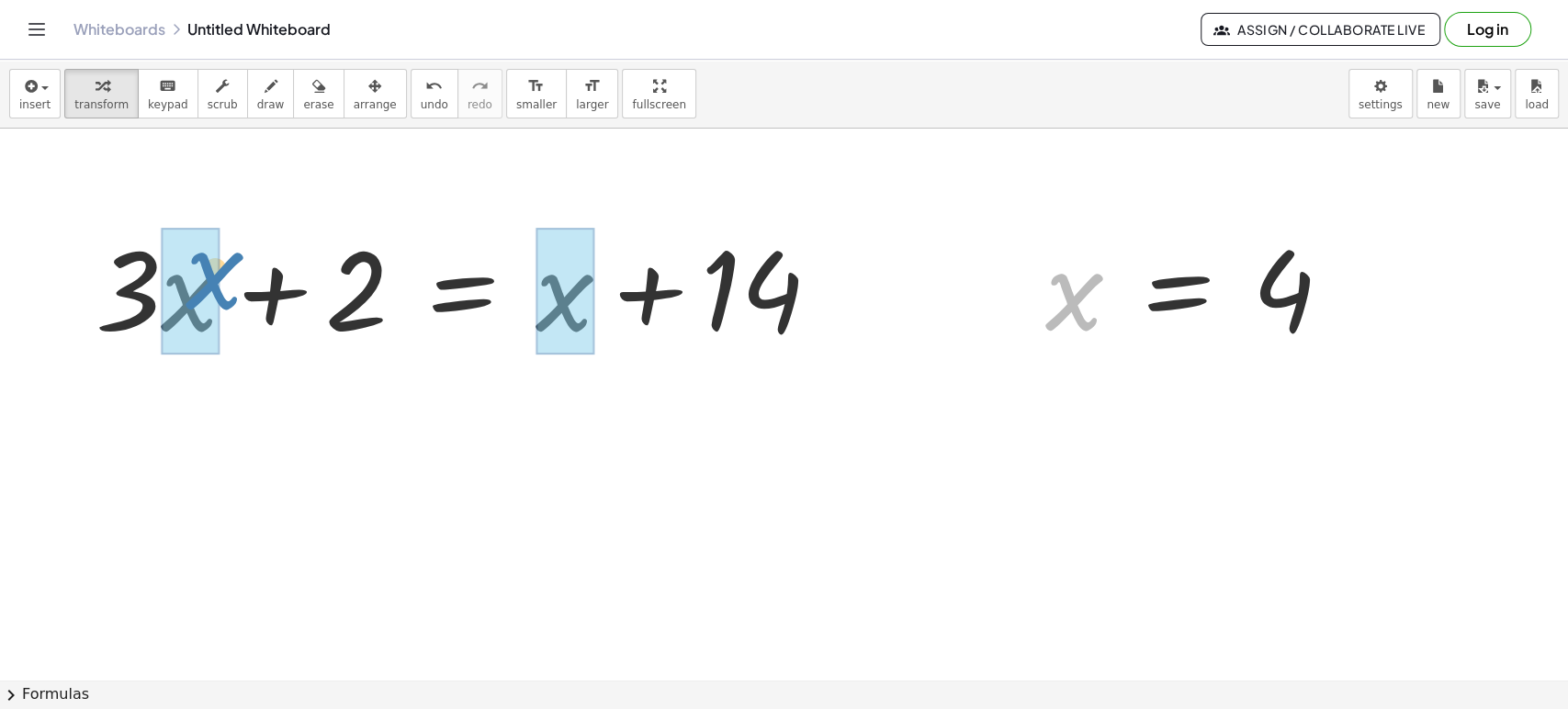
drag, startPoint x: 1069, startPoint y: 299, endPoint x: 210, endPoint y: 279, distance: 859.2
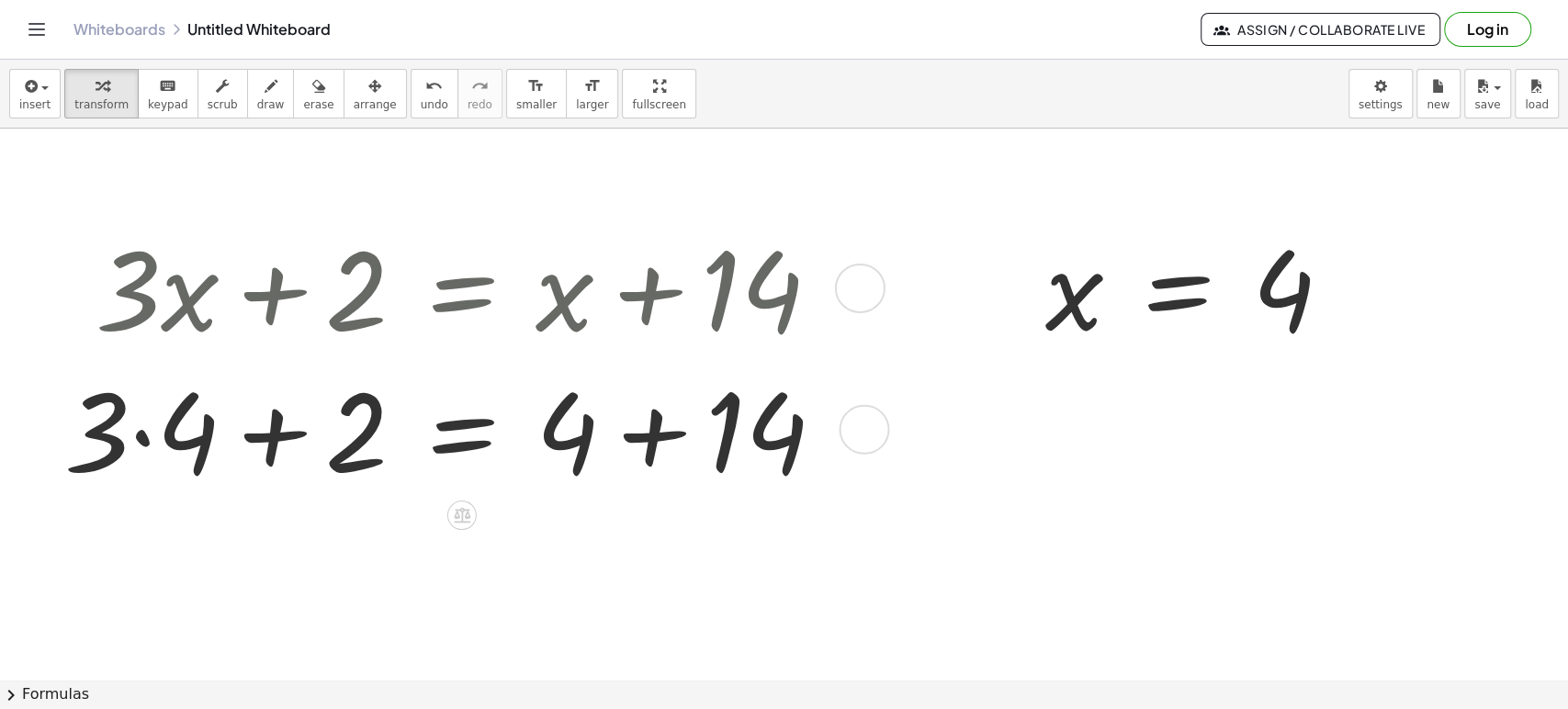
click at [653, 451] on div at bounding box center [452, 427] width 794 height 141
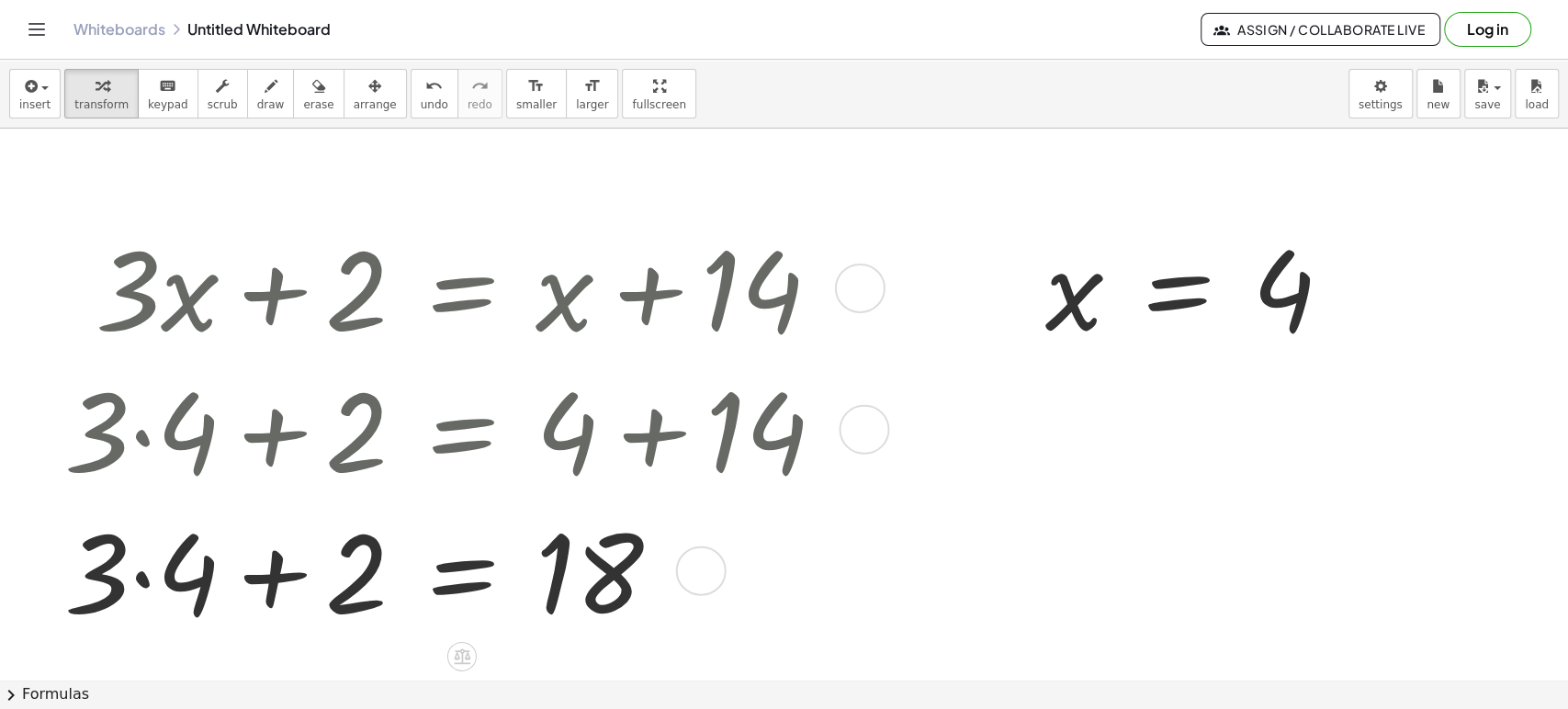
click at [157, 584] on div at bounding box center [452, 570] width 794 height 141
click at [278, 604] on div at bounding box center [452, 570] width 794 height 141
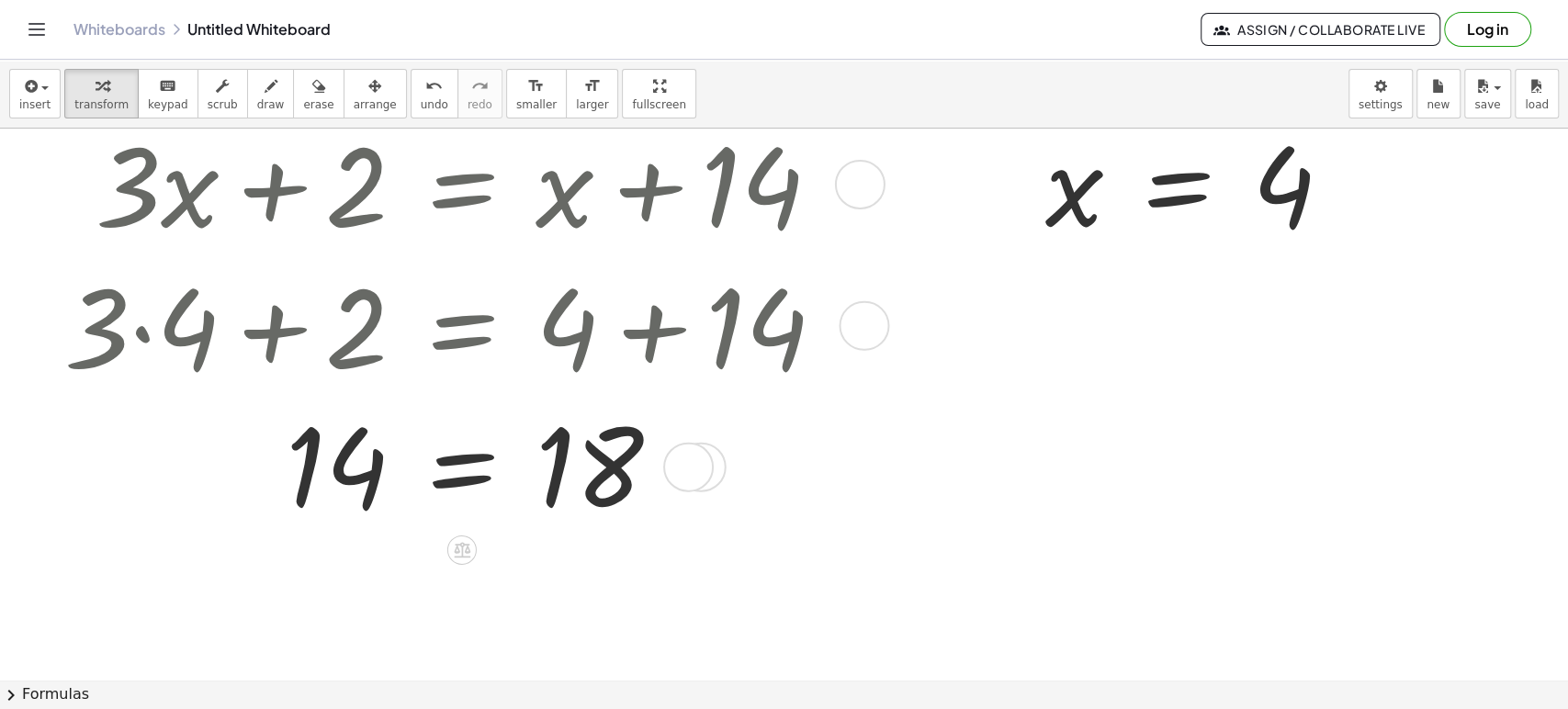
scroll to position [1119, 0]
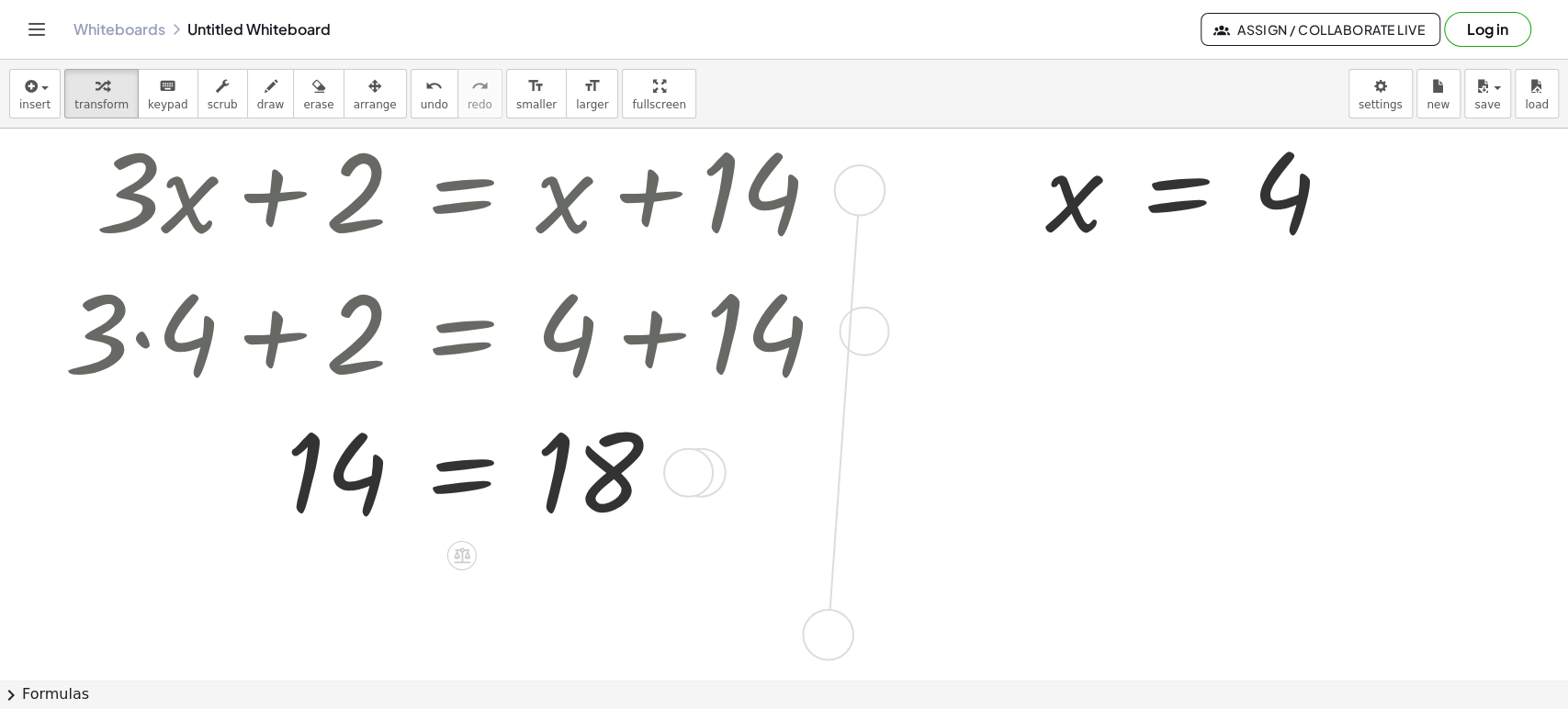
drag, startPoint x: 864, startPoint y: 181, endPoint x: 832, endPoint y: 630, distance: 450.1
click at [832, 630] on div "9 = + x + 3 y = + · 2 · x + 5 y = + · 2 · x + 5 y = + x + 3 y = + x + 3 + · 3 ·…" at bounding box center [890, 114] width 1780 height 2208
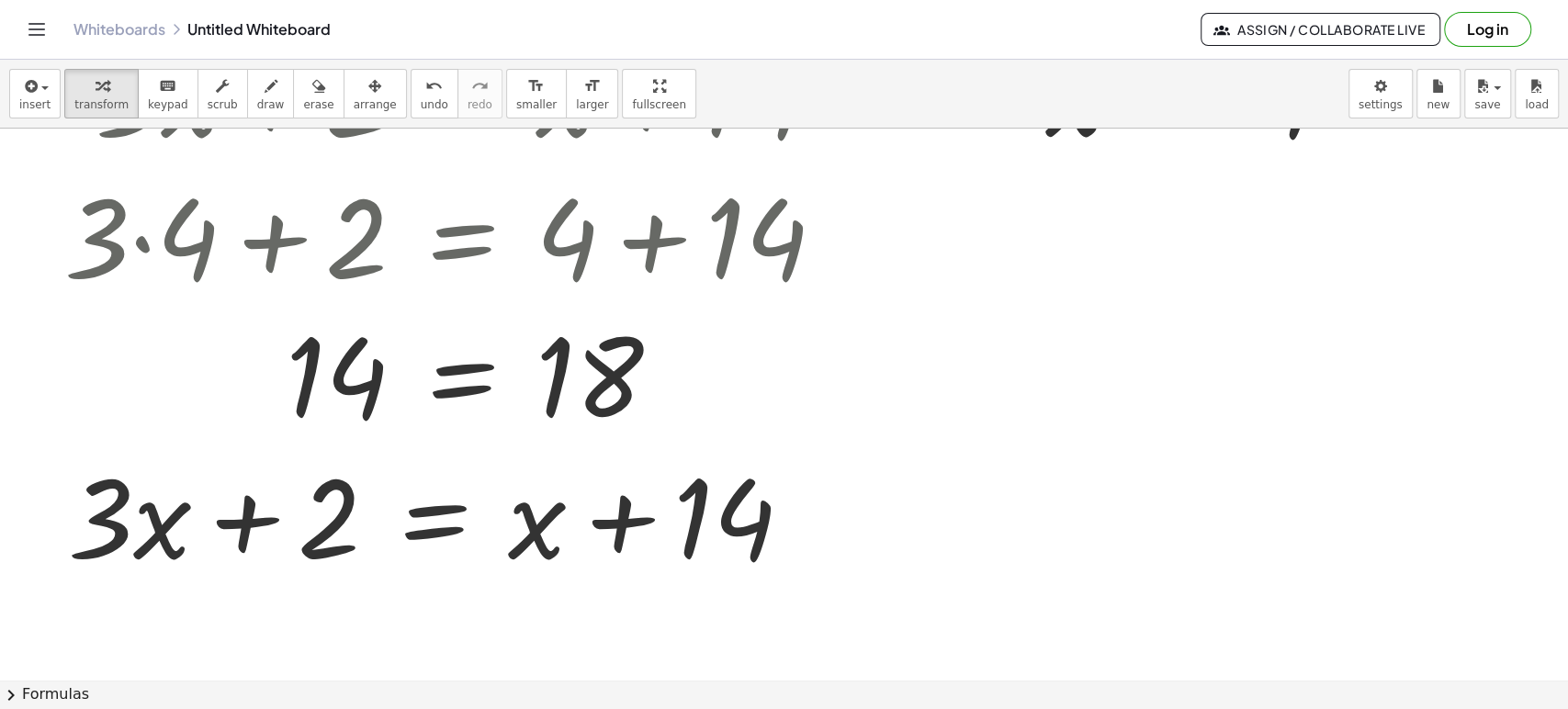
scroll to position [1220, 0]
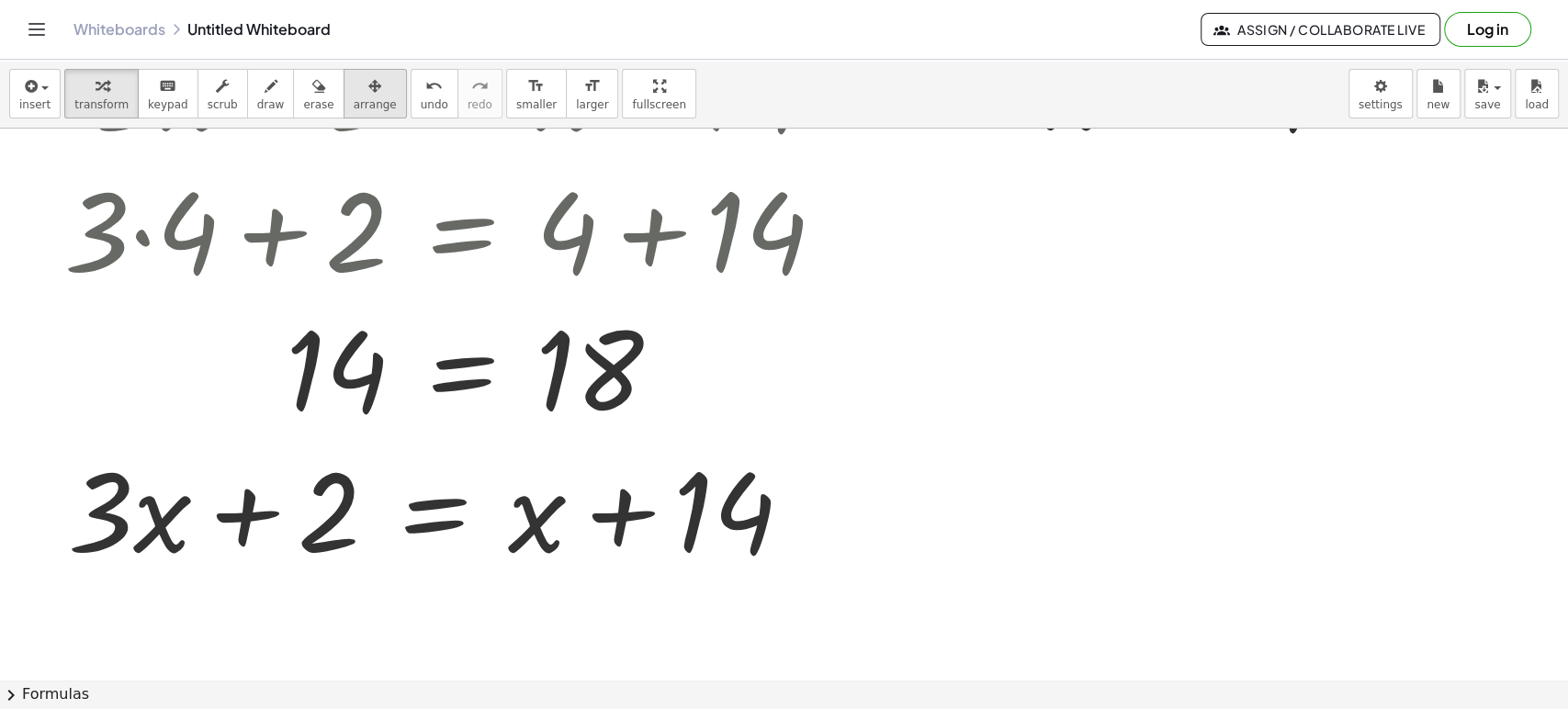
click at [353, 93] on div "button" at bounding box center [375, 85] width 43 height 22
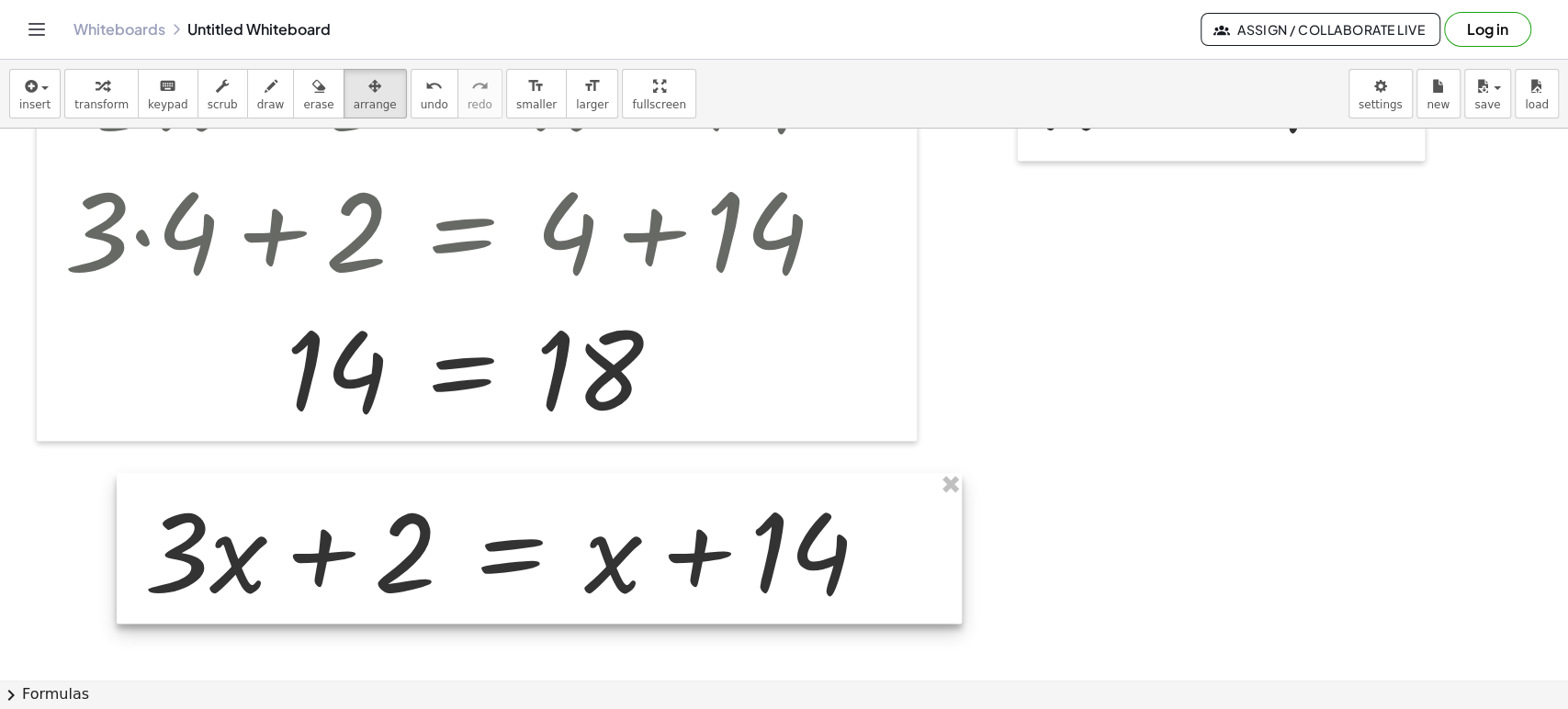
drag, startPoint x: 420, startPoint y: 510, endPoint x: 496, endPoint y: 551, distance: 86.4
click at [496, 551] on div at bounding box center [539, 548] width 845 height 151
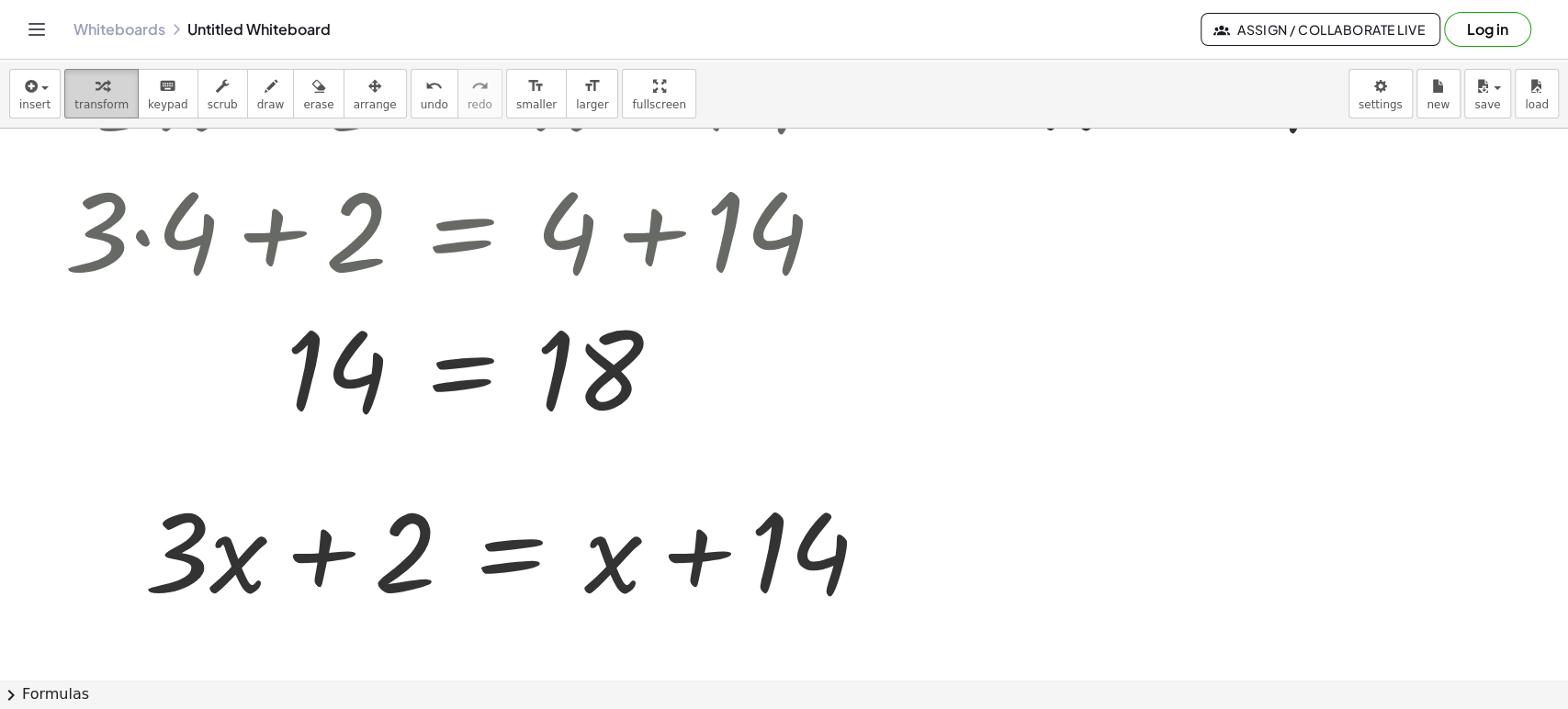
click at [97, 94] on icon "button" at bounding box center [102, 86] width 13 height 22
click at [1169, 531] on div at bounding box center [890, 11] width 1780 height 2208
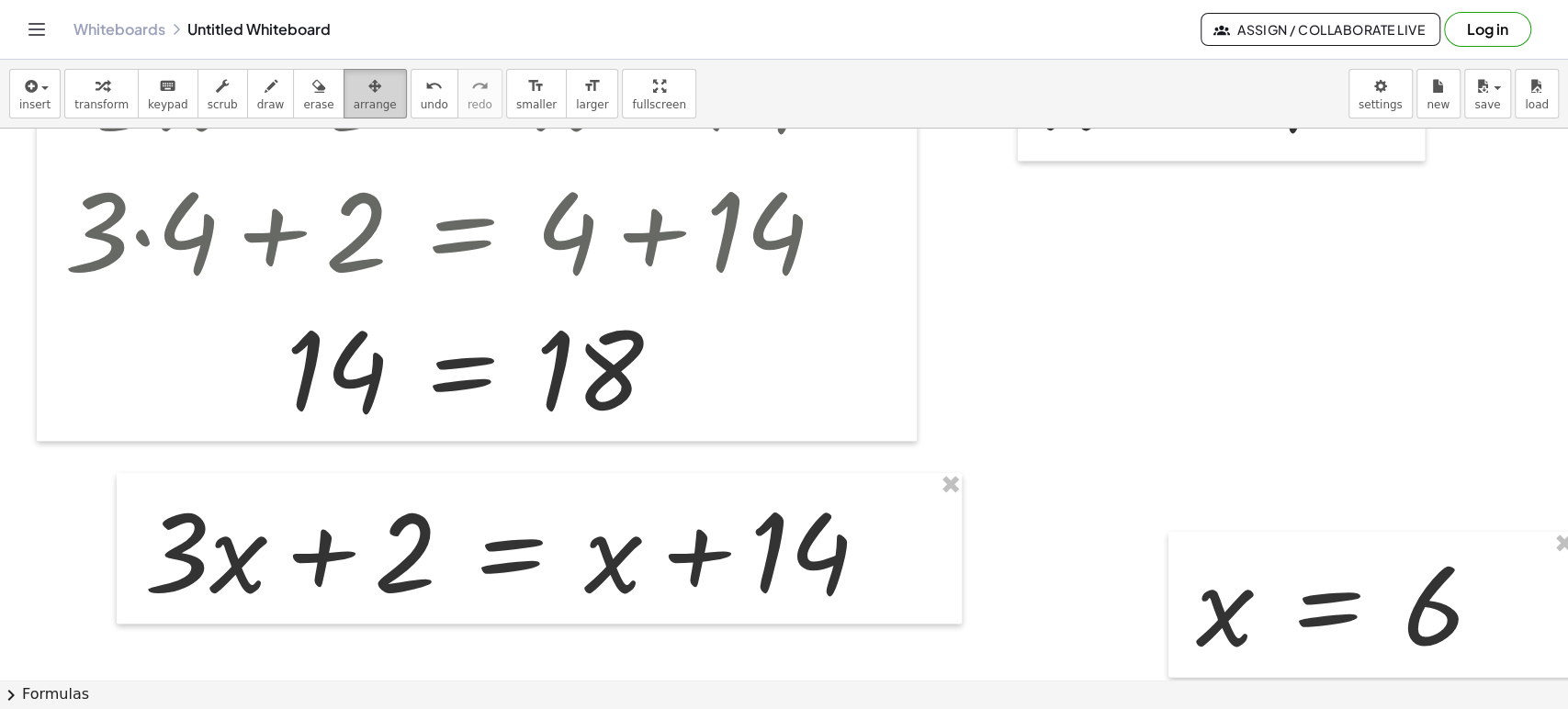
click at [353, 101] on span "arrange" at bounding box center [375, 105] width 43 height 13
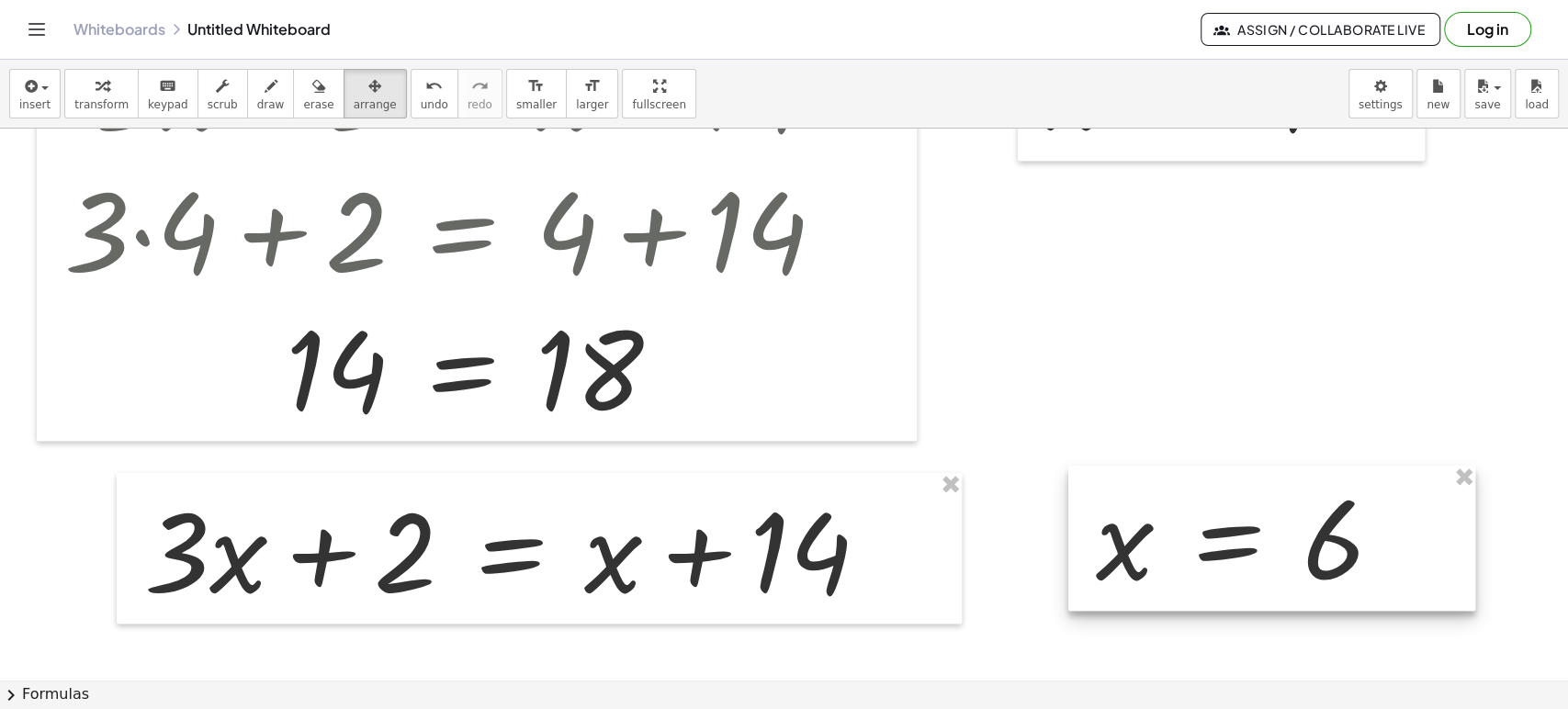
drag, startPoint x: 1403, startPoint y: 601, endPoint x: 1303, endPoint y: 535, distance: 119.8
click at [1303, 535] on div at bounding box center [1271, 538] width 407 height 145
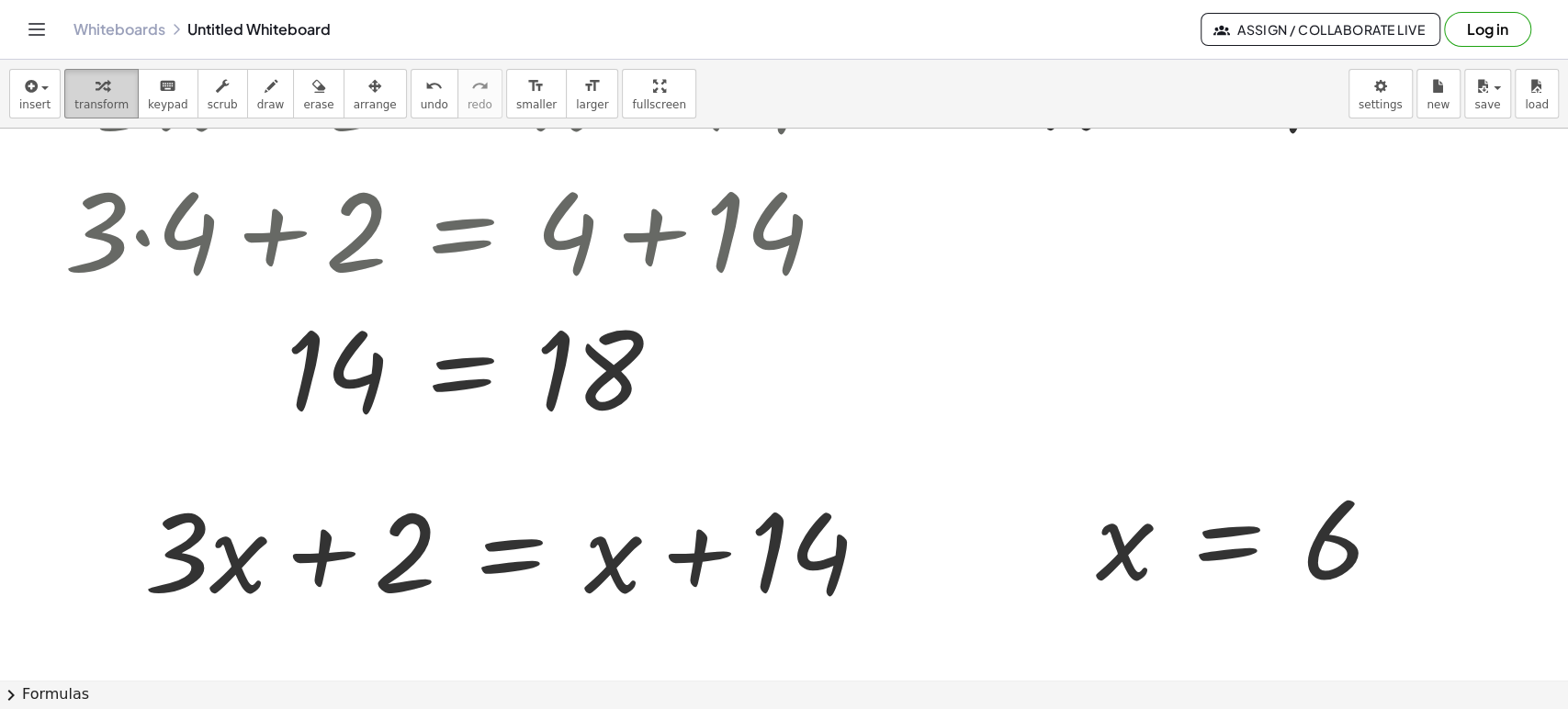
click at [106, 80] on div "button" at bounding box center [102, 85] width 55 height 22
click at [368, 88] on icon "button" at bounding box center [375, 86] width 13 height 22
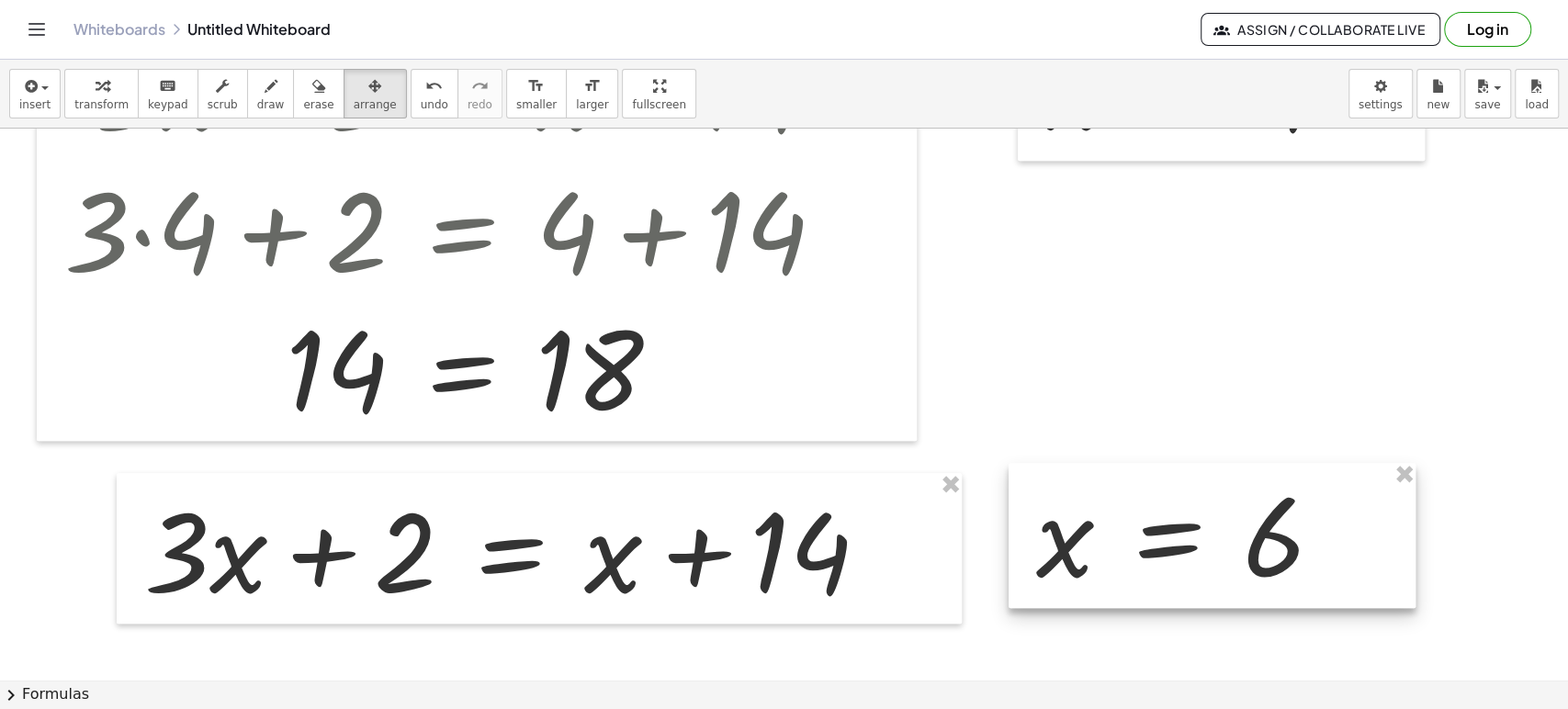
drag, startPoint x: 1182, startPoint y: 508, endPoint x: 817, endPoint y: 499, distance: 365.1
click at [1119, 507] on div at bounding box center [1212, 536] width 407 height 145
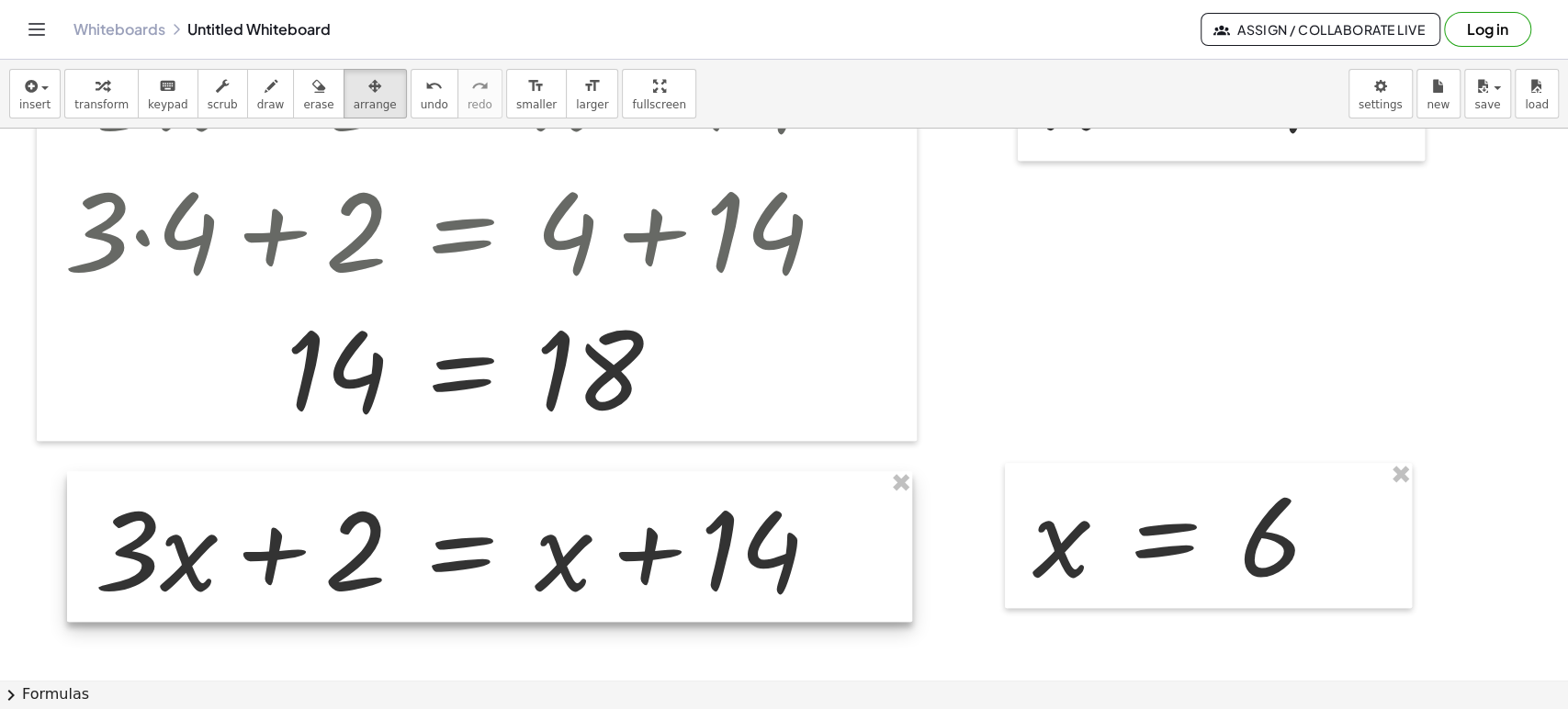
drag, startPoint x: 797, startPoint y: 522, endPoint x: 747, endPoint y: 520, distance: 50.0
click at [747, 520] on div at bounding box center [489, 546] width 845 height 151
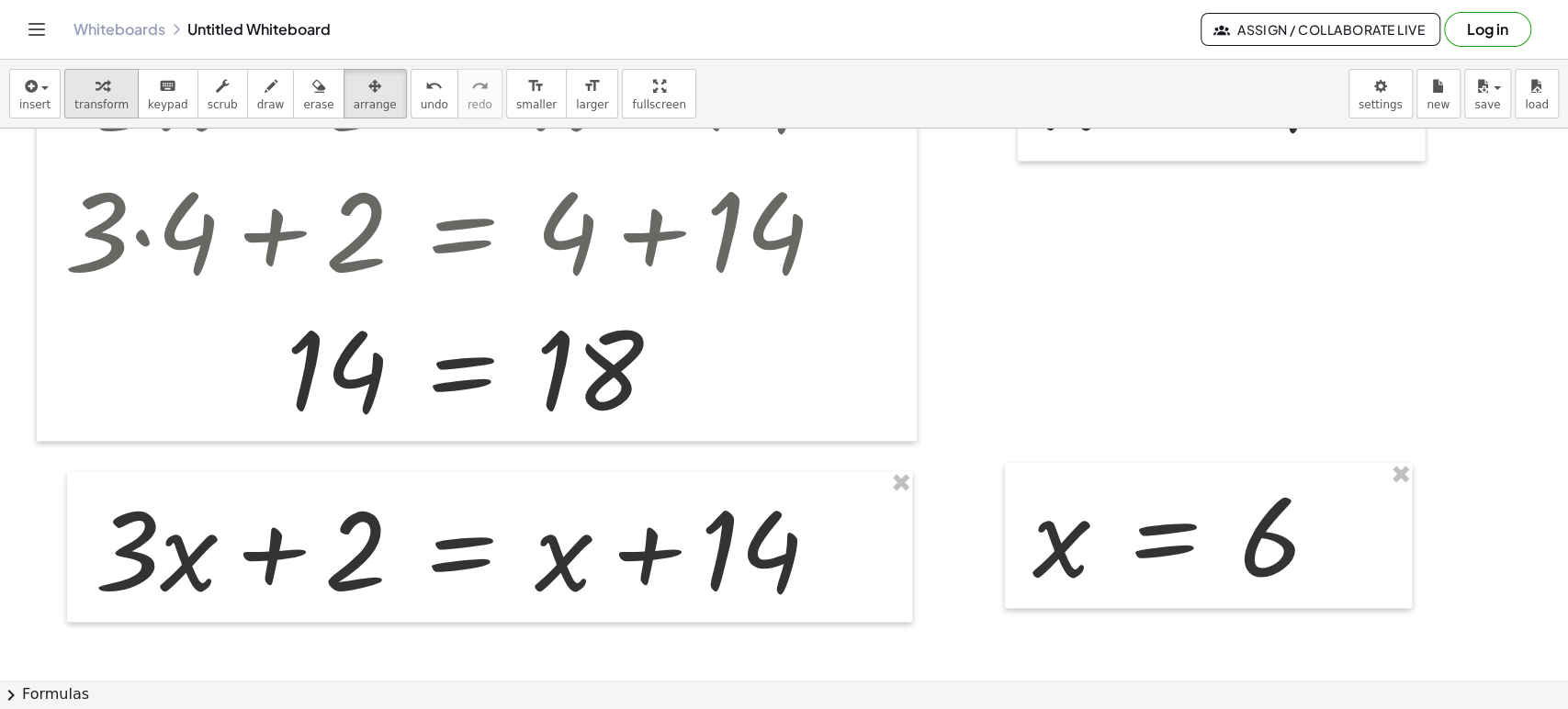
click at [81, 80] on div "button" at bounding box center [102, 85] width 55 height 22
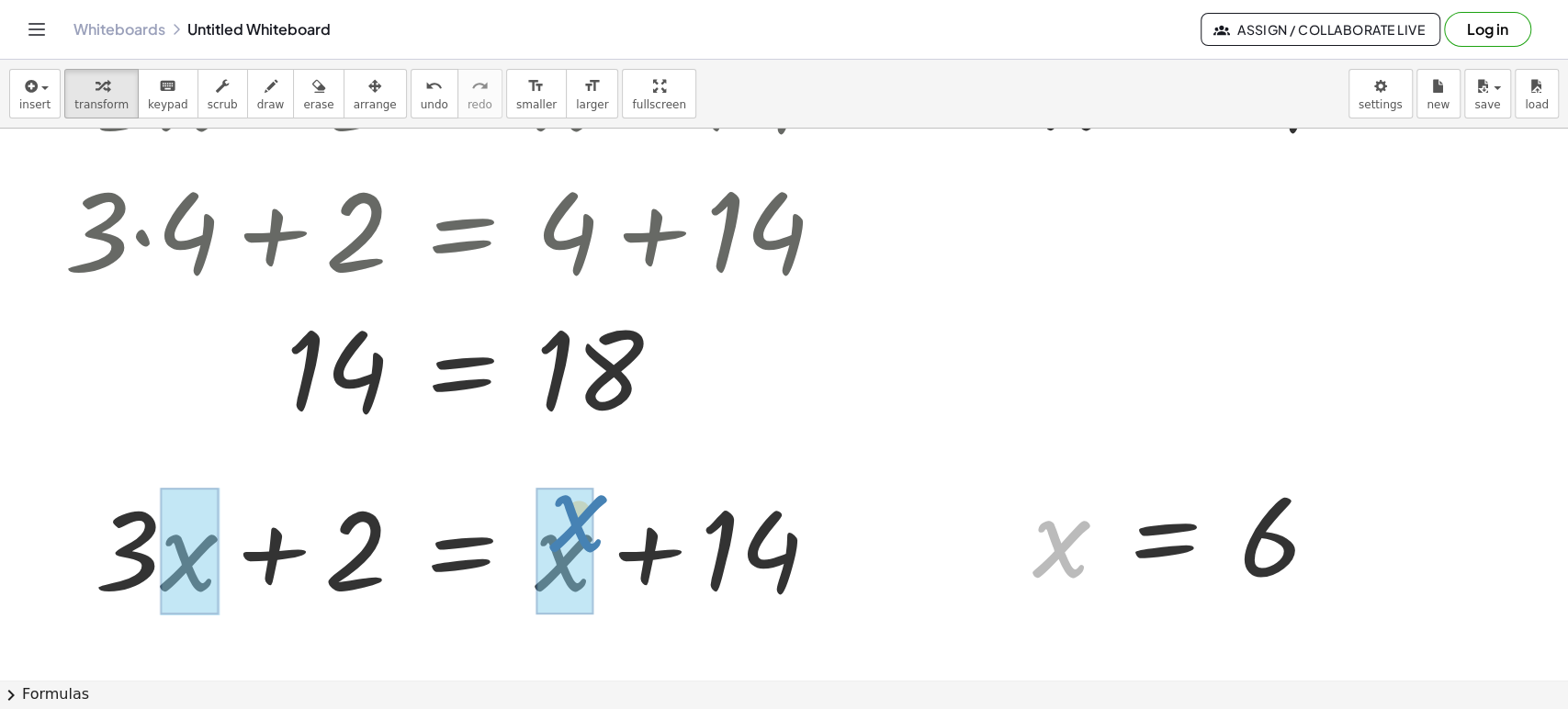
drag, startPoint x: 1058, startPoint y: 556, endPoint x: 574, endPoint y: 531, distance: 484.6
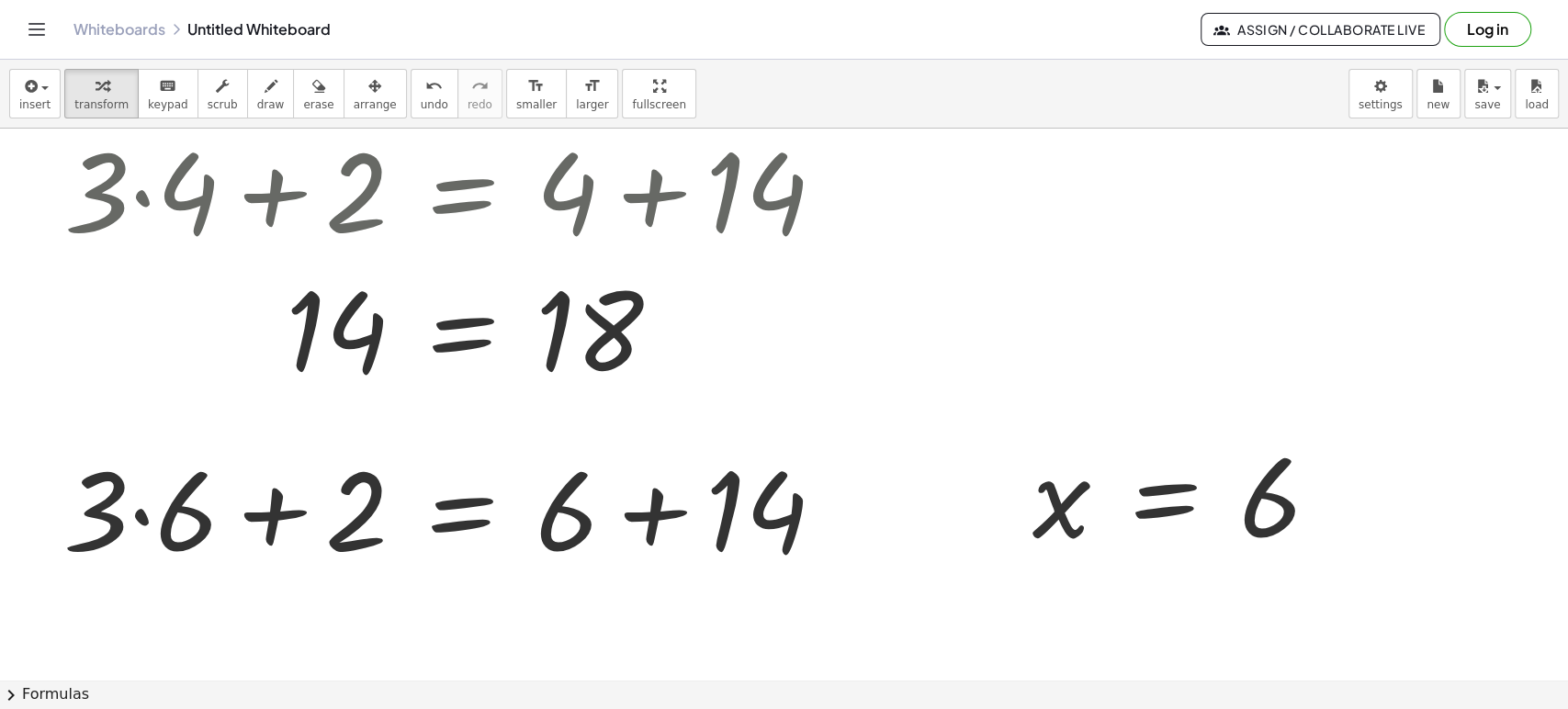
scroll to position [1322, 0]
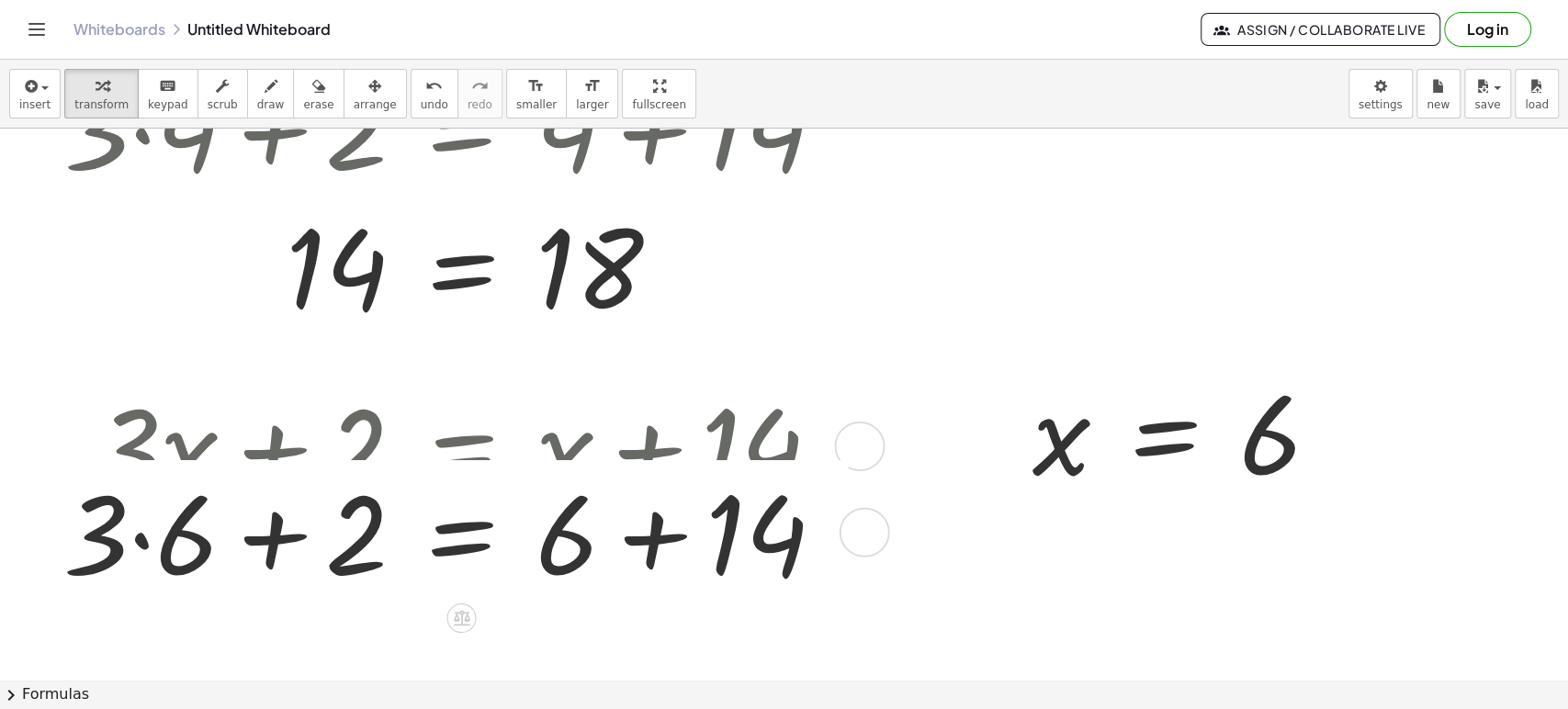
drag, startPoint x: 849, startPoint y: 471, endPoint x: 843, endPoint y: 549, distance: 78.2
click at [461, 533] on div "+ · 3 · + 2 = + + 14 6 6" at bounding box center [461, 533] width 0 height 0
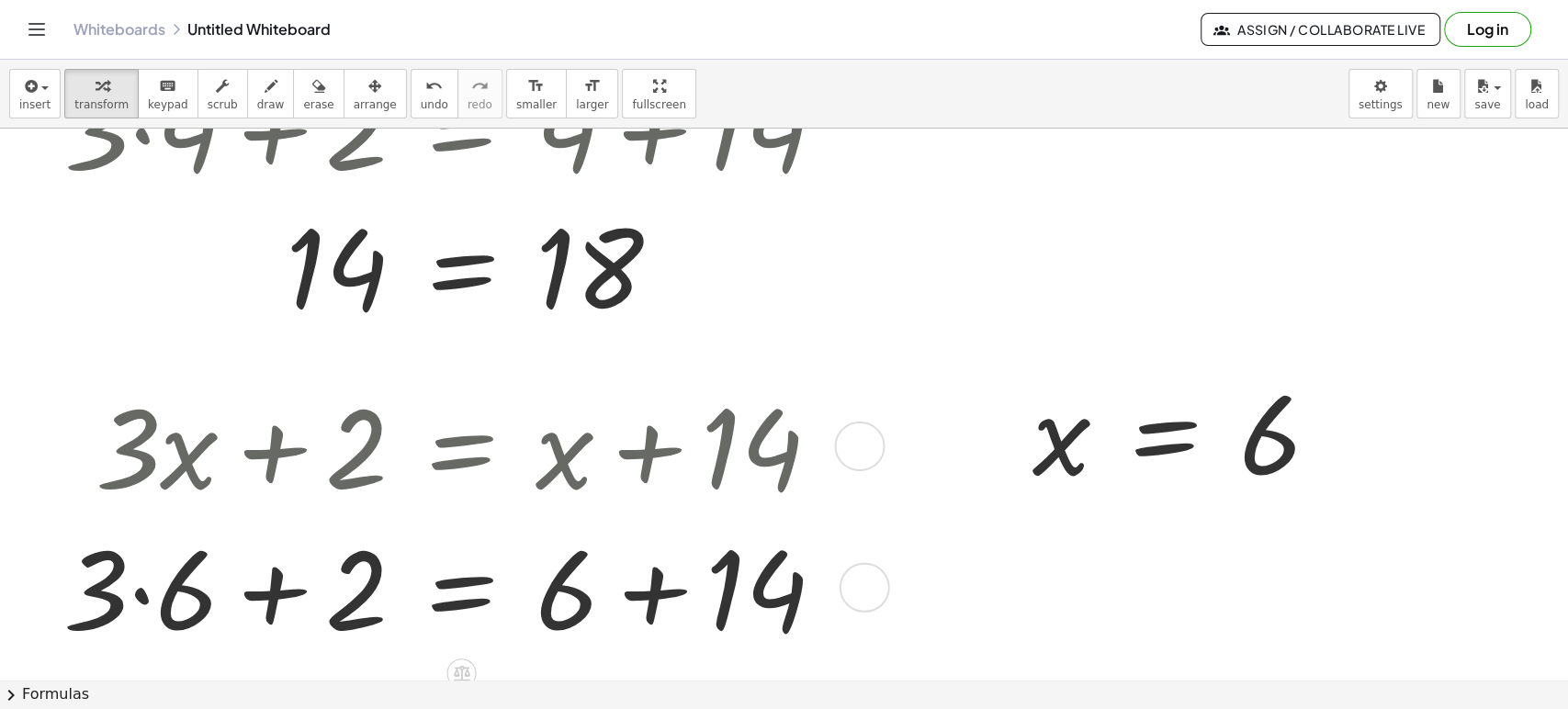
click at [664, 570] on div at bounding box center [452, 586] width 795 height 141
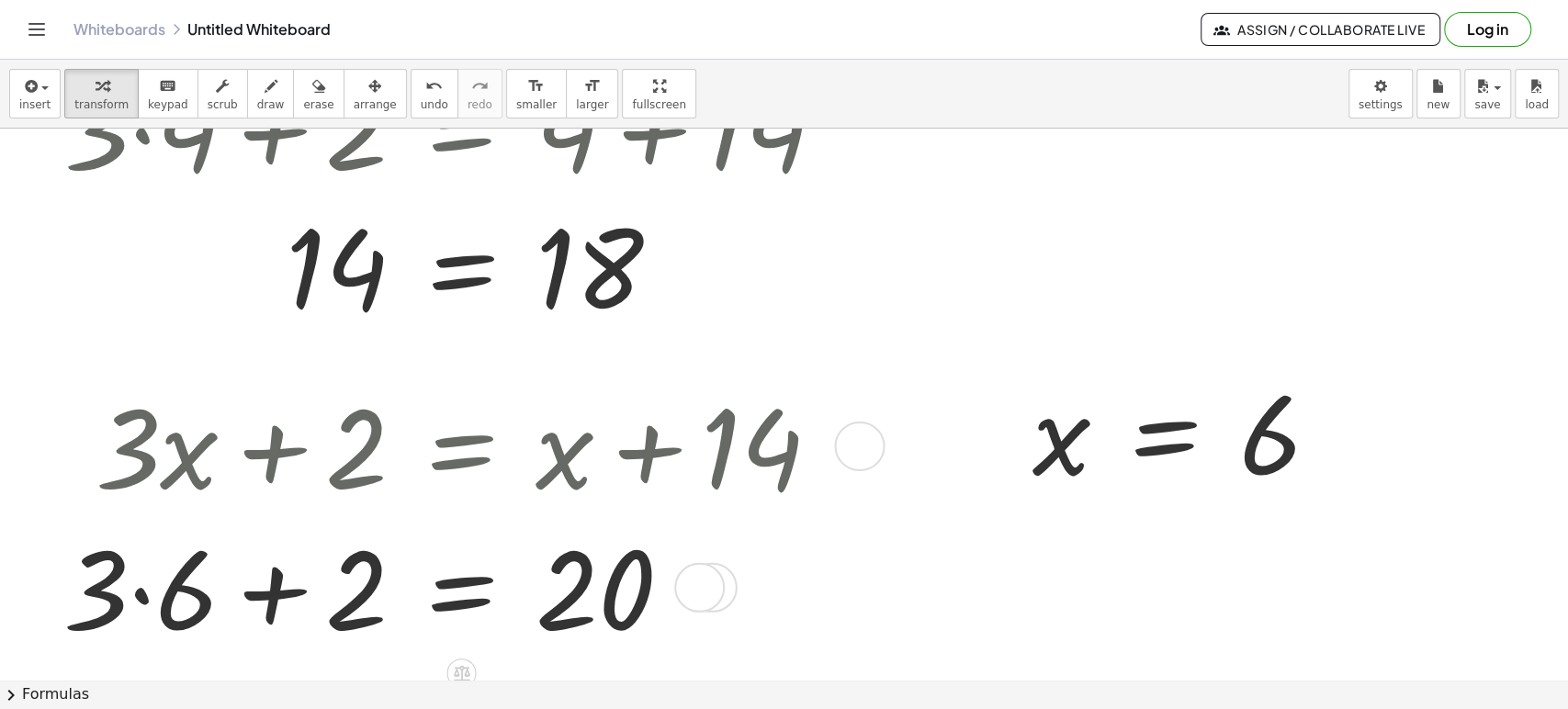
click at [170, 586] on div at bounding box center [449, 586] width 790 height 141
click at [307, 608] on div at bounding box center [464, 586] width 758 height 141
